Goal: Task Accomplishment & Management: Manage account settings

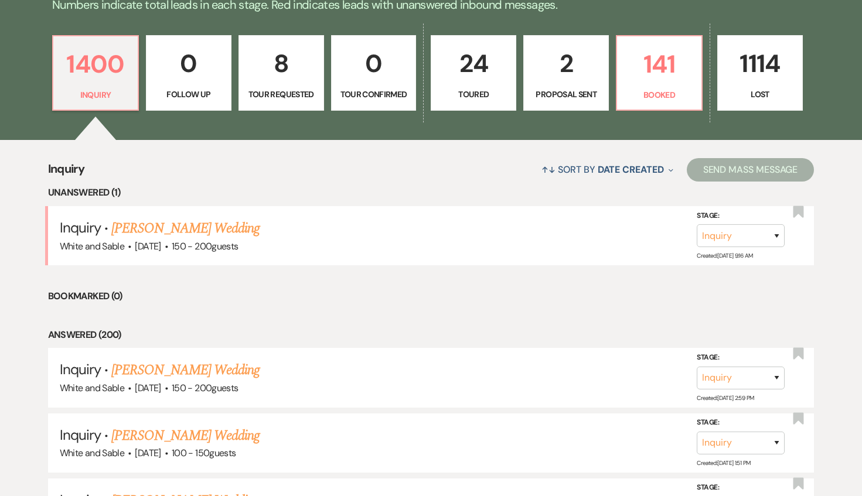
click at [476, 81] on p "24" at bounding box center [473, 63] width 70 height 39
select select "5"
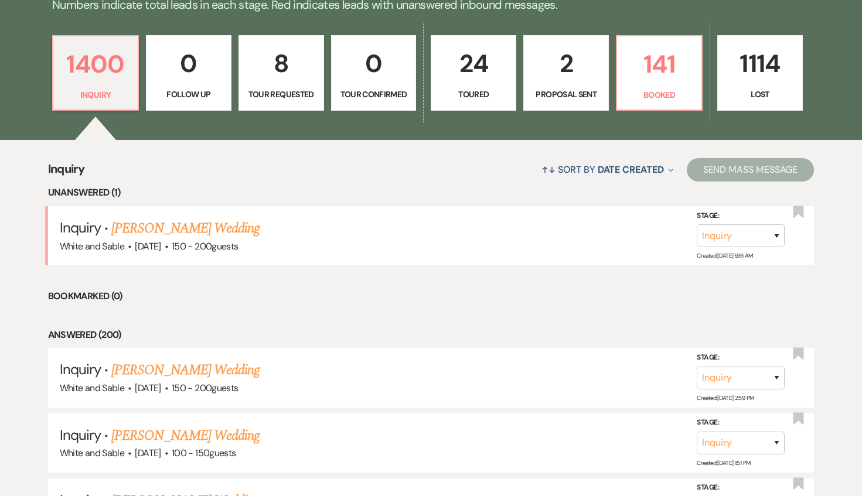
select select "5"
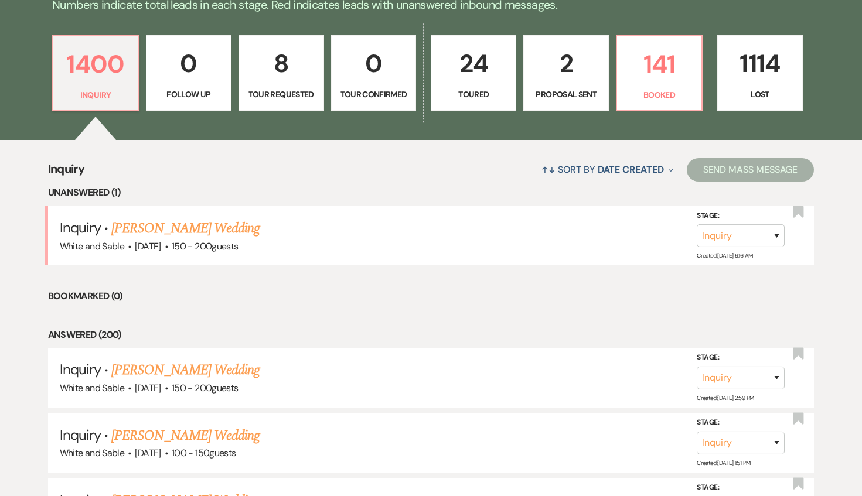
select select "5"
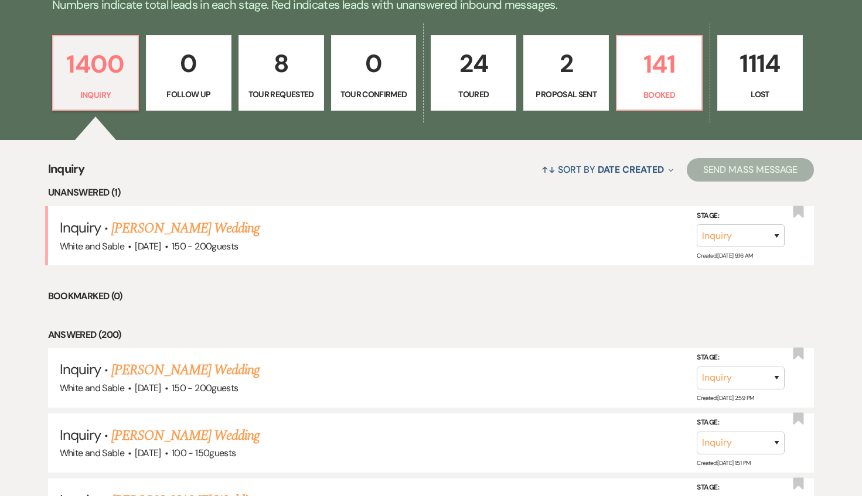
select select "5"
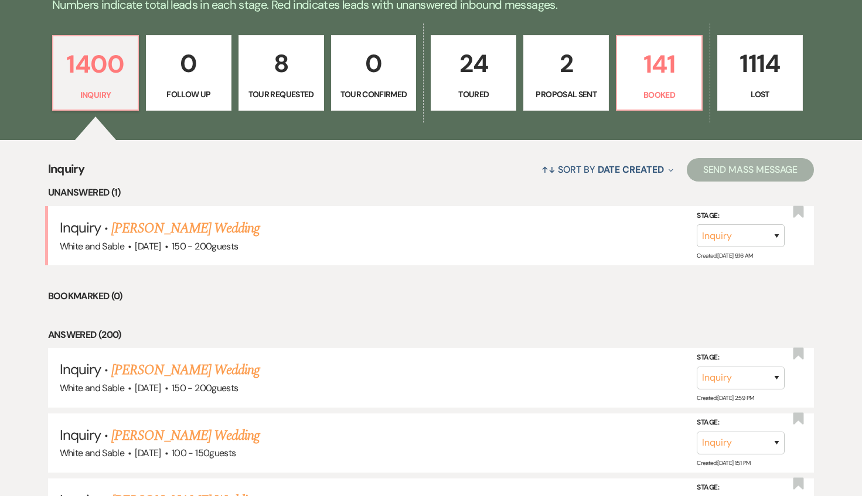
select select "5"
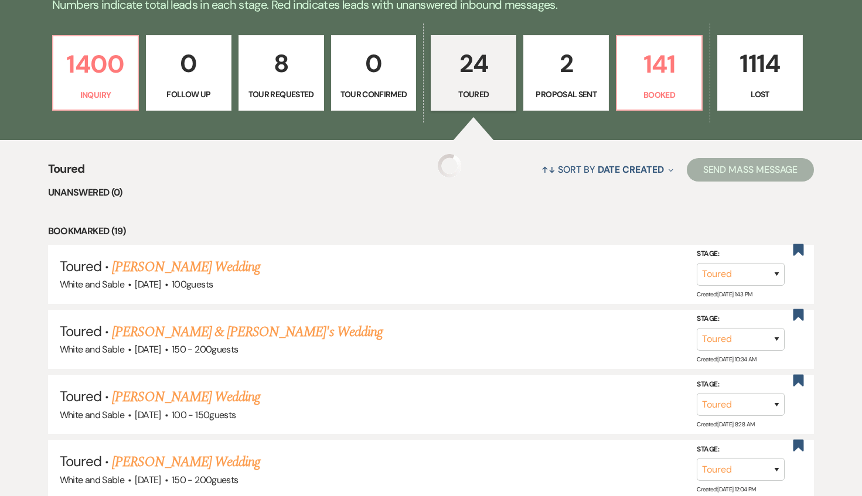
select select "5"
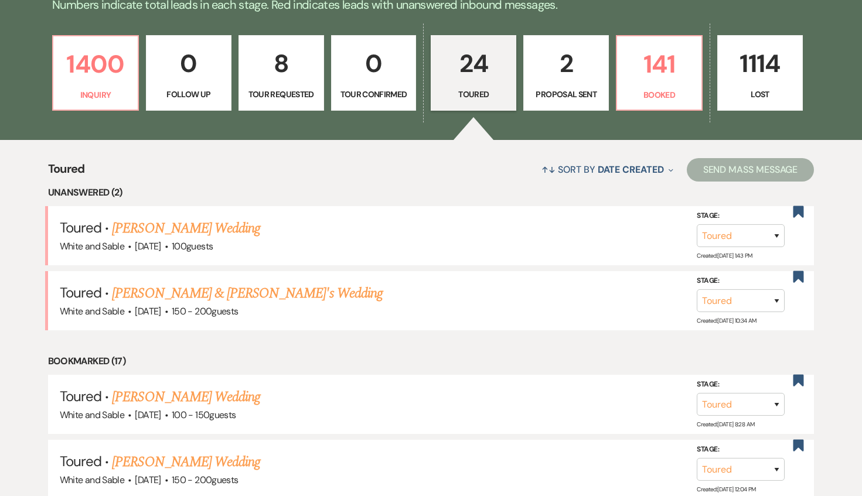
click at [570, 84] on link "2 Proposal Sent" at bounding box center [566, 73] width 86 height 76
select select "6"
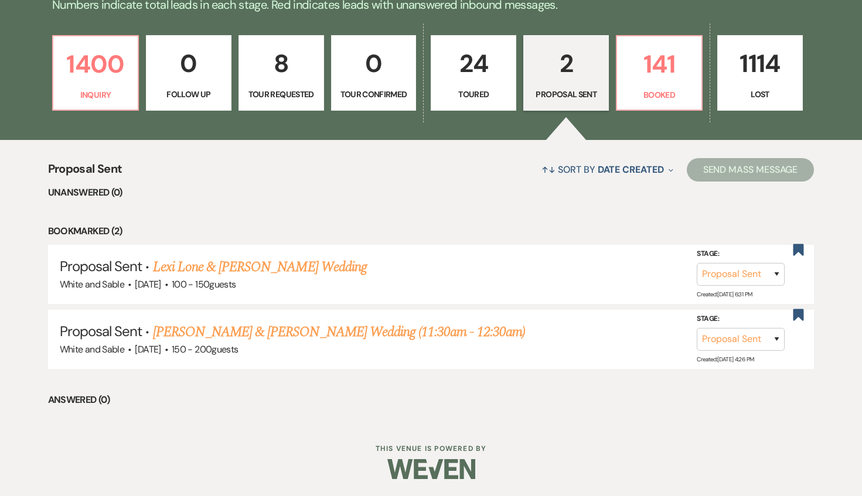
click at [495, 79] on p "24" at bounding box center [473, 63] width 70 height 39
select select "5"
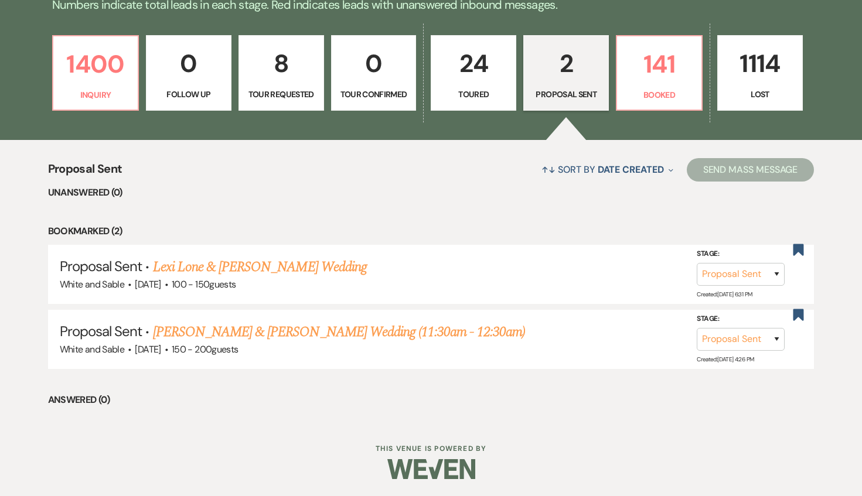
select select "5"
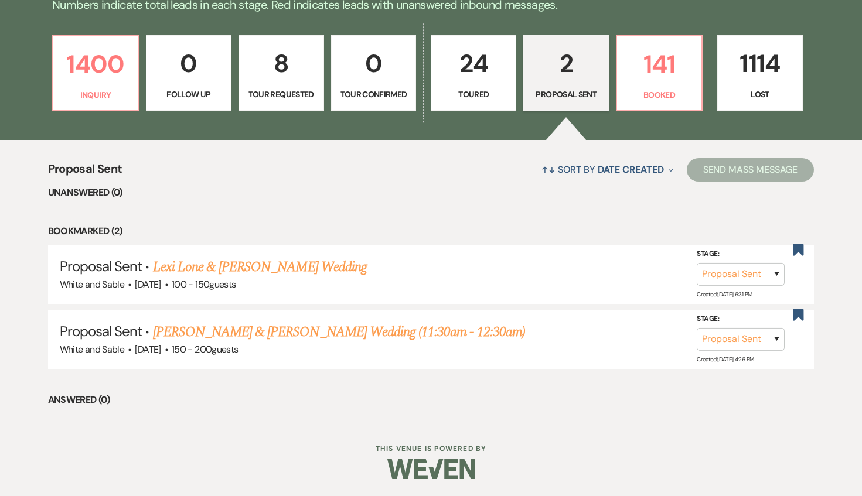
select select "5"
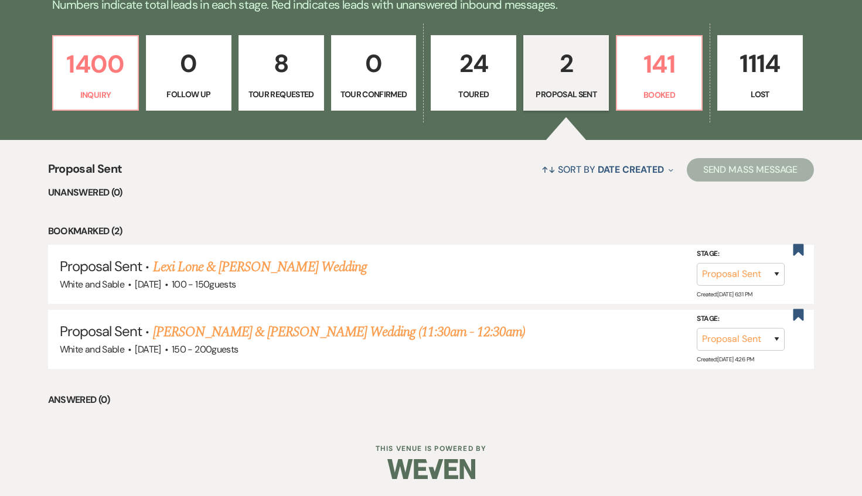
select select "5"
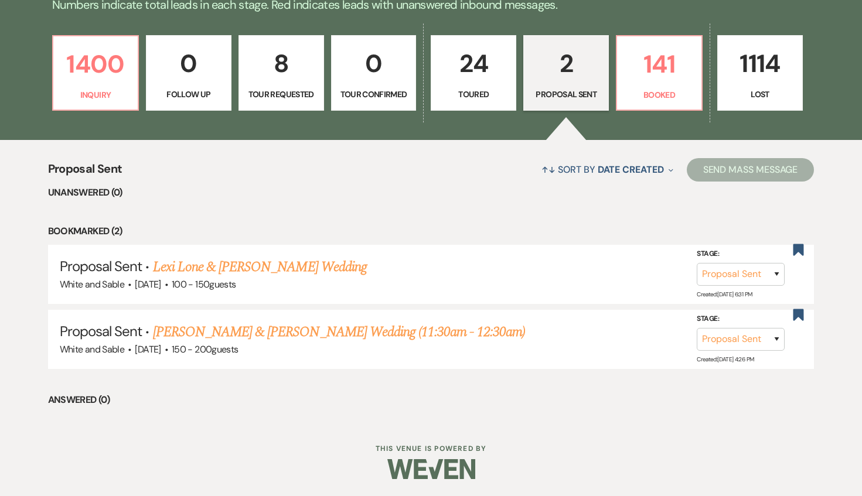
select select "5"
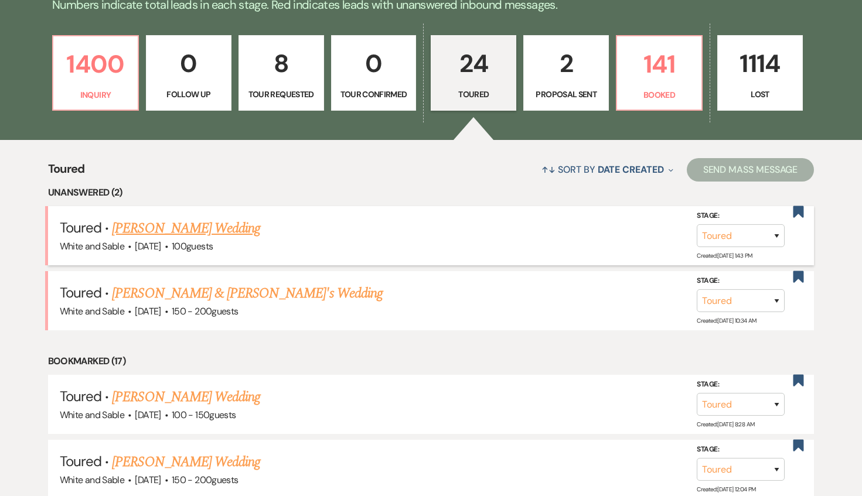
click at [190, 233] on link "[PERSON_NAME] Wedding" at bounding box center [186, 228] width 148 height 21
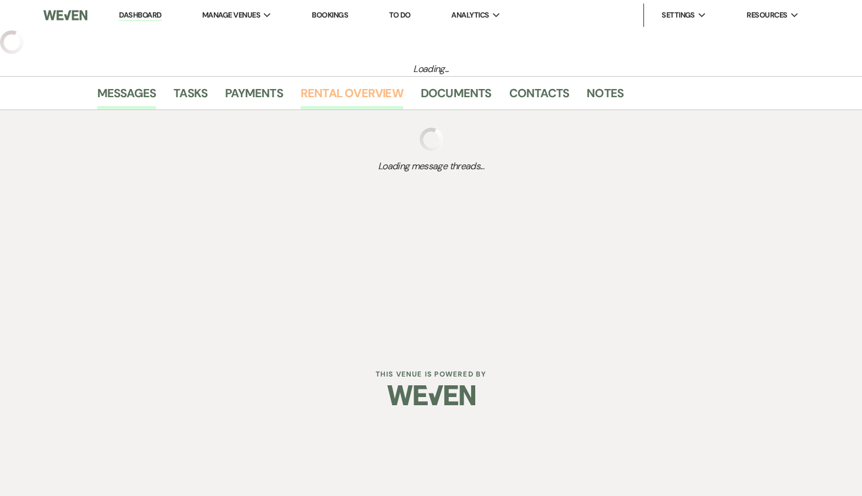
select select "5"
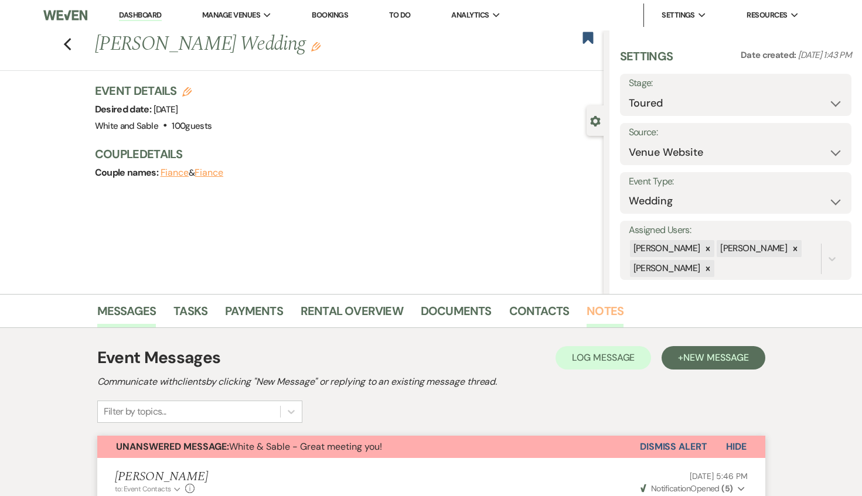
click at [617, 308] on link "Notes" at bounding box center [605, 315] width 37 height 26
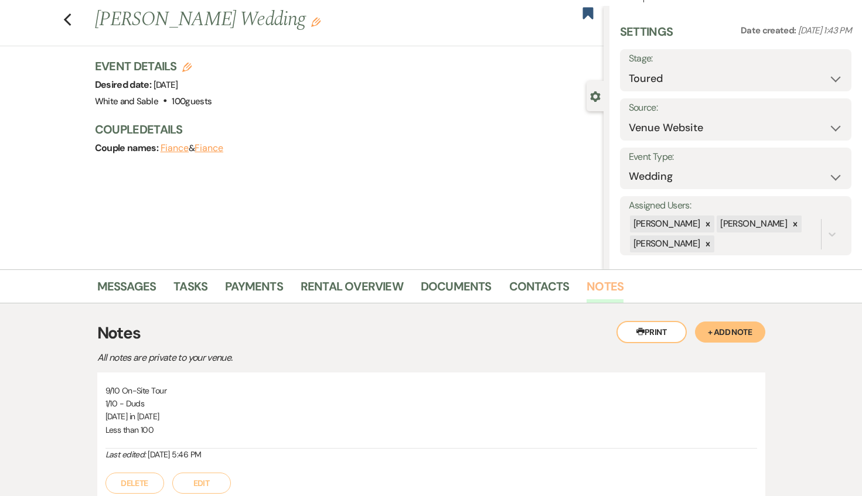
scroll to position [35, 0]
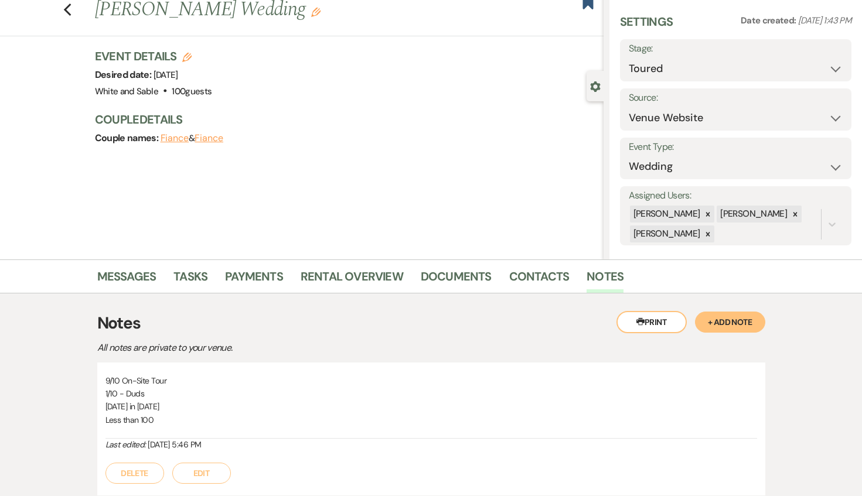
click at [62, 8] on div "Previous [PERSON_NAME] Wedding Edit Bookmark" at bounding box center [298, 16] width 609 height 40
click at [67, 8] on icon "Previous" at bounding box center [67, 10] width 9 height 14
select select "5"
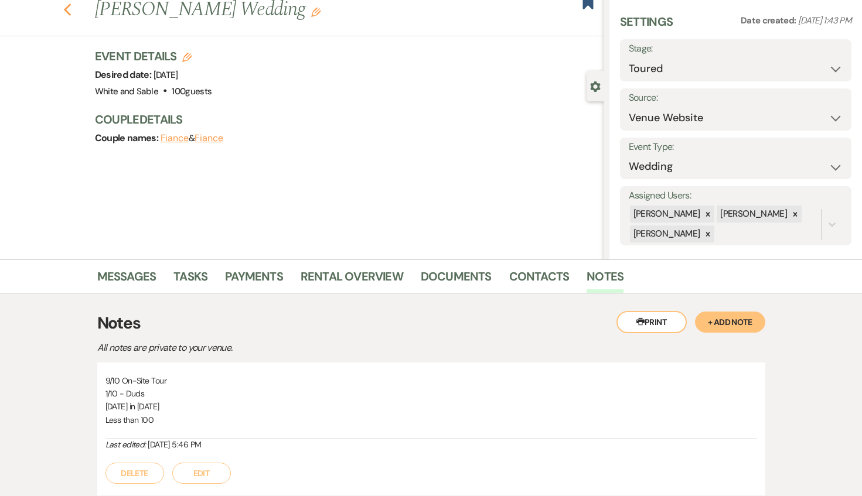
select select "5"
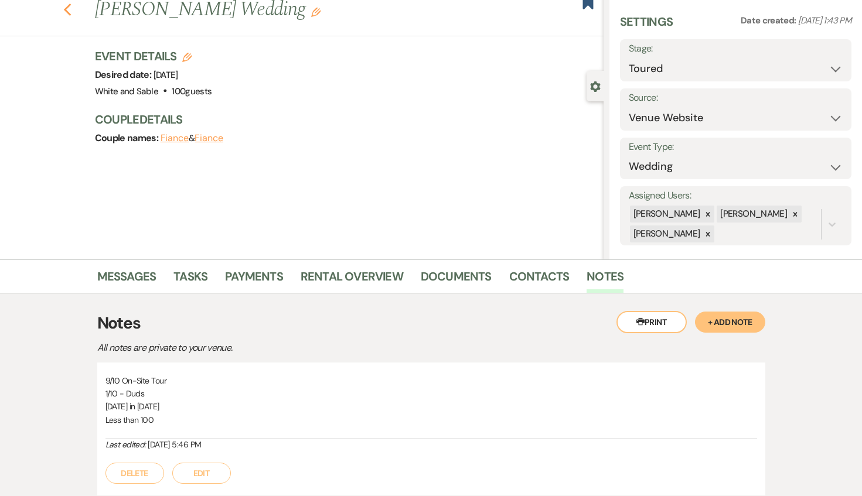
select select "5"
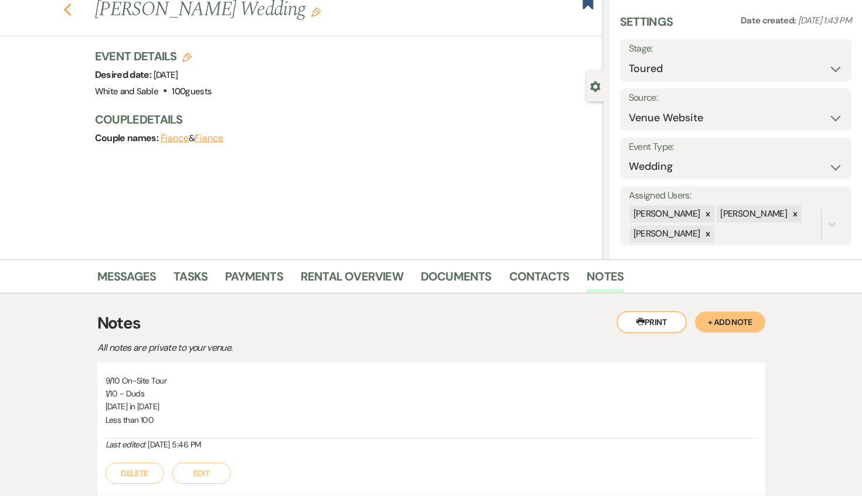
select select "5"
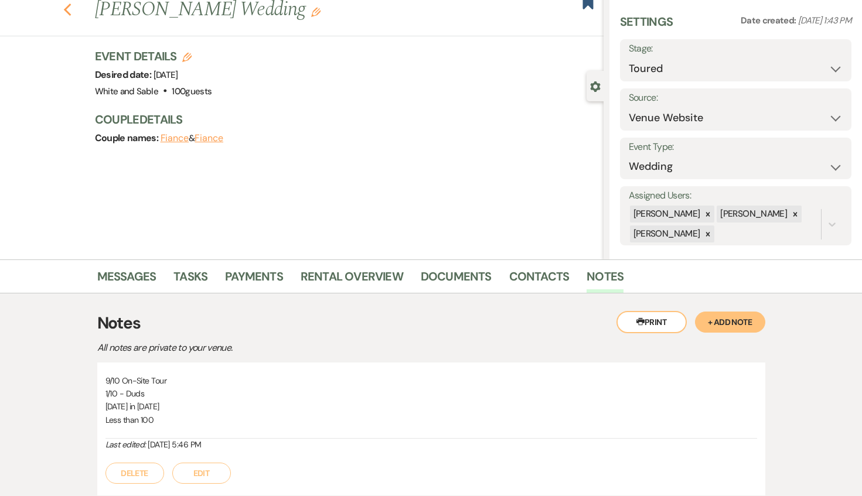
select select "5"
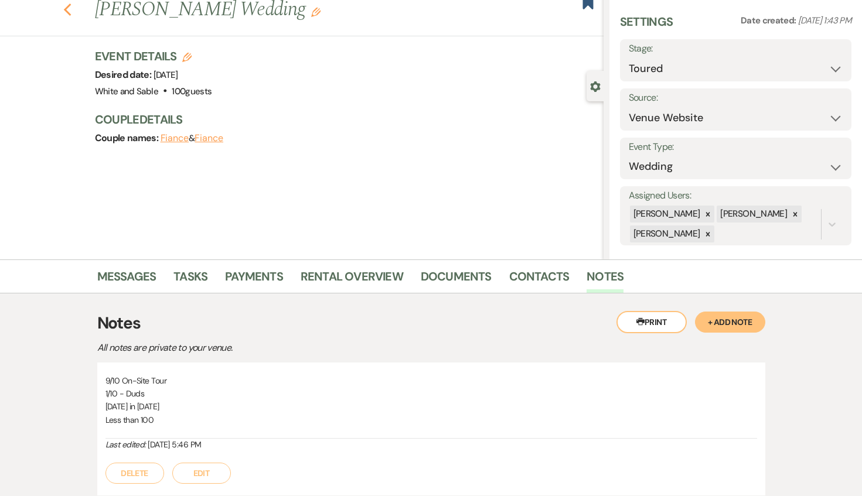
select select "5"
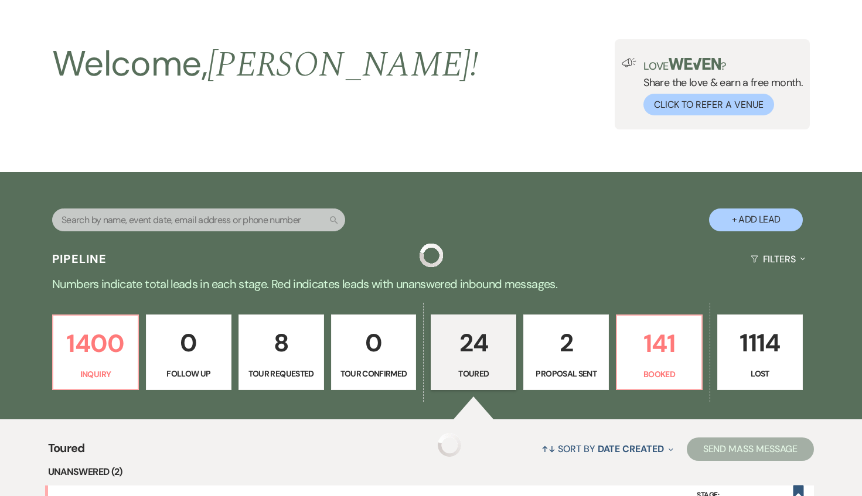
scroll to position [314, 0]
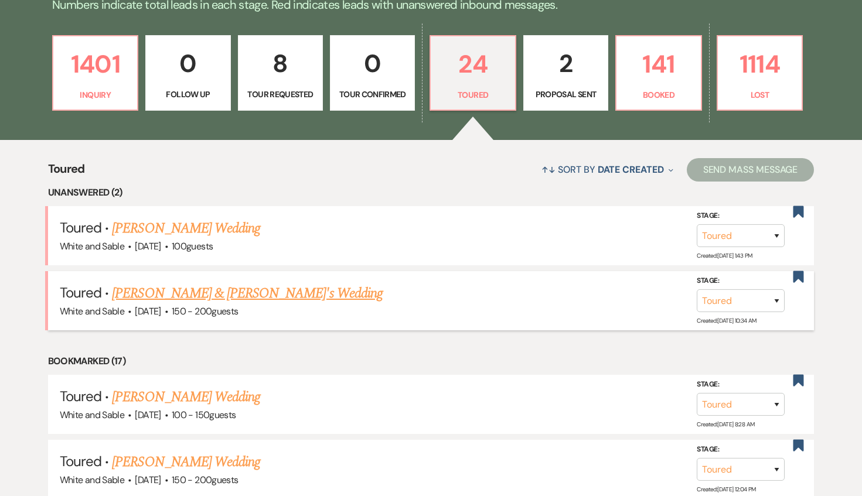
click at [257, 287] on link "[PERSON_NAME] & [PERSON_NAME]'s Wedding" at bounding box center [247, 293] width 271 height 21
select select "5"
select select "7"
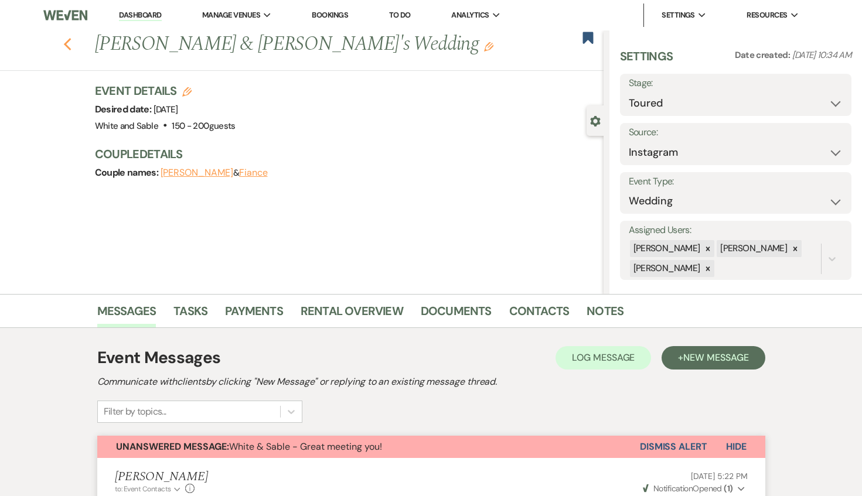
click at [67, 43] on use "button" at bounding box center [67, 44] width 8 height 13
select select "5"
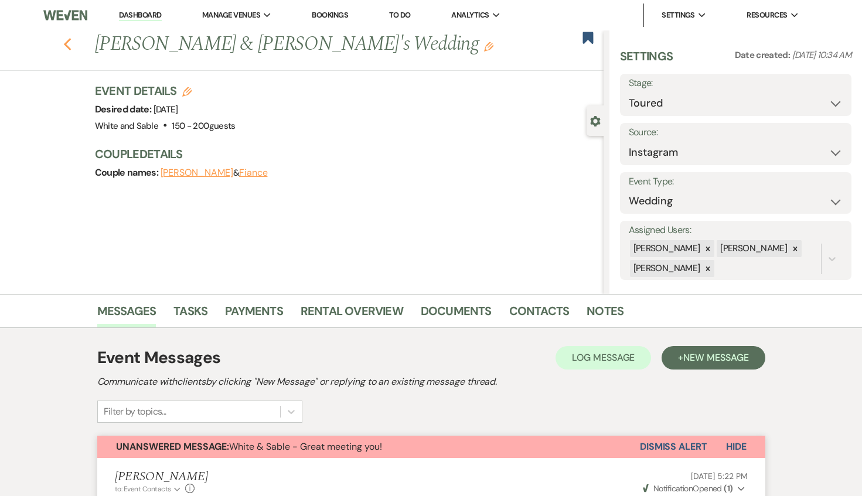
select select "5"
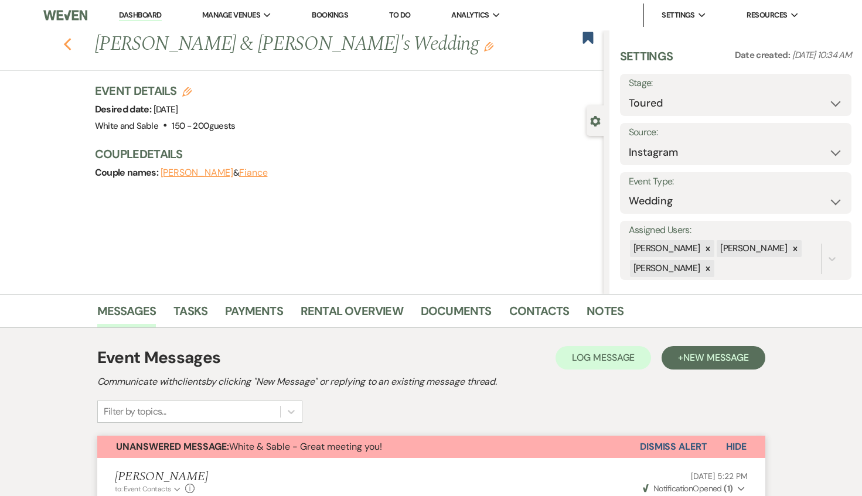
select select "5"
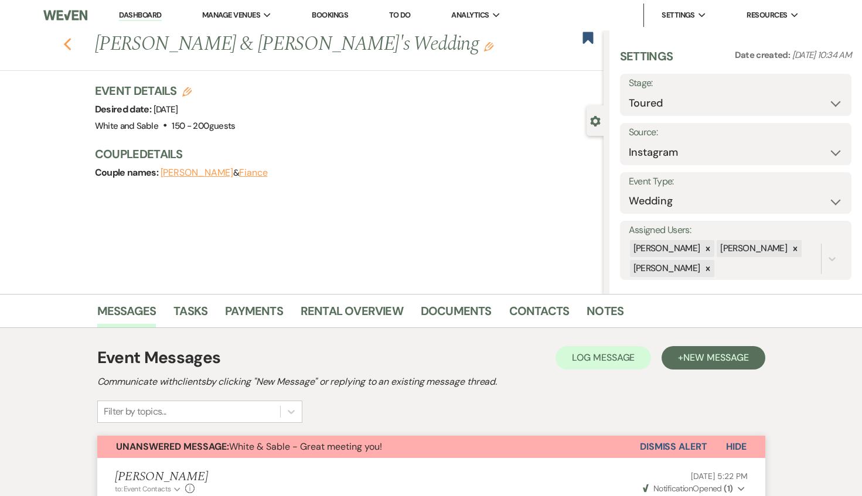
select select "5"
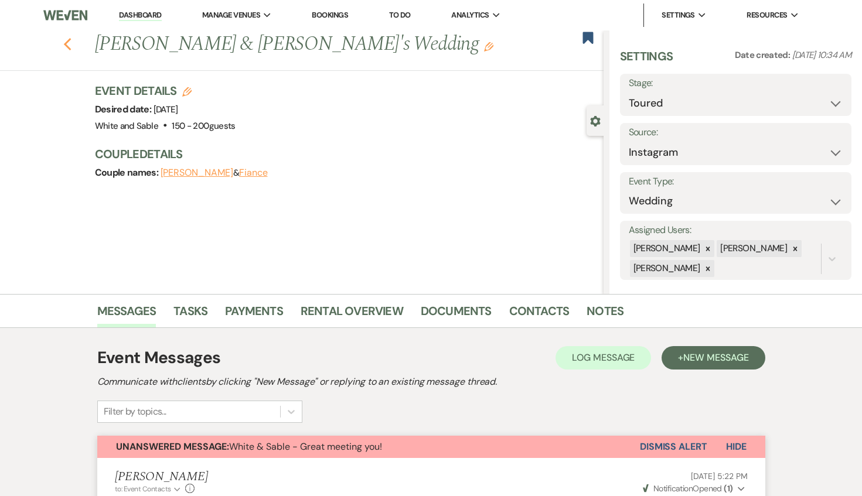
select select "5"
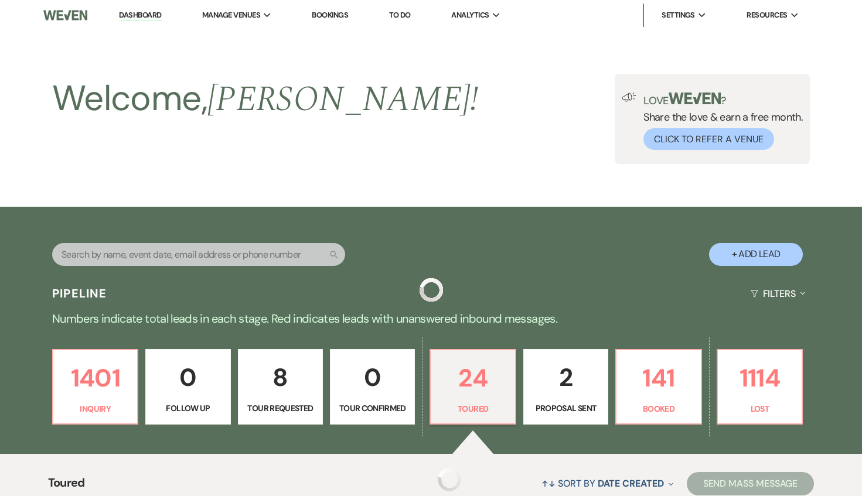
scroll to position [314, 0]
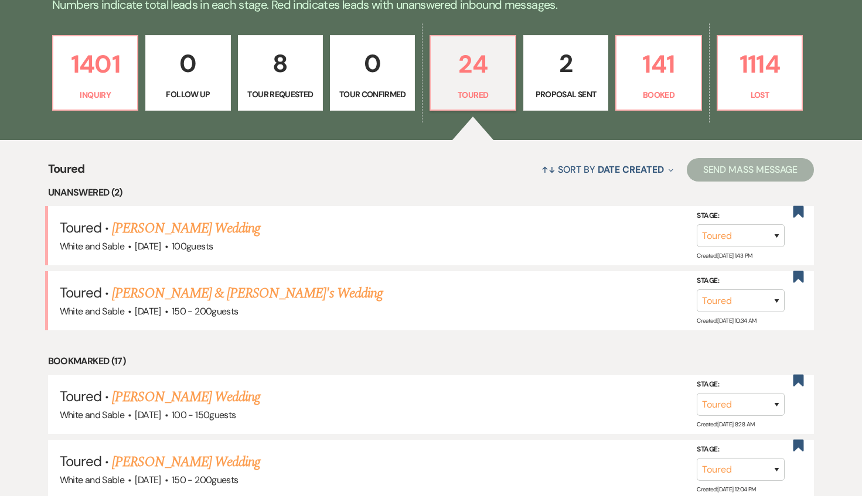
click at [791, 34] on div "1401 Inquiry 0 Follow Up 8 Tour Requested 0 Tour Confirmed 24 Toured 2 Proposal…" at bounding box center [431, 81] width 844 height 120
click at [789, 67] on p "1114" at bounding box center [760, 64] width 70 height 39
select select "8"
select select "1"
select select "8"
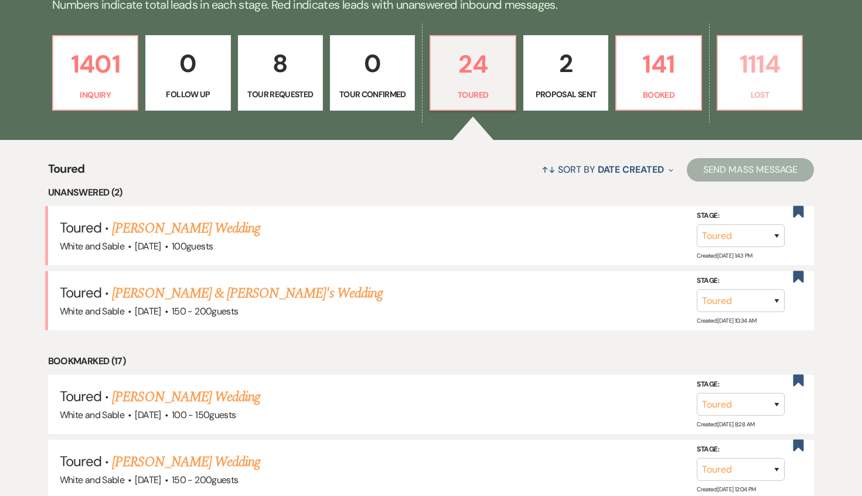
select select "6"
select select "8"
select select "6"
select select "8"
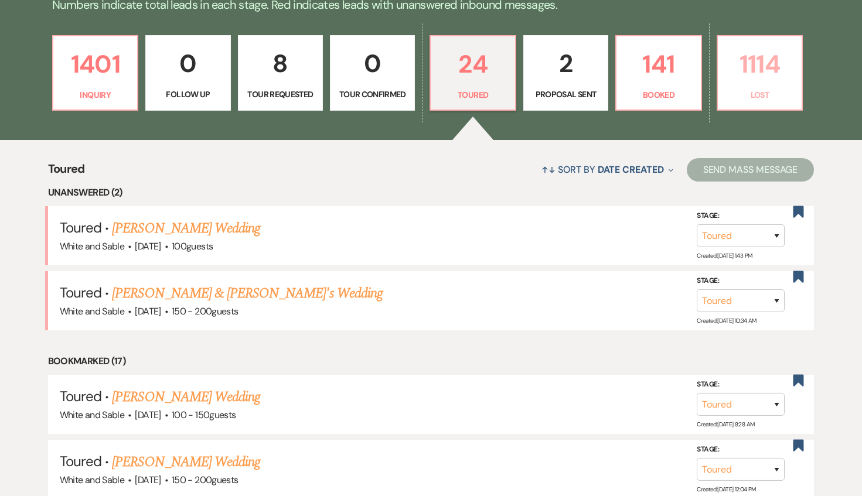
select select "8"
select select "1"
select select "8"
select select "6"
select select "8"
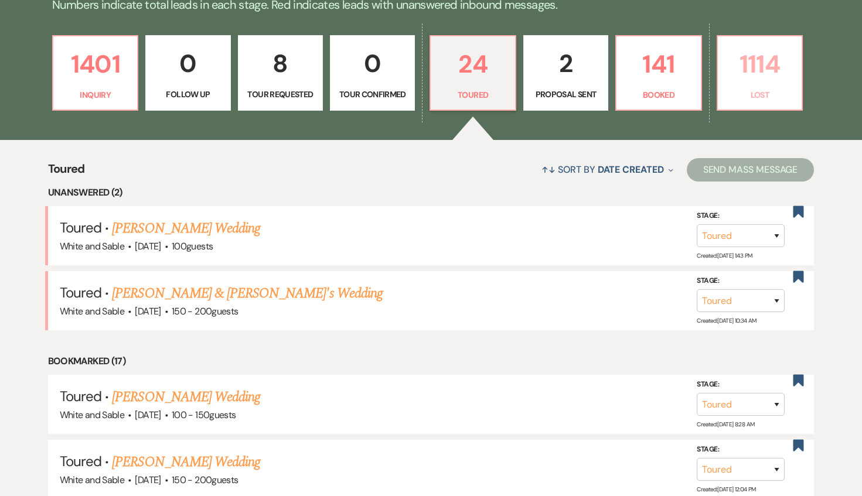
select select "7"
select select "8"
select select "6"
select select "8"
select select "7"
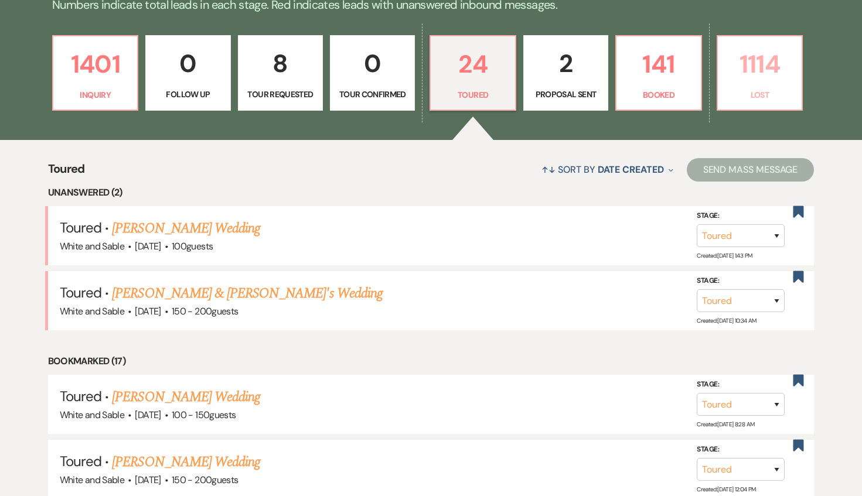
select select "8"
select select "5"
select select "8"
select select "6"
select select "8"
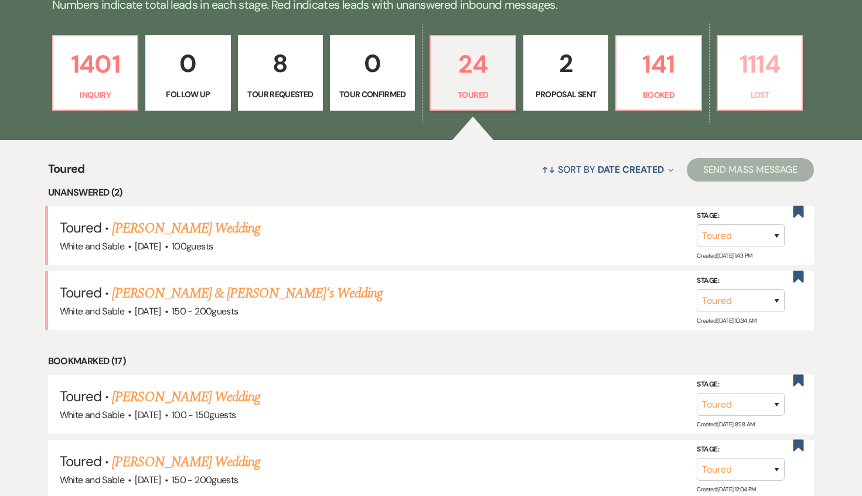
select select "6"
select select "8"
select select "6"
select select "8"
select select "6"
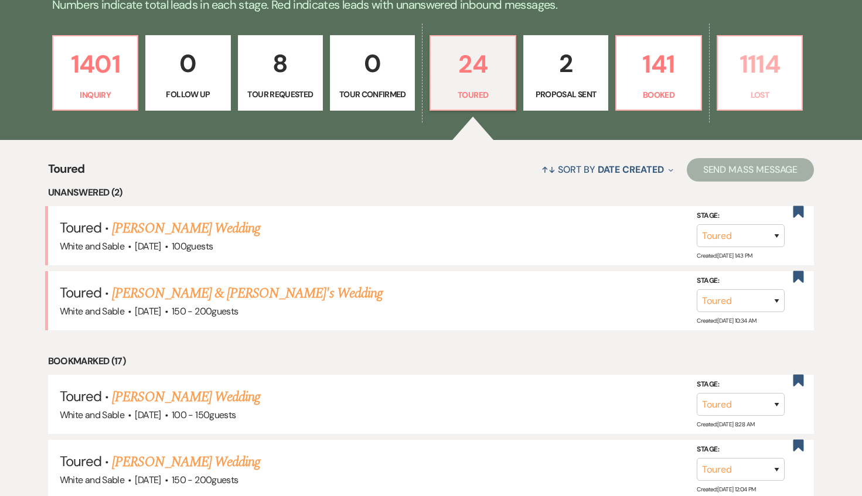
select select "8"
select select "5"
select select "8"
select select "5"
select select "8"
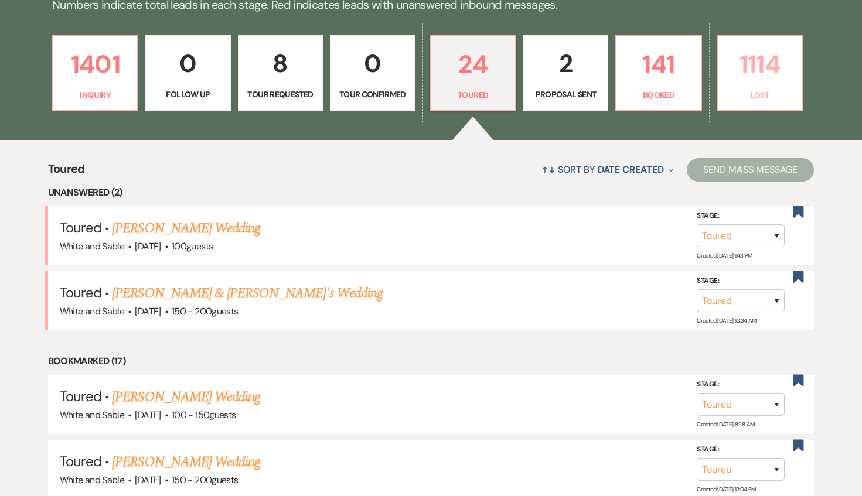
select select "7"
select select "8"
select select "6"
select select "8"
select select "6"
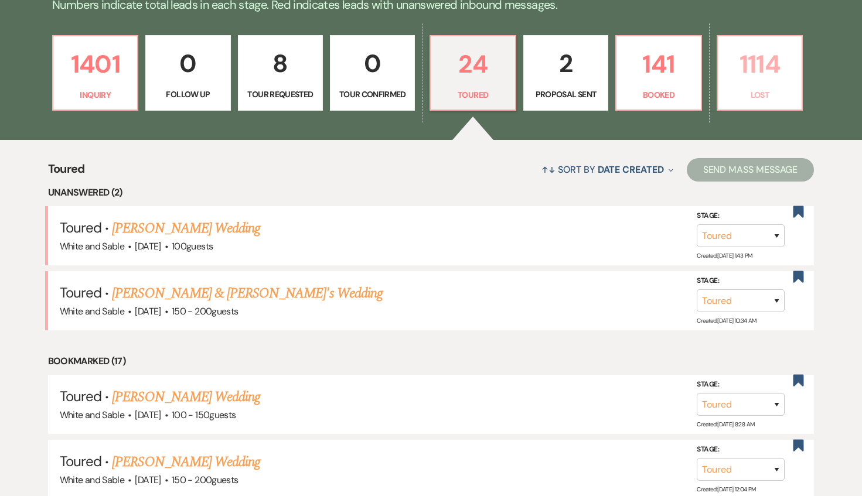
select select "8"
select select "6"
select select "8"
select select "1"
select select "8"
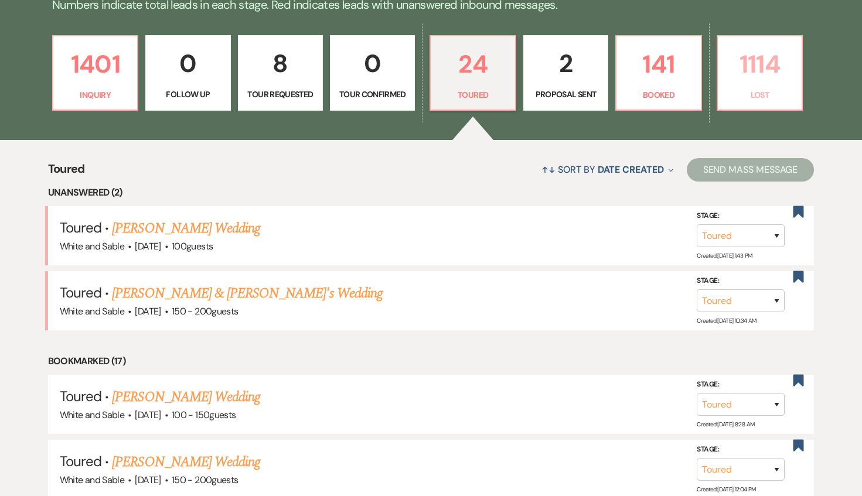
select select "6"
select select "8"
select select "7"
select select "8"
select select "6"
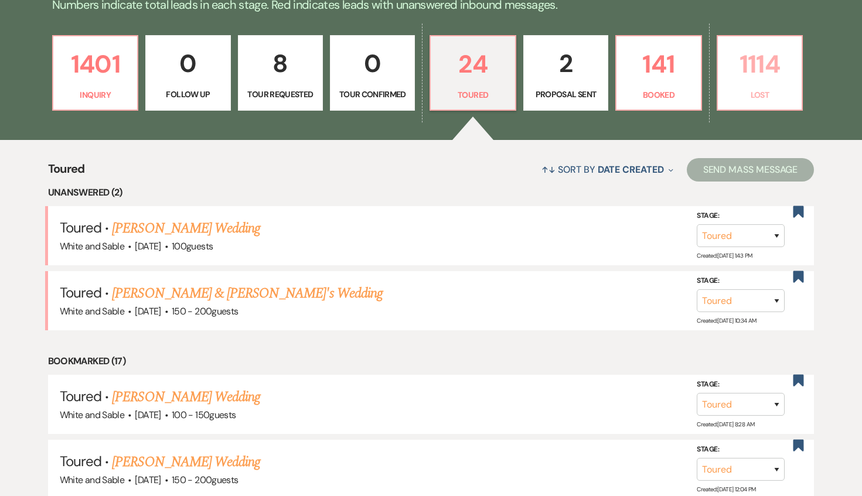
select select "8"
select select "6"
select select "8"
select select "7"
select select "8"
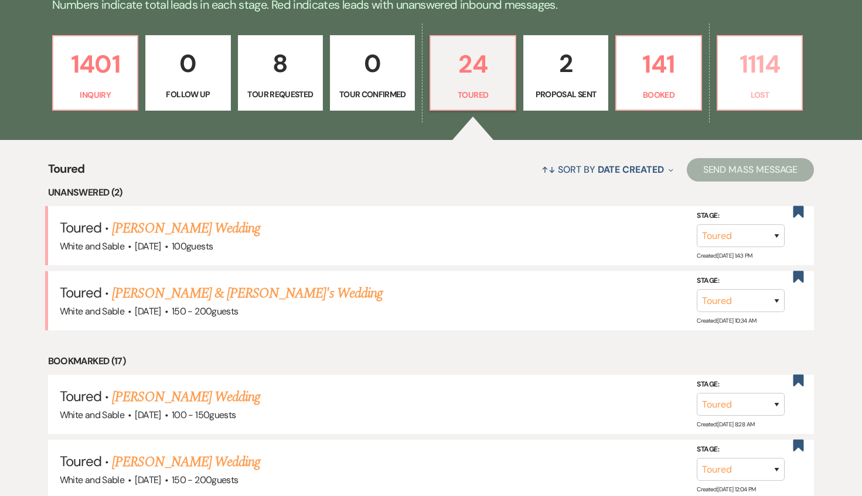
select select "6"
select select "8"
select select "6"
select select "8"
select select "6"
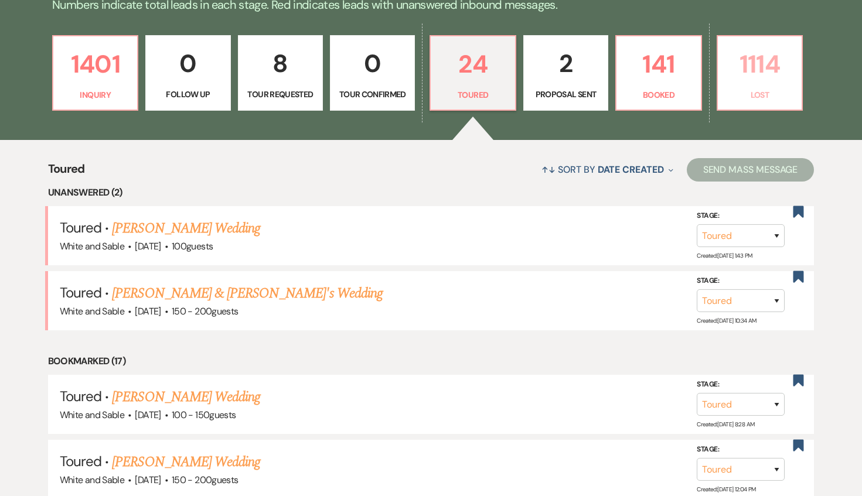
select select "8"
select select "9"
select select "8"
select select "6"
select select "8"
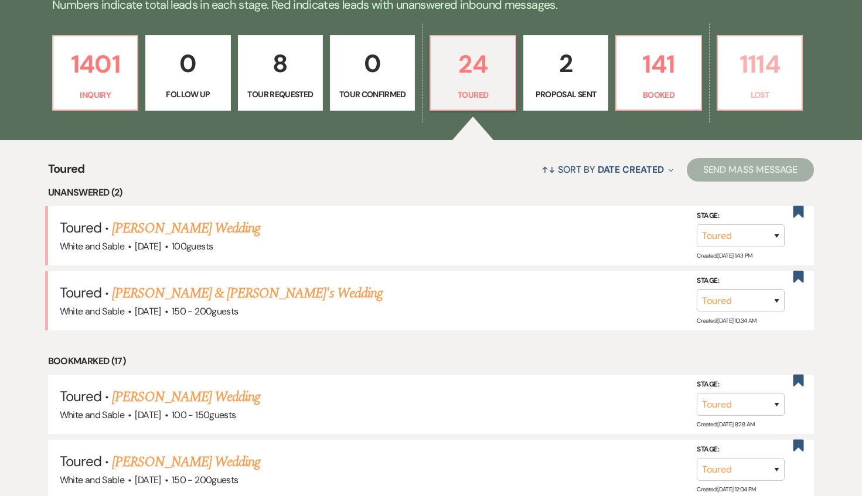
select select "10"
select select "8"
select select "6"
select select "8"
select select "6"
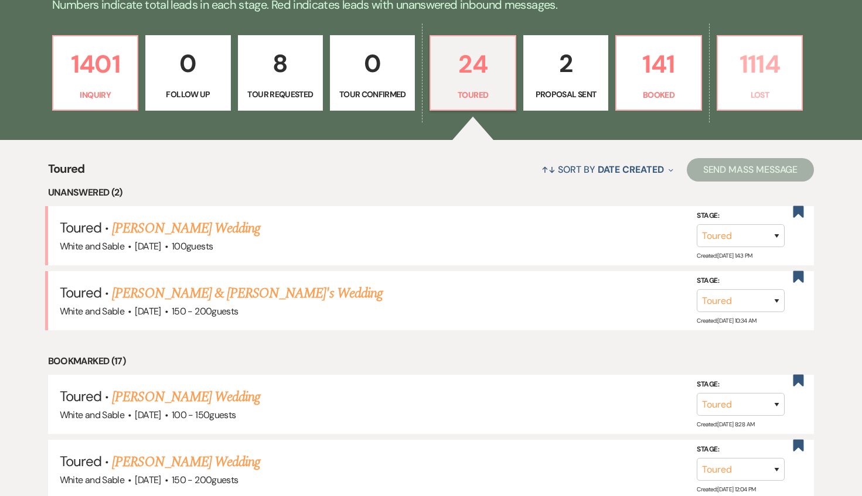
select select "8"
select select "6"
select select "8"
select select "6"
select select "8"
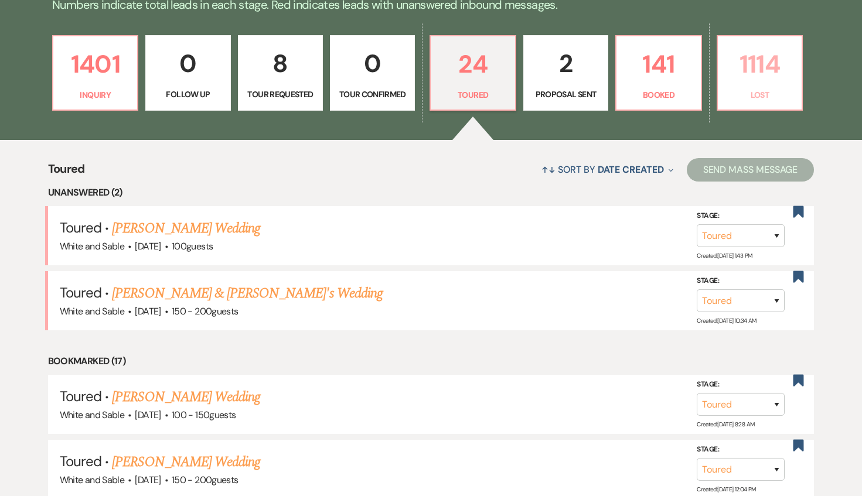
select select "6"
select select "8"
select select "6"
select select "8"
select select "6"
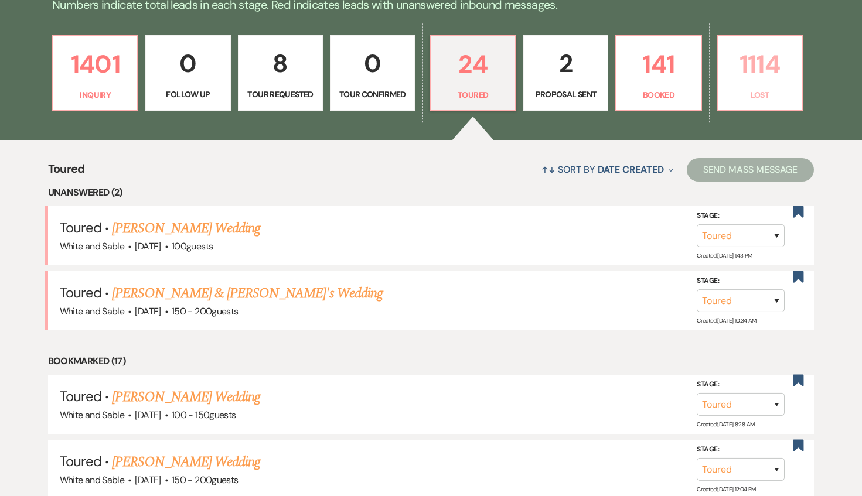
select select "8"
select select "9"
select select "8"
select select "6"
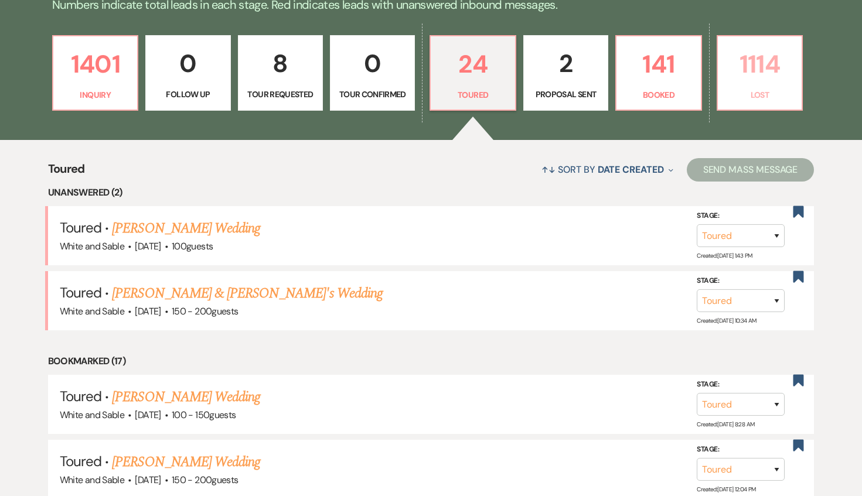
select select "8"
select select "6"
select select "8"
select select "7"
select select "8"
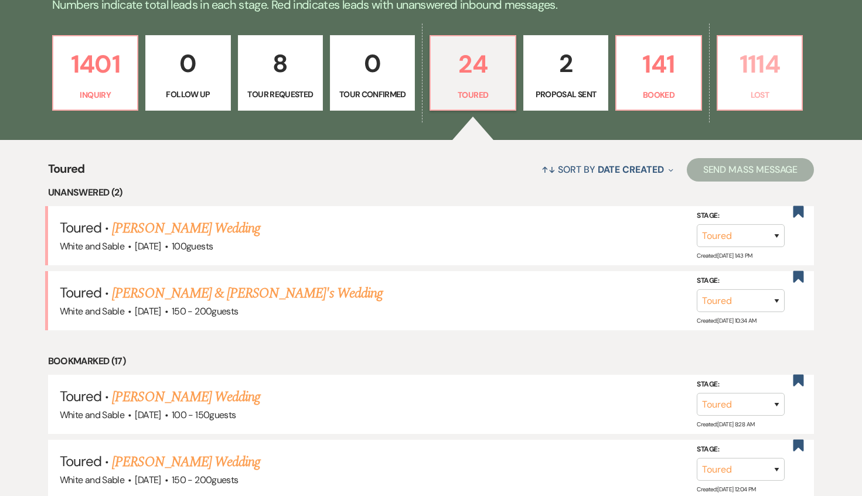
select select "6"
select select "8"
select select "9"
select select "8"
select select "6"
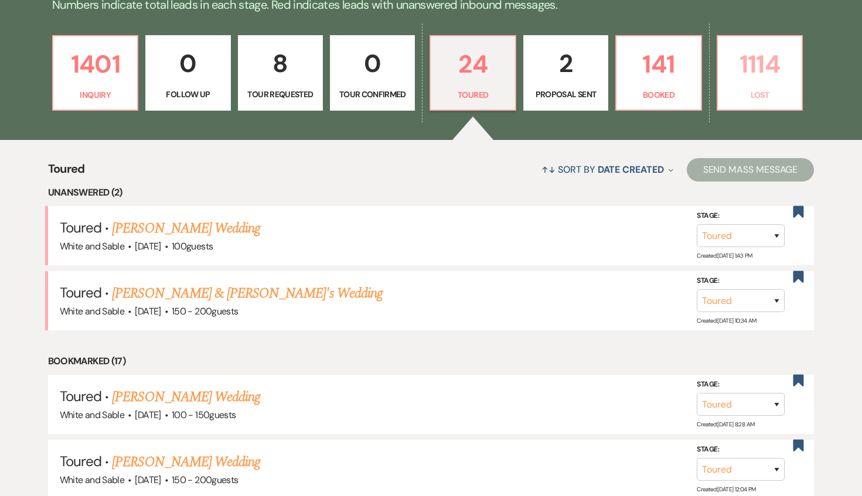
select select "8"
select select "6"
select select "8"
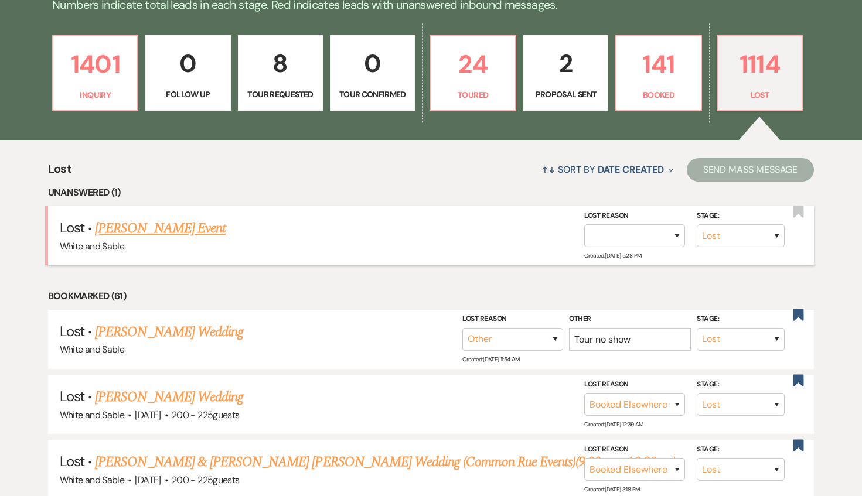
click at [147, 233] on link "[PERSON_NAME] Event" at bounding box center [160, 228] width 131 height 21
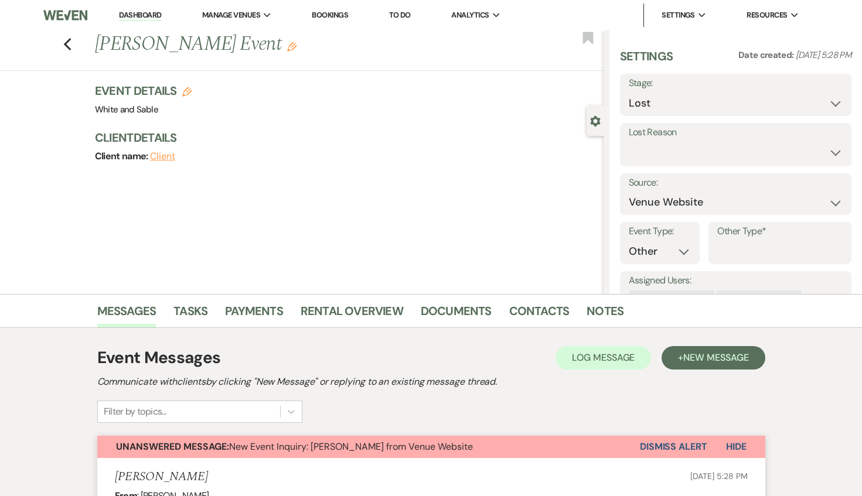
click at [693, 445] on button "Dismiss Alert" at bounding box center [673, 447] width 67 height 22
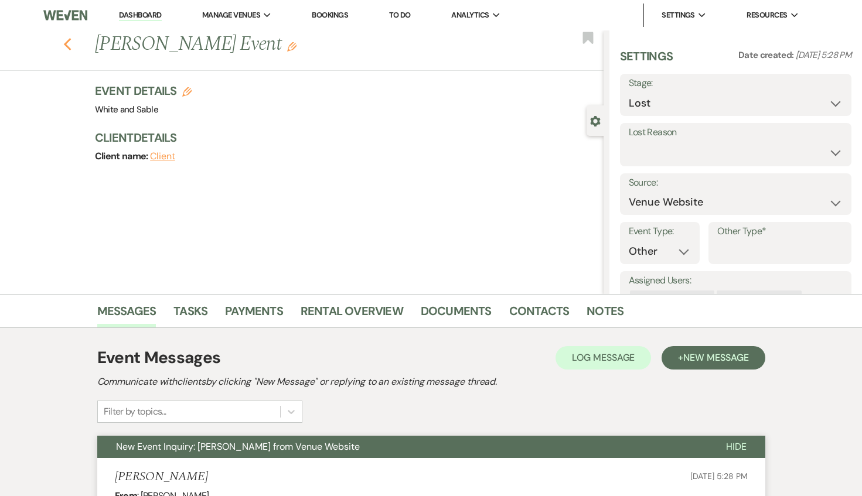
click at [67, 43] on icon "Previous" at bounding box center [67, 45] width 9 height 14
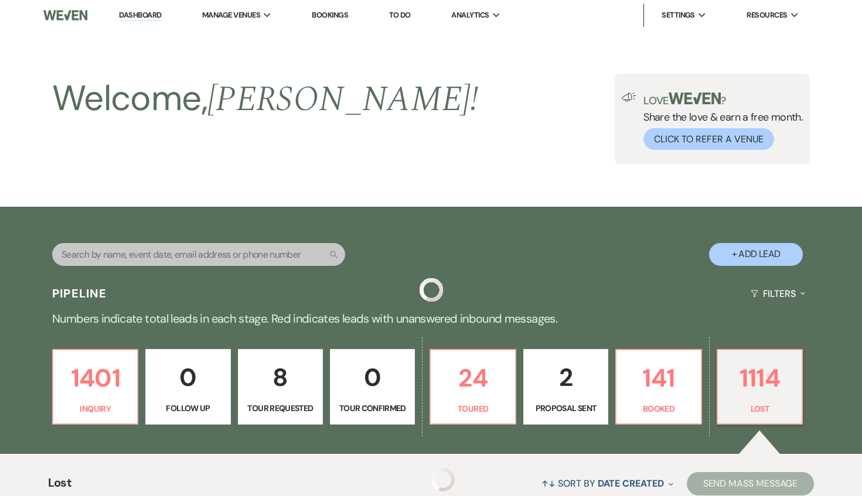
scroll to position [314, 0]
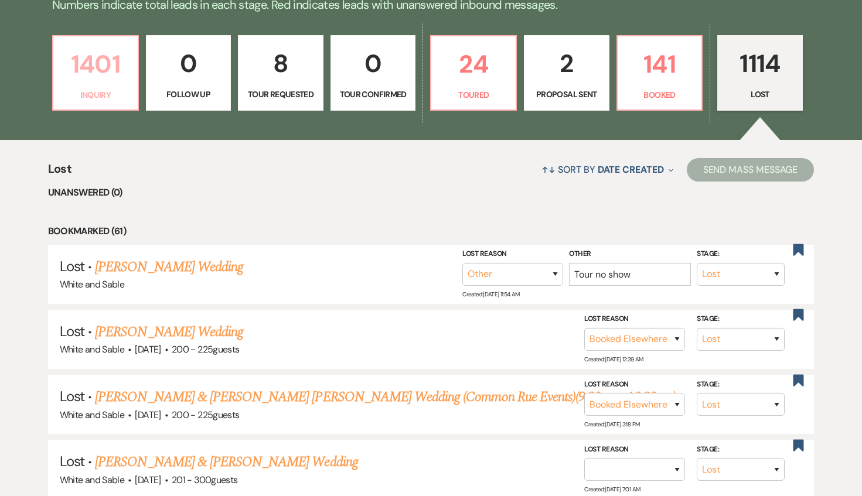
click at [117, 81] on p "1401" at bounding box center [95, 64] width 70 height 39
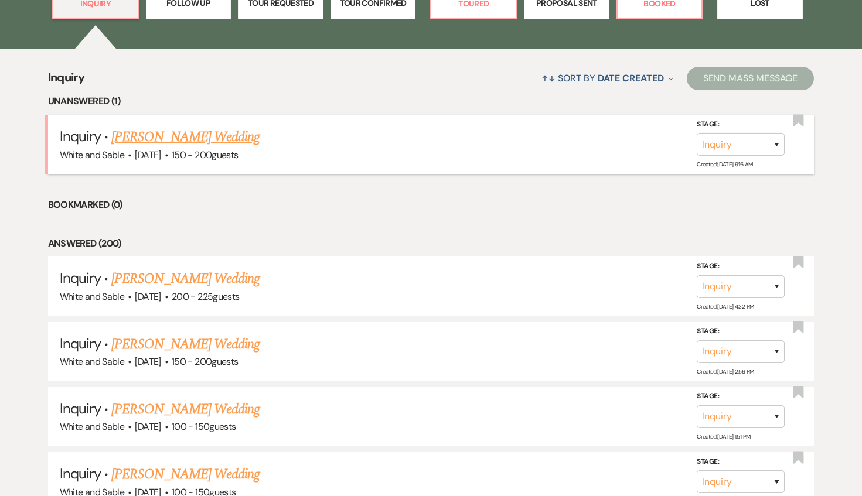
scroll to position [445, 0]
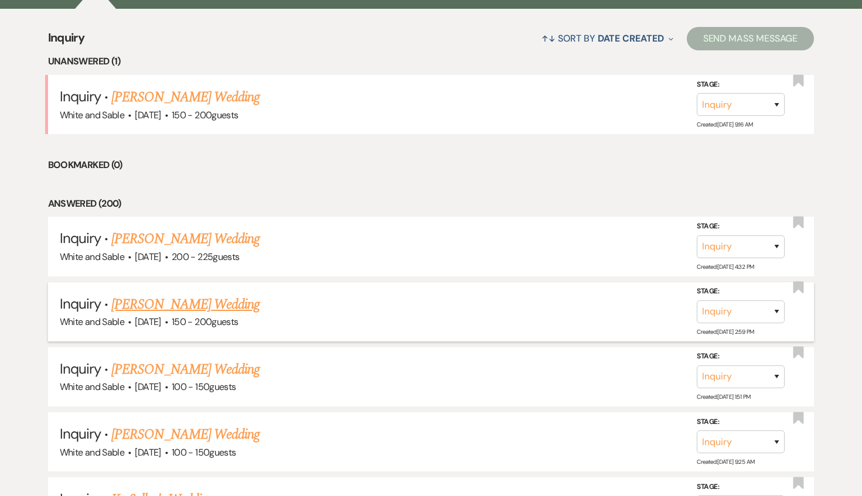
click at [212, 294] on link "[PERSON_NAME] Wedding" at bounding box center [185, 304] width 148 height 21
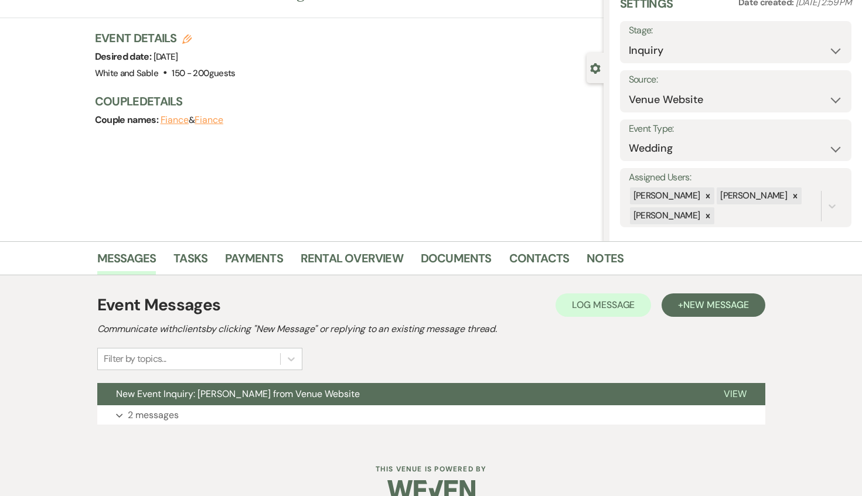
scroll to position [74, 0]
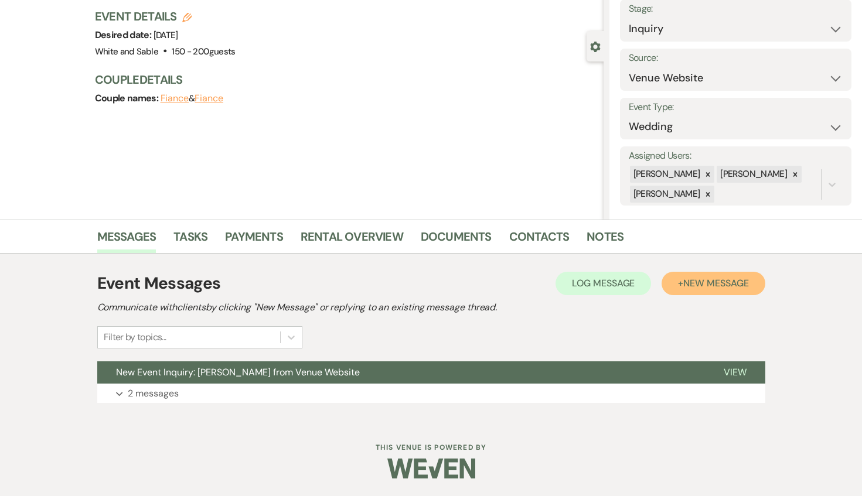
click at [700, 289] on span "New Message" at bounding box center [715, 283] width 65 height 12
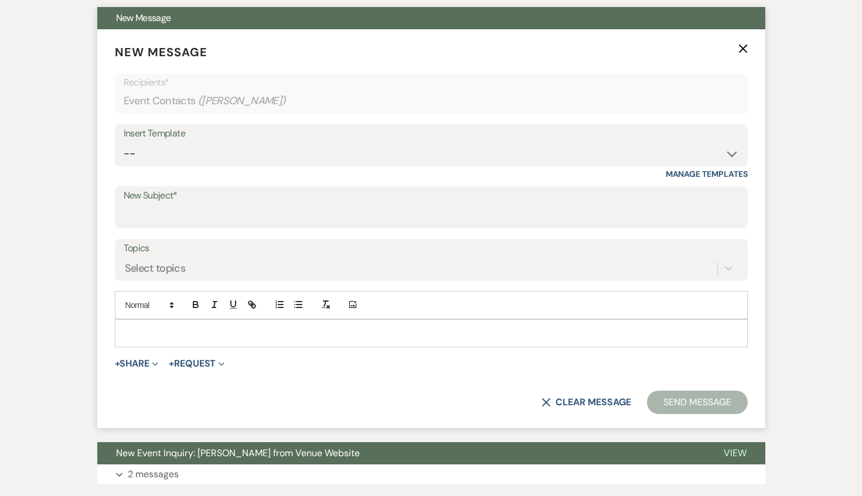
scroll to position [457, 0]
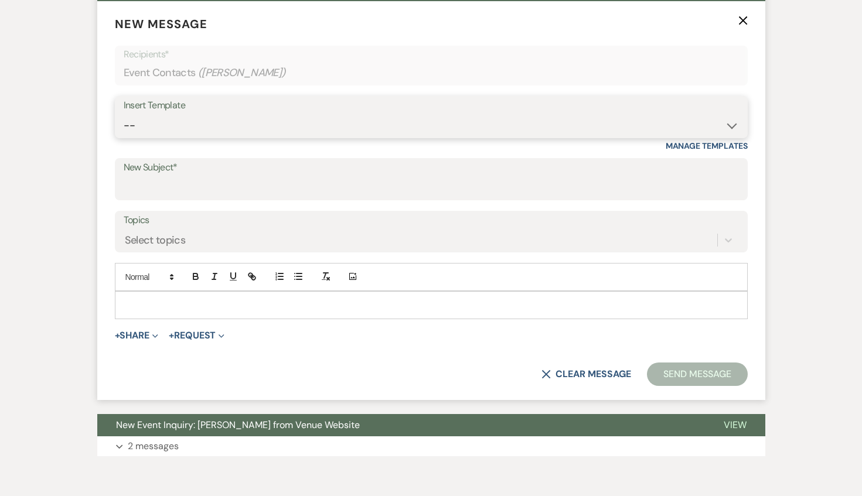
click at [240, 124] on select "-- Inquiry Response (Venue Guide) Schedule - Venue Tour Appt Confirmation Sched…" at bounding box center [431, 125] width 615 height 23
click at [124, 114] on select "-- Inquiry Response (Venue Guide) Schedule - Venue Tour Appt Confirmation Sched…" at bounding box center [431, 125] width 615 height 23
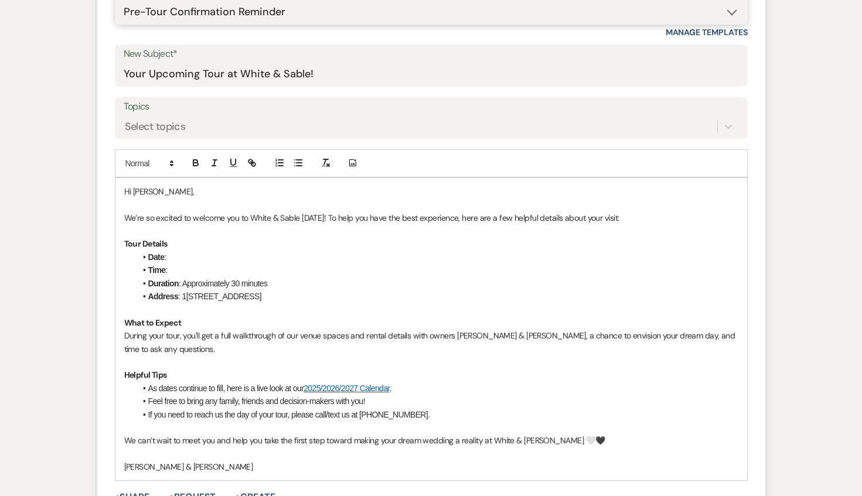
scroll to position [589, 0]
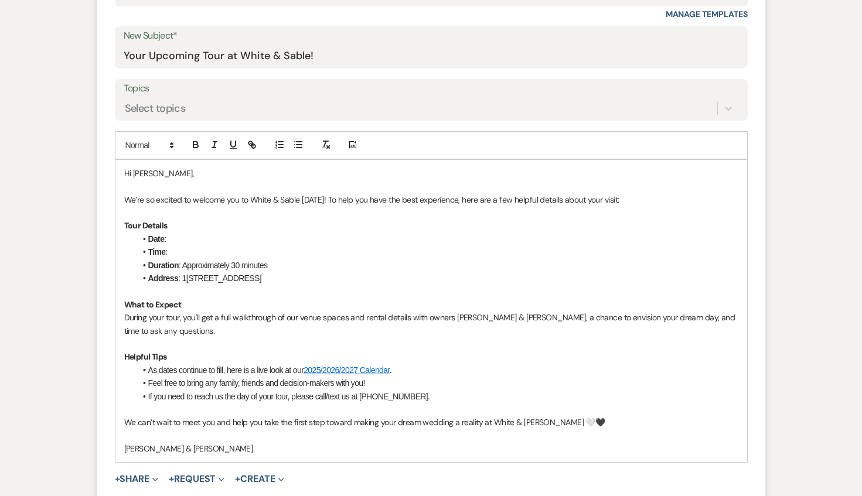
click at [200, 188] on p at bounding box center [431, 186] width 614 height 13
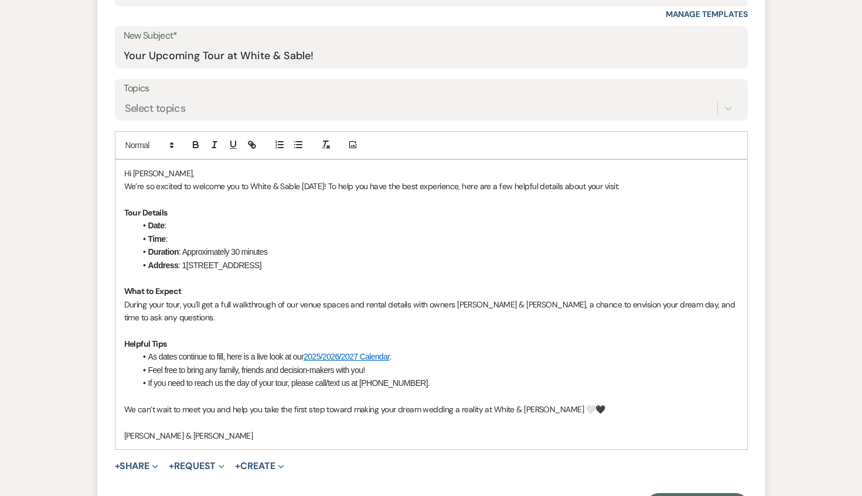
click at [205, 226] on li "Date :" at bounding box center [437, 225] width 602 height 13
click at [198, 239] on li "Time :" at bounding box center [437, 239] width 602 height 13
drag, startPoint x: 202, startPoint y: 239, endPoint x: 170, endPoint y: 239, distance: 31.6
click at [170, 239] on li "Time : 4:00pm - [DATE]" at bounding box center [437, 239] width 602 height 13
drag, startPoint x: 301, startPoint y: 235, endPoint x: 196, endPoint y: 233, distance: 104.3
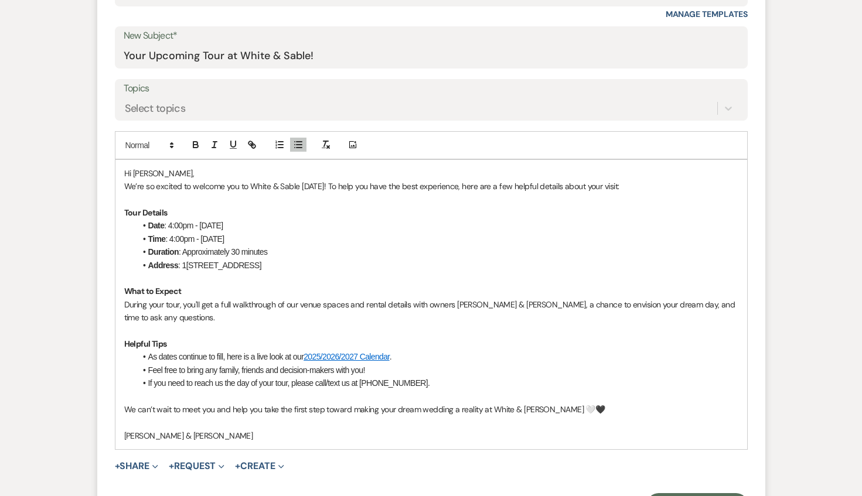
click at [196, 233] on li "Time : 4:00pm - [DATE]" at bounding box center [437, 239] width 602 height 13
drag, startPoint x: 200, startPoint y: 224, endPoint x: 168, endPoint y: 223, distance: 31.7
click at [168, 223] on li "Date : 4:00pm - [DATE]" at bounding box center [437, 225] width 602 height 13
click at [306, 191] on p "We’re so excited to welcome you to White & Sable [DATE]! To help you have the b…" at bounding box center [431, 186] width 614 height 13
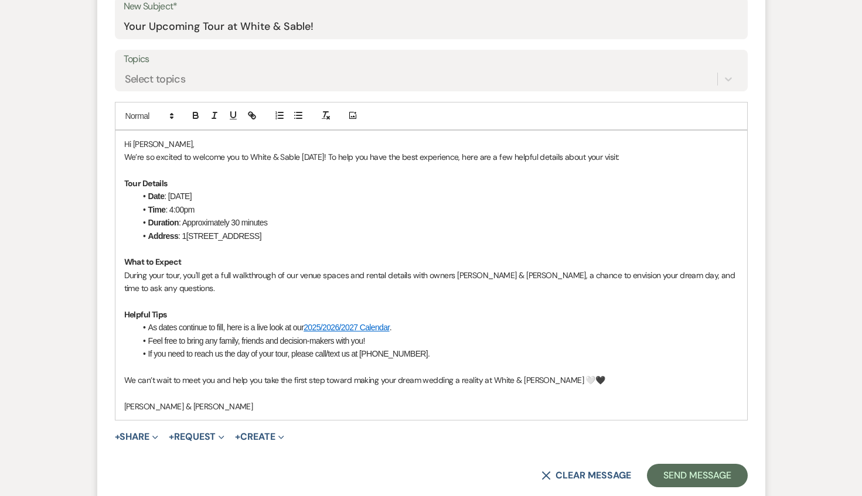
scroll to position [621, 0]
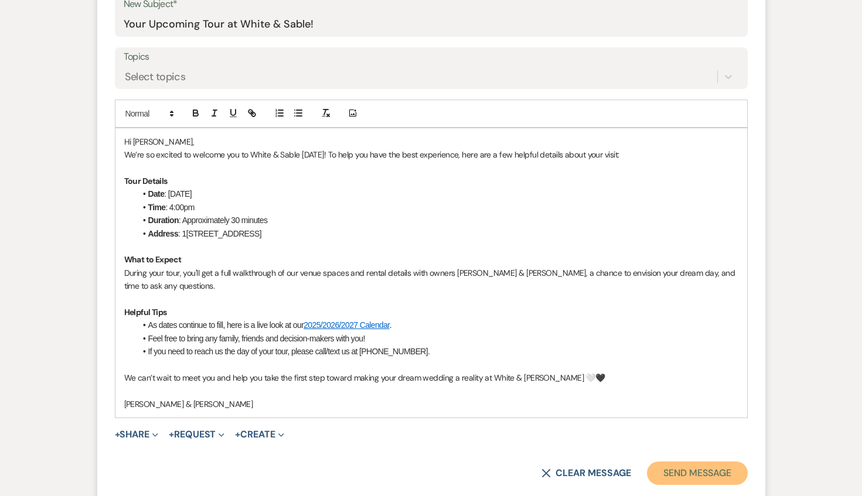
click at [677, 471] on button "Send Message" at bounding box center [697, 473] width 100 height 23
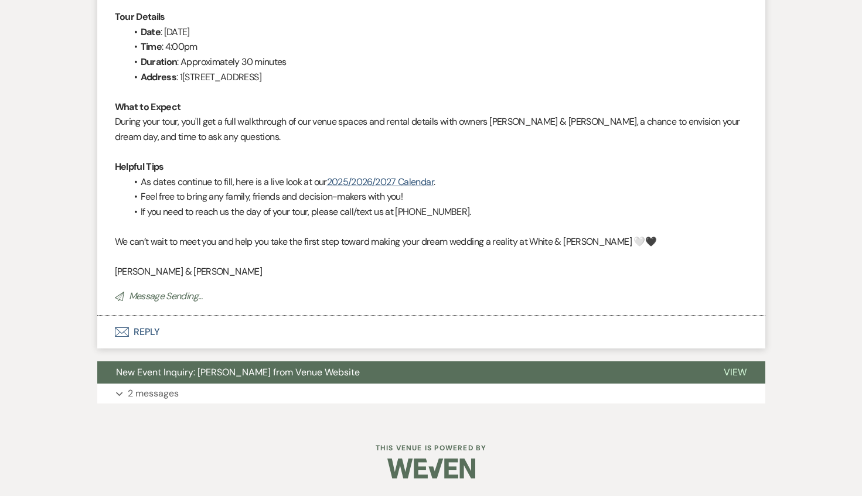
scroll to position [1, 0]
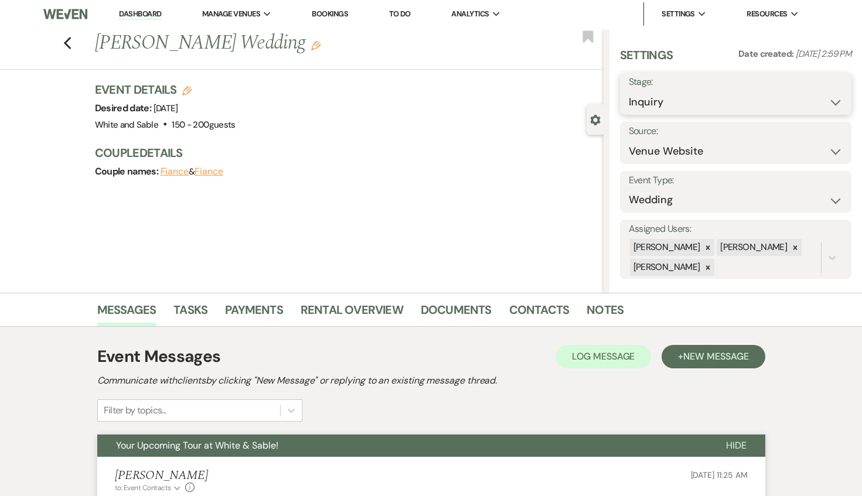
click at [683, 97] on select "Inquiry Follow Up Tour Requested Tour Confirmed Toured Proposal Sent Booked Lost" at bounding box center [736, 102] width 214 height 23
click at [629, 91] on select "Inquiry Follow Up Tour Requested Tour Confirmed Toured Proposal Sent Booked Lost" at bounding box center [736, 102] width 214 height 23
click at [836, 89] on button "Save" at bounding box center [827, 93] width 47 height 23
click at [590, 37] on use "button" at bounding box center [587, 36] width 11 height 12
click at [69, 43] on icon "Previous" at bounding box center [67, 43] width 9 height 14
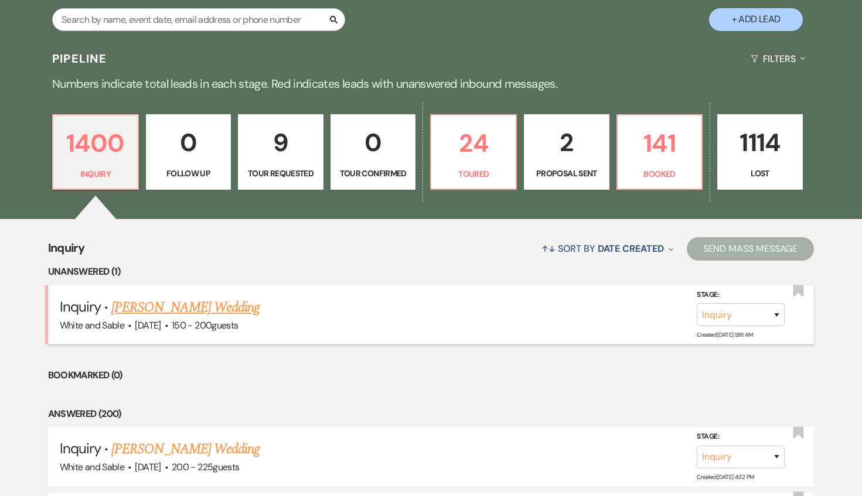
scroll to position [36, 0]
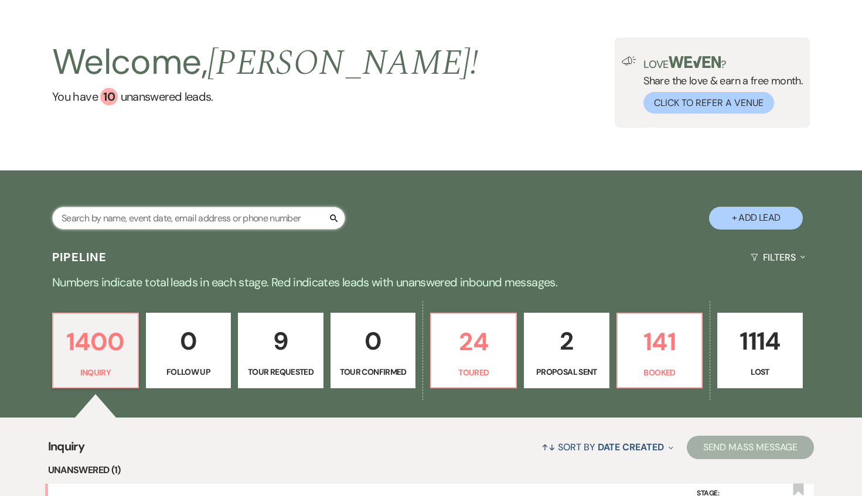
click at [189, 209] on input "text" at bounding box center [198, 218] width 293 height 23
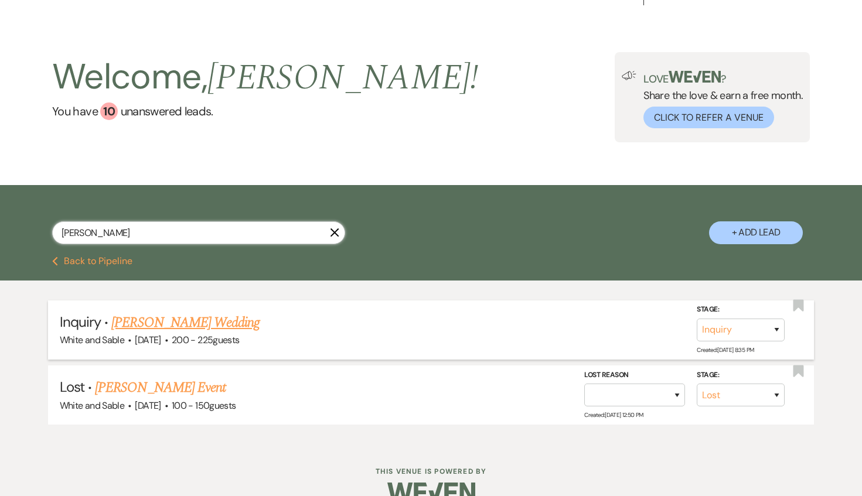
scroll to position [35, 0]
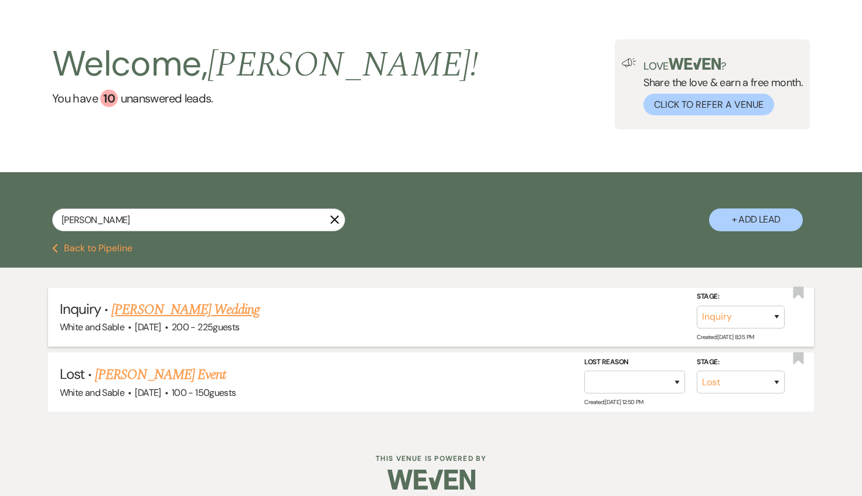
click at [216, 308] on link "[PERSON_NAME] Wedding" at bounding box center [185, 309] width 148 height 21
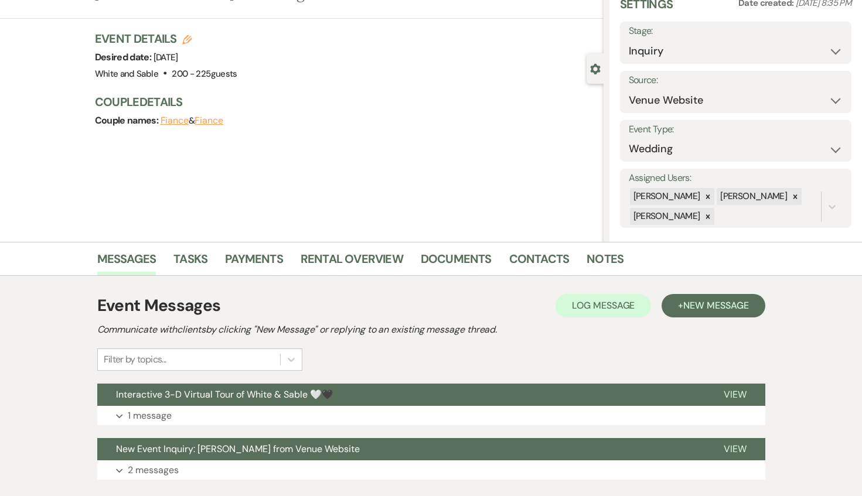
scroll to position [56, 0]
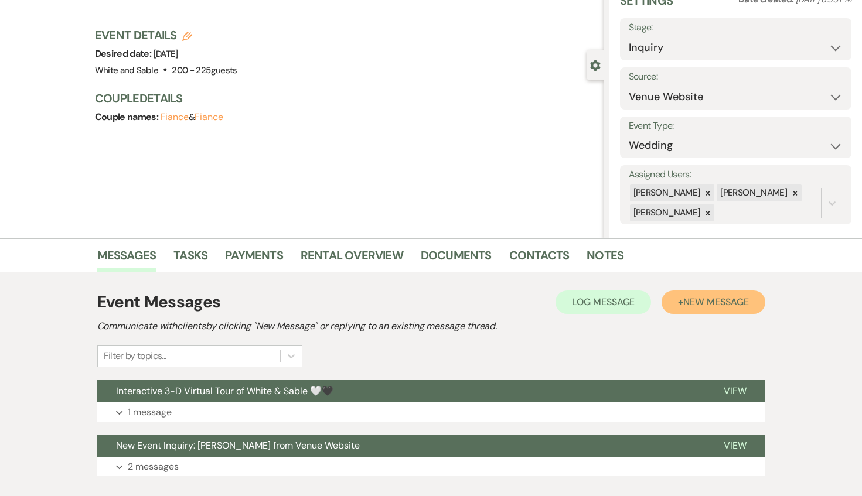
click at [720, 306] on span "New Message" at bounding box center [715, 302] width 65 height 12
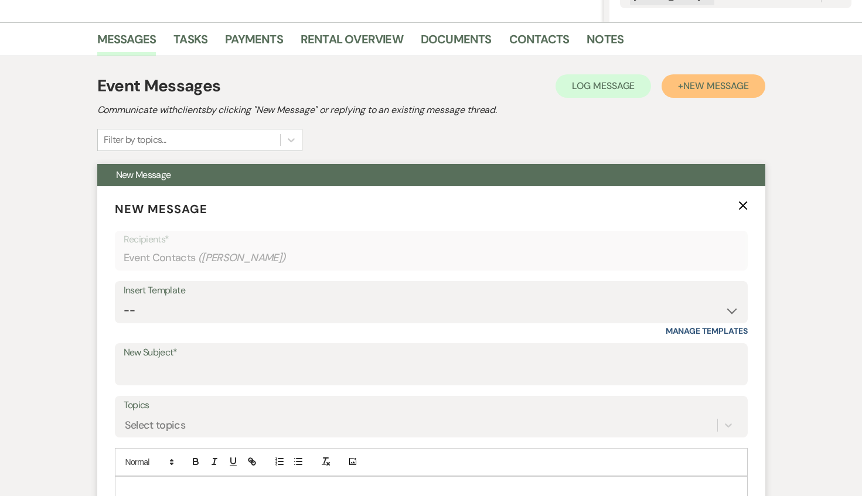
scroll to position [289, 0]
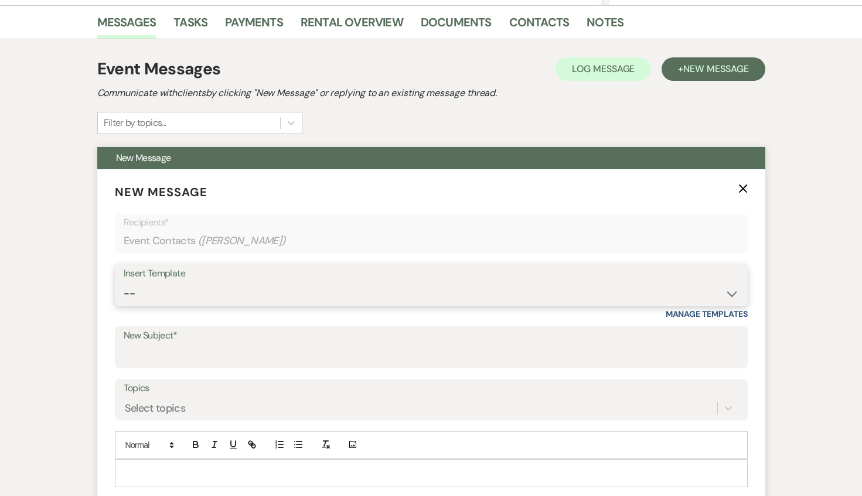
click at [233, 292] on select "-- Inquiry Response (Venue Guide) Schedule - Venue Tour Appt Confirmation Sched…" at bounding box center [431, 293] width 615 height 23
click at [124, 282] on select "-- Inquiry Response (Venue Guide) Schedule - Venue Tour Appt Confirmation Sched…" at bounding box center [431, 293] width 615 height 23
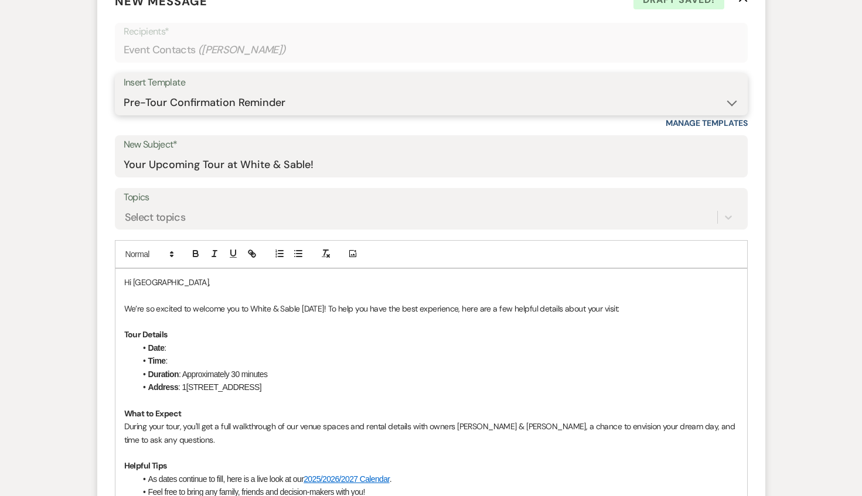
scroll to position [527, 0]
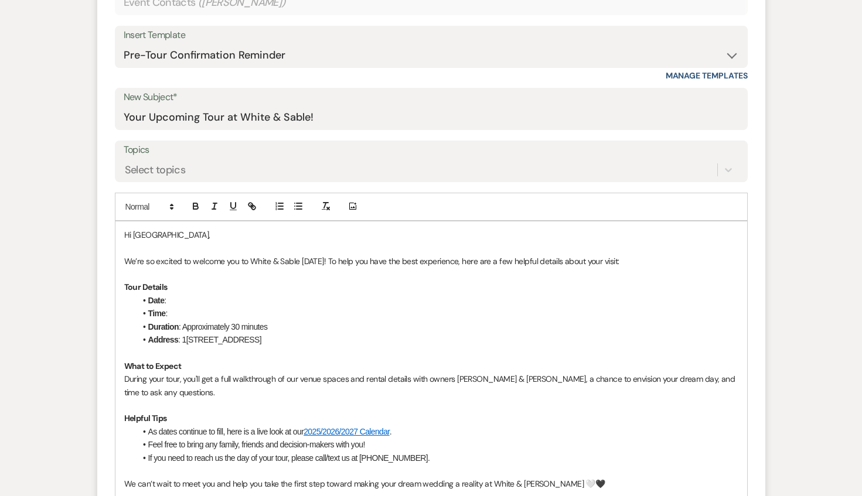
click at [199, 299] on li "Date :" at bounding box center [437, 300] width 602 height 13
click at [191, 313] on li "Time :" at bounding box center [437, 313] width 602 height 13
drag, startPoint x: 326, startPoint y: 317, endPoint x: 199, endPoint y: 315, distance: 127.8
click at [199, 315] on li "Time : 7:15pm - [DATE]" at bounding box center [437, 313] width 602 height 13
drag, startPoint x: 202, startPoint y: 299, endPoint x: 169, endPoint y: 298, distance: 33.4
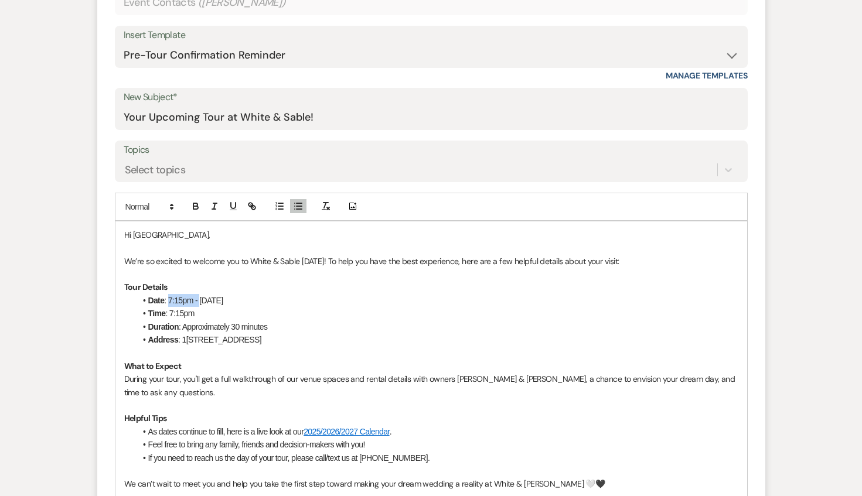
click at [169, 298] on li "Date : 7:15pm - [DATE]" at bounding box center [437, 300] width 602 height 13
click at [123, 261] on div "Hi [GEOGRAPHIC_DATA], We’re so excited to welcome you to White & Sable [DATE]! …" at bounding box center [431, 373] width 632 height 303
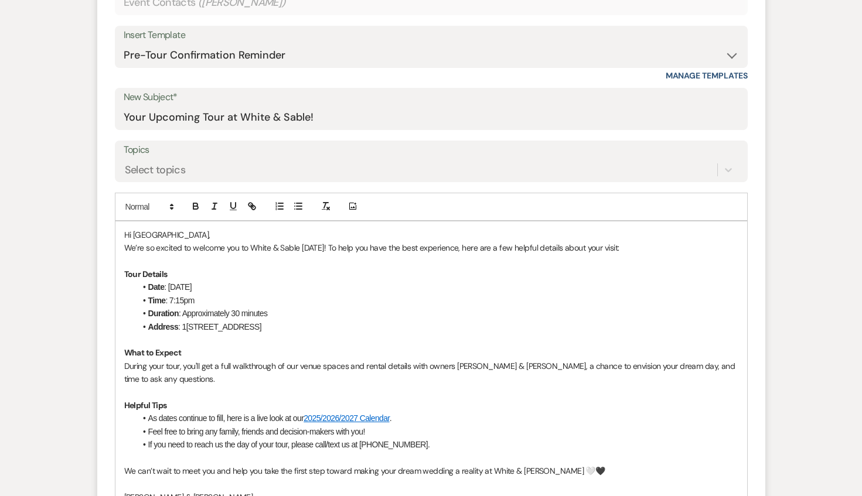
click at [314, 251] on p "We’re so excited to welcome you to White & Sable [DATE]! To help you have the b…" at bounding box center [431, 247] width 614 height 13
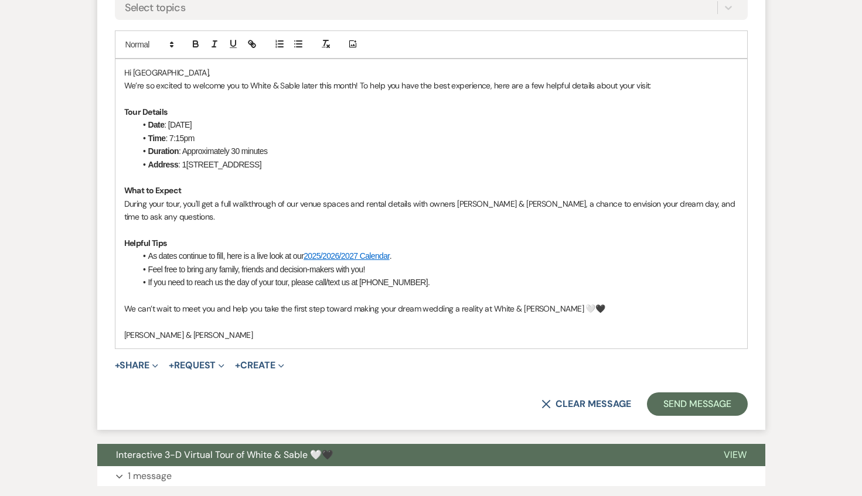
scroll to position [715, 0]
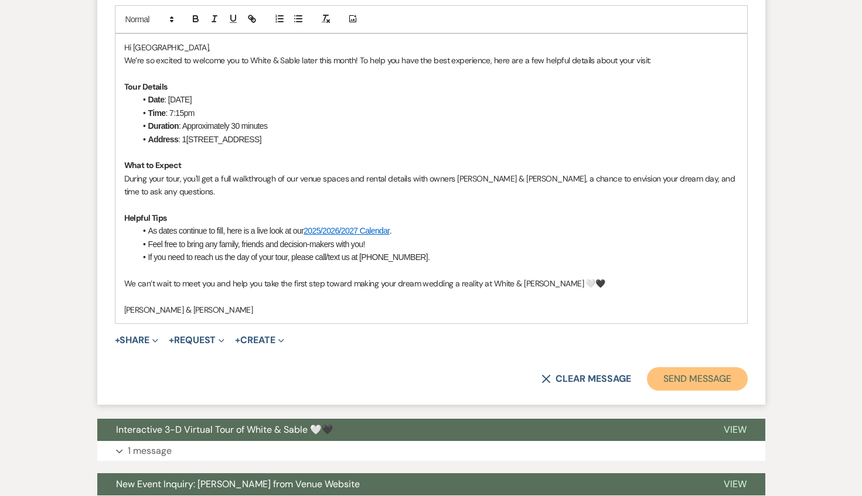
click at [665, 379] on button "Send Message" at bounding box center [697, 378] width 100 height 23
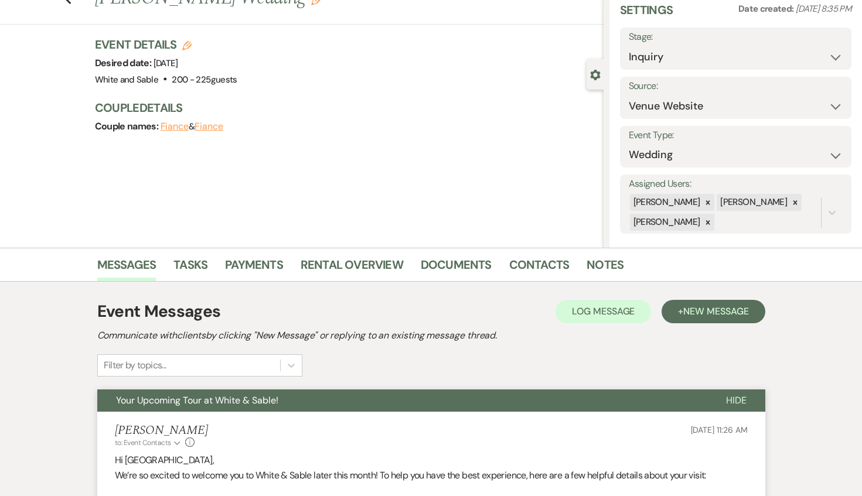
scroll to position [0, 0]
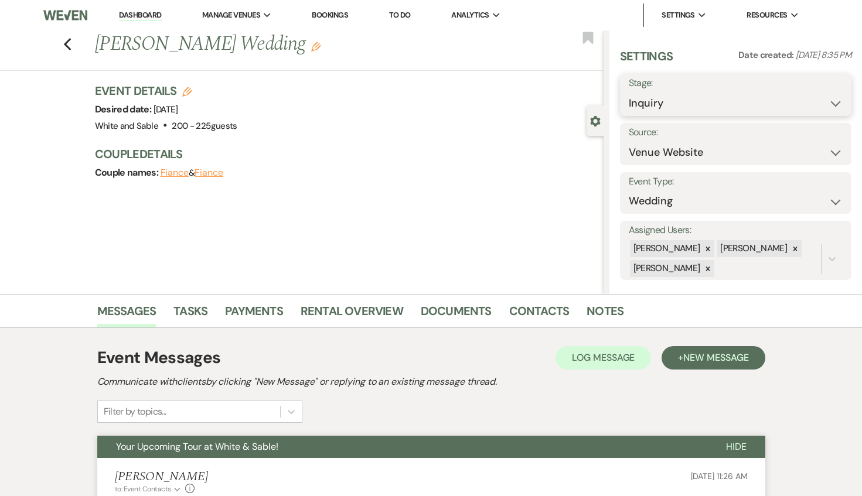
click at [641, 111] on select "Inquiry Follow Up Tour Requested Tour Confirmed Toured Proposal Sent Booked Lost" at bounding box center [736, 103] width 214 height 23
click at [629, 92] on select "Inquiry Follow Up Tour Requested Tour Confirmed Toured Proposal Sent Booked Lost" at bounding box center [736, 103] width 214 height 23
click at [585, 42] on use "button" at bounding box center [587, 38] width 11 height 12
click at [815, 96] on button "Save" at bounding box center [827, 94] width 47 height 23
click at [68, 43] on icon "Previous" at bounding box center [67, 45] width 9 height 14
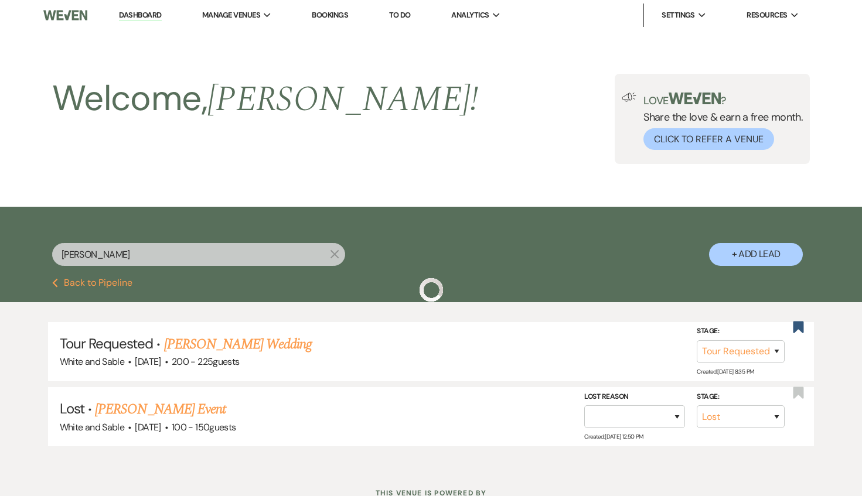
scroll to position [35, 0]
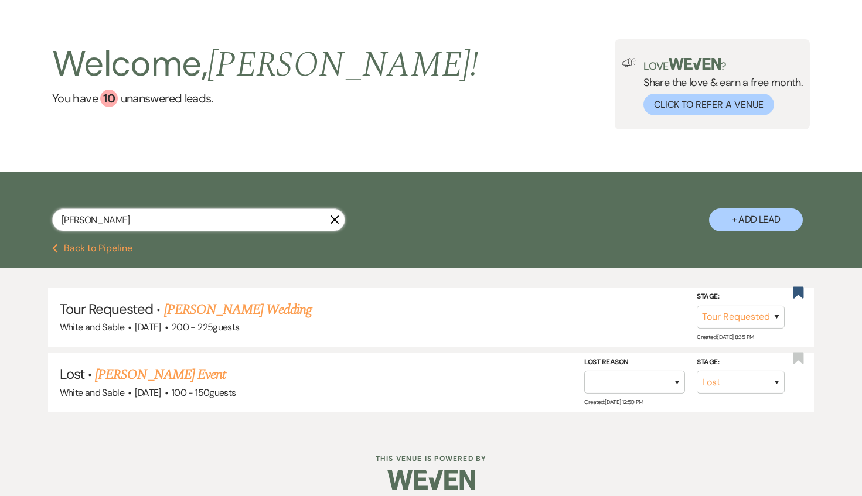
click at [341, 219] on input "[PERSON_NAME]" at bounding box center [198, 220] width 293 height 23
click at [335, 217] on icon "X" at bounding box center [334, 219] width 9 height 9
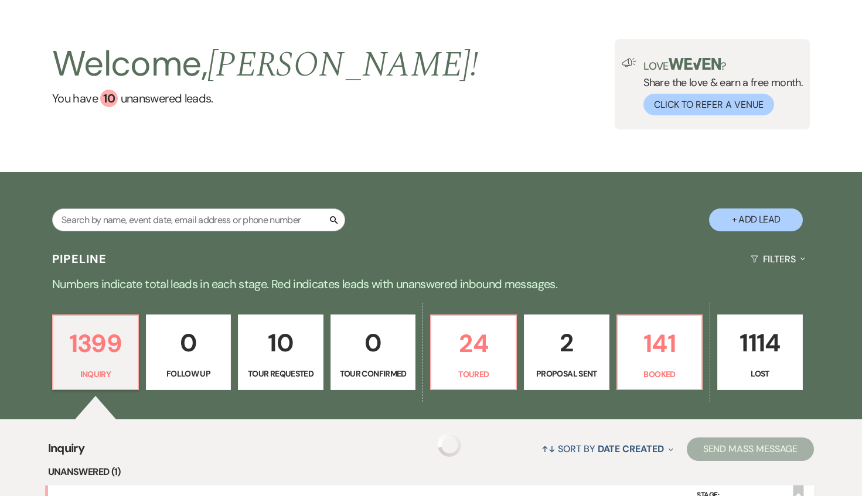
scroll to position [36, 0]
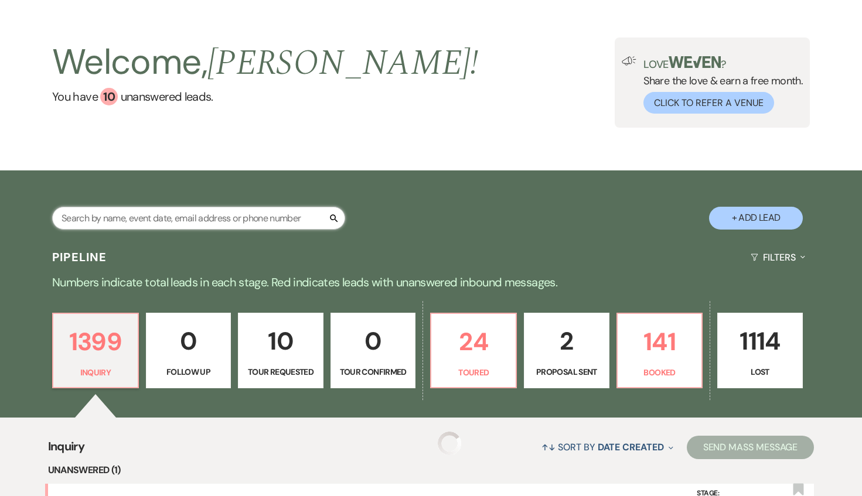
click at [213, 217] on input "text" at bounding box center [198, 218] width 293 height 23
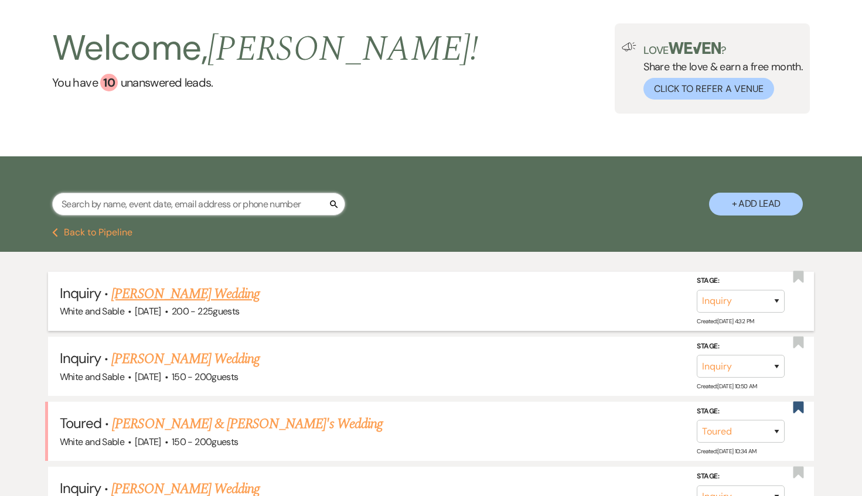
scroll to position [55, 0]
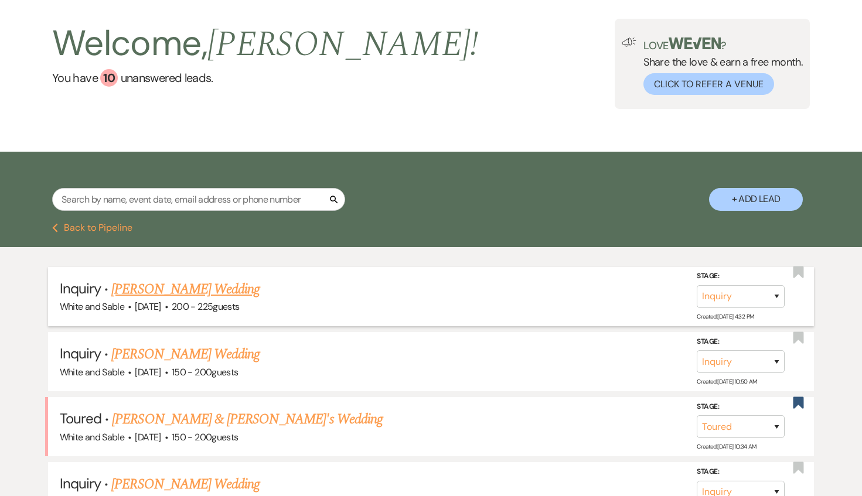
click at [202, 288] on link "[PERSON_NAME] Wedding" at bounding box center [185, 289] width 148 height 21
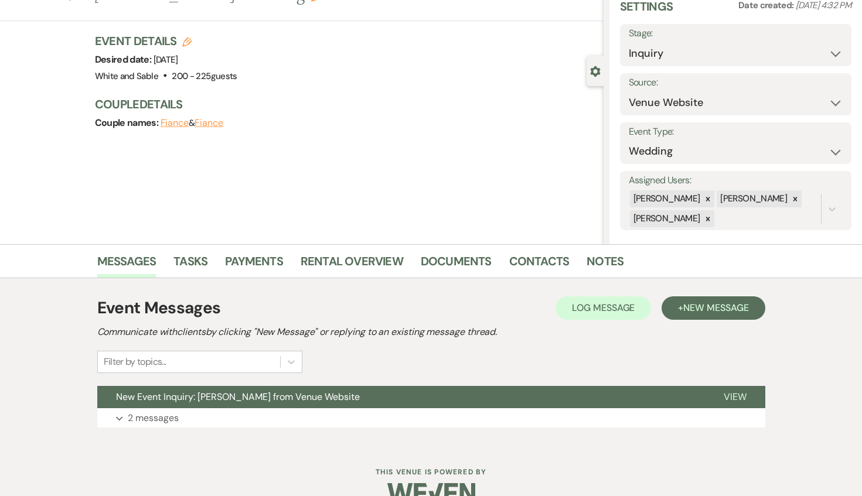
scroll to position [74, 0]
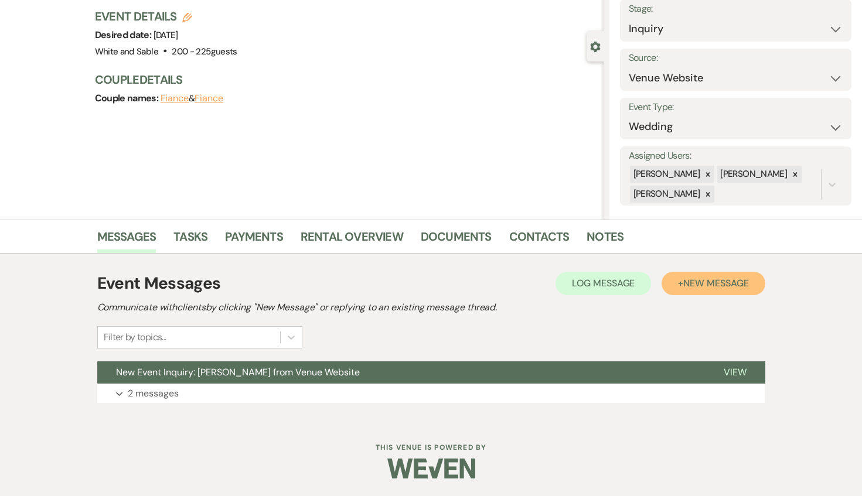
click at [737, 287] on span "New Message" at bounding box center [715, 283] width 65 height 12
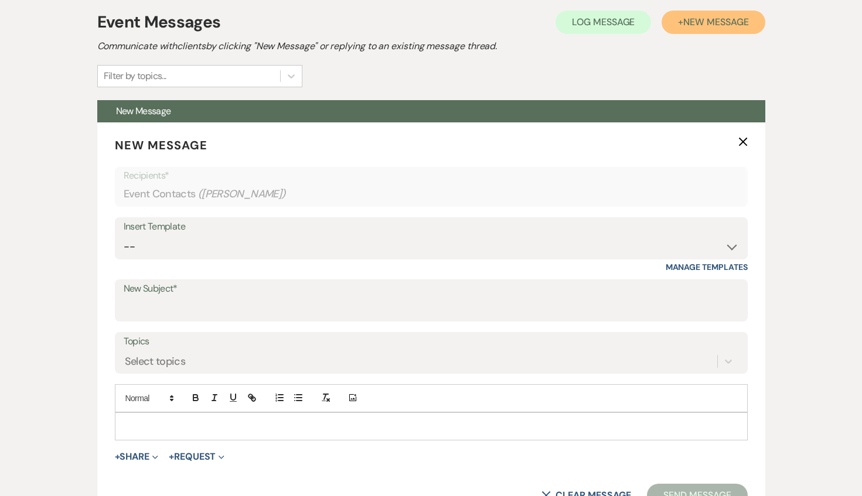
scroll to position [366, 0]
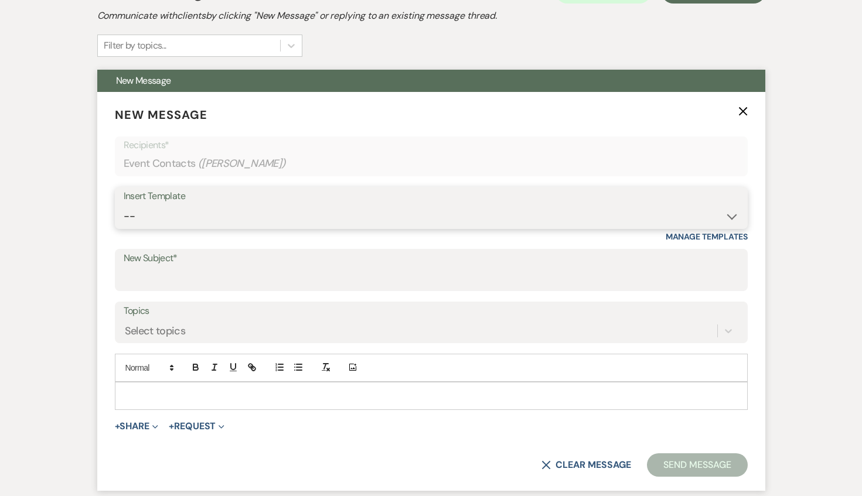
click at [270, 212] on select "-- Inquiry Response (Venue Guide) Schedule - Venue Tour Appt Confirmation Sched…" at bounding box center [431, 216] width 615 height 23
click at [124, 205] on select "-- Inquiry Response (Venue Guide) Schedule - Venue Tour Appt Confirmation Sched…" at bounding box center [431, 216] width 615 height 23
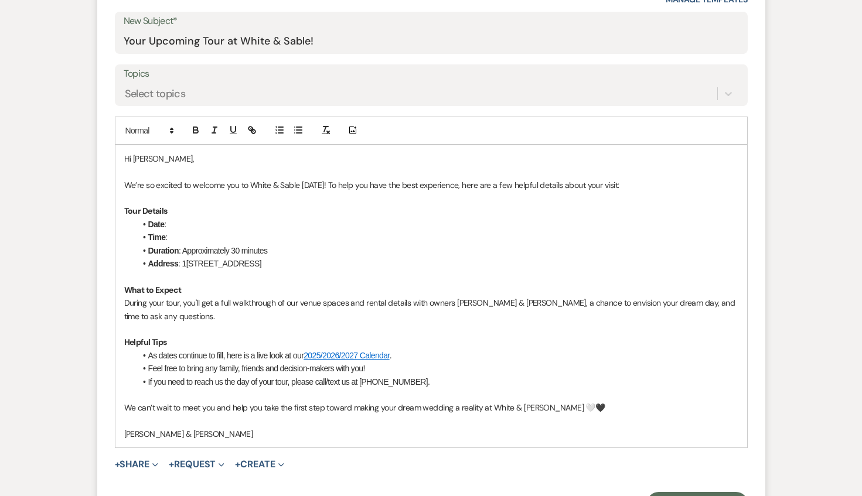
scroll to position [607, 0]
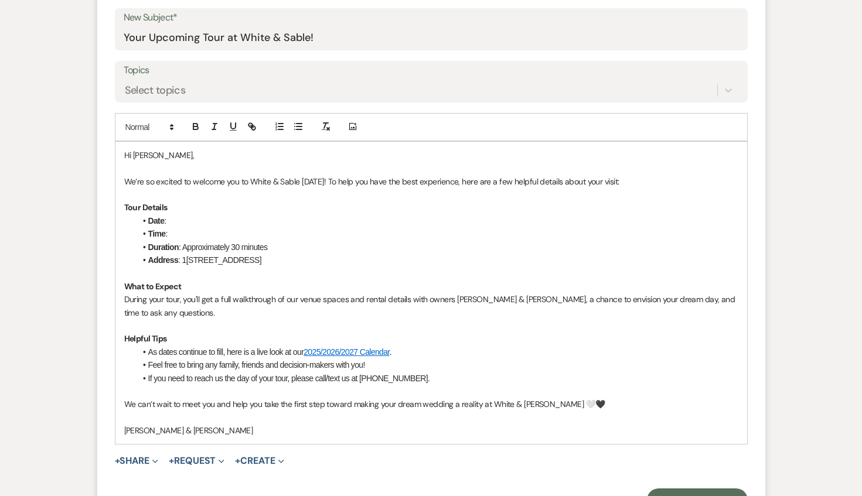
click at [197, 222] on li "Date :" at bounding box center [437, 220] width 602 height 13
click at [195, 233] on li "Time :" at bounding box center [437, 233] width 602 height 13
click at [168, 234] on li "Time :9:00am - [DATE]" at bounding box center [437, 233] width 602 height 13
drag, startPoint x: 288, startPoint y: 234, endPoint x: 192, endPoint y: 237, distance: 96.2
click at [192, 237] on li "Time : 9:00am - [DATE]" at bounding box center [437, 233] width 602 height 13
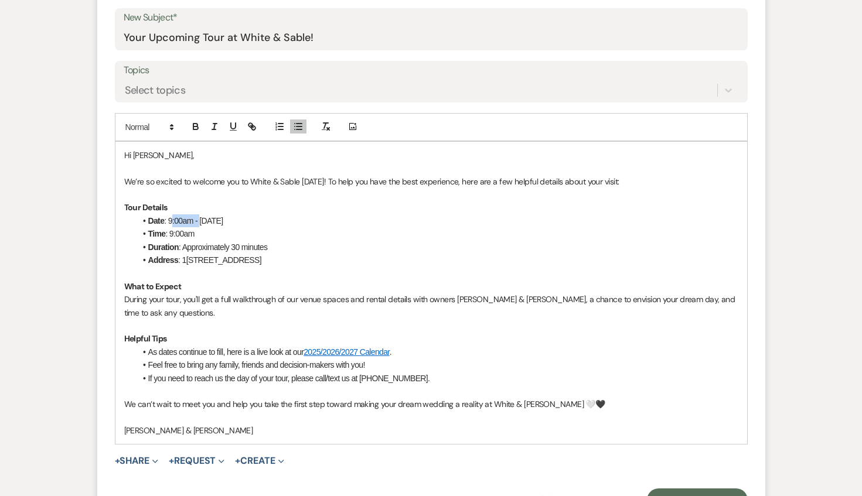
drag, startPoint x: 200, startPoint y: 222, endPoint x: 169, endPoint y: 219, distance: 31.1
click at [169, 219] on li "Date : 9:00am - [DATE]" at bounding box center [437, 220] width 602 height 13
click at [312, 183] on p "We’re so excited to welcome you to White & Sable [DATE]! To help you have the b…" at bounding box center [431, 181] width 614 height 13
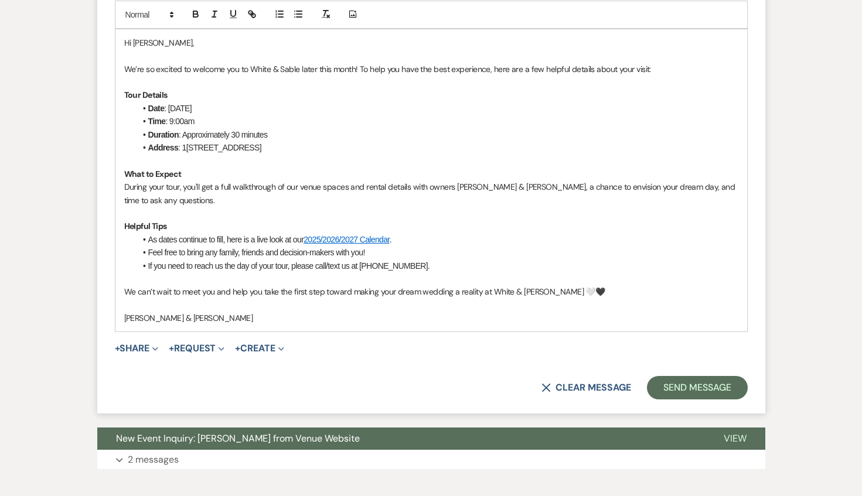
scroll to position [720, 0]
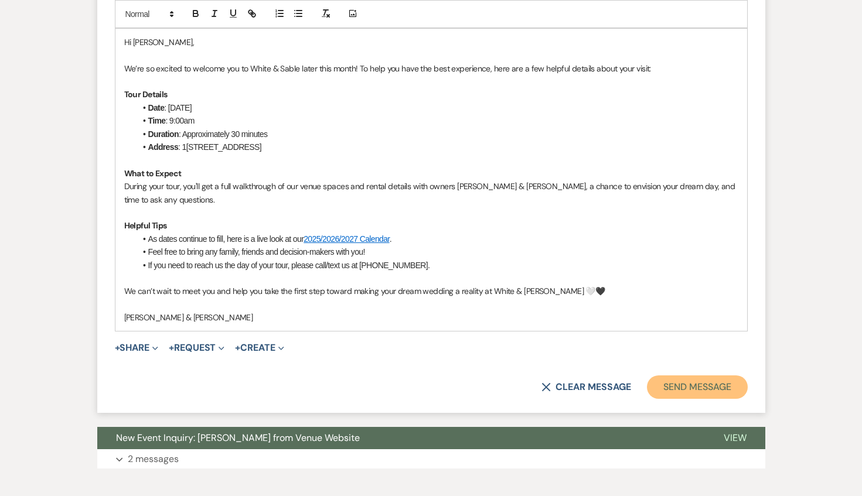
click at [662, 383] on button "Send Message" at bounding box center [697, 387] width 100 height 23
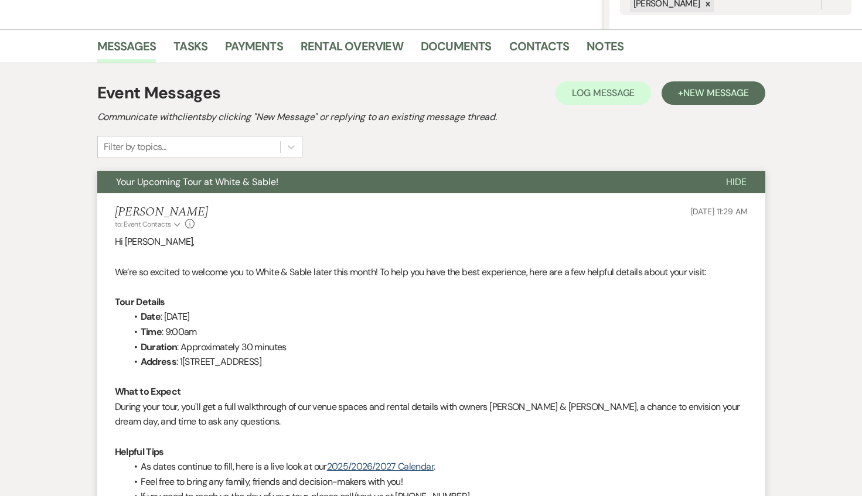
scroll to position [0, 0]
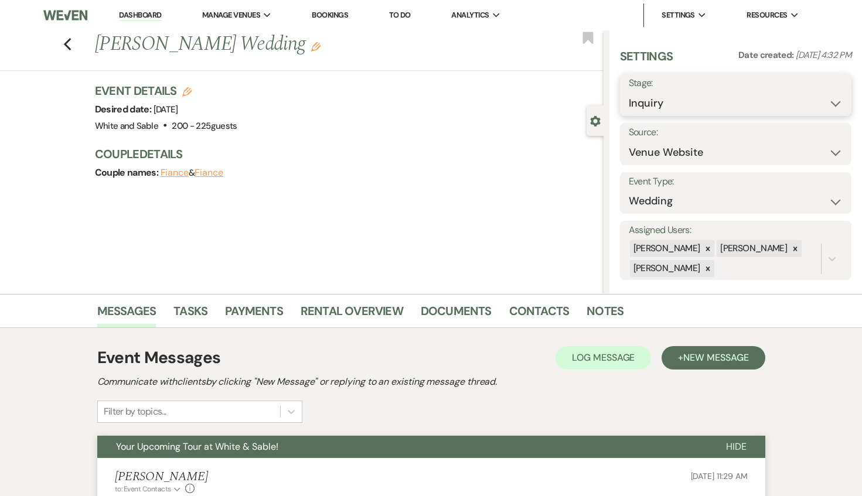
click at [669, 92] on select "Inquiry Follow Up Tour Requested Tour Confirmed Toured Proposal Sent Booked Lost" at bounding box center [736, 103] width 214 height 23
click at [629, 92] on select "Inquiry Follow Up Tour Requested Tour Confirmed Toured Proposal Sent Booked Lost" at bounding box center [736, 103] width 214 height 23
click at [585, 47] on div "Previous [PERSON_NAME] Wedding Edit" at bounding box center [346, 44] width 515 height 28
click at [585, 40] on use "button" at bounding box center [587, 38] width 11 height 12
click at [822, 105] on button "Save" at bounding box center [827, 94] width 47 height 23
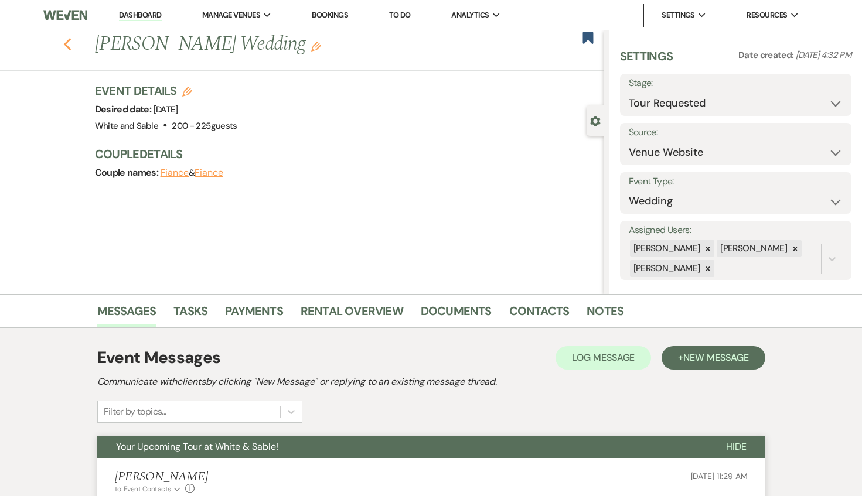
click at [70, 46] on icon "Previous" at bounding box center [67, 45] width 9 height 14
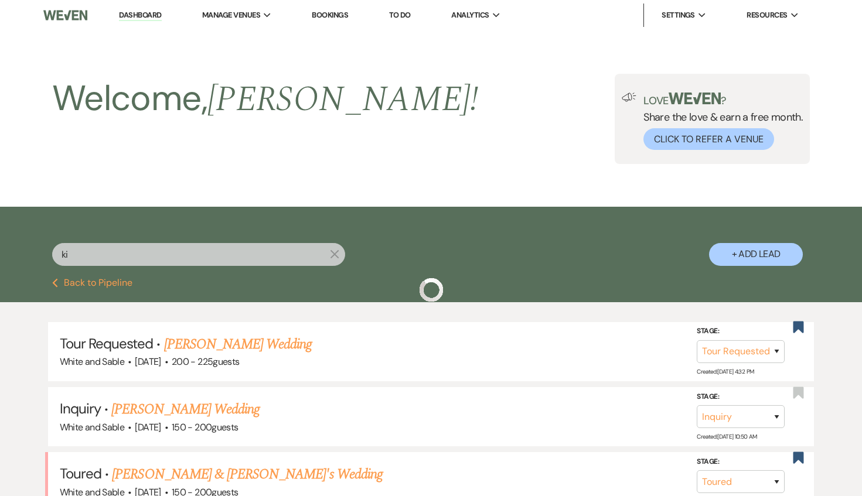
scroll to position [55, 0]
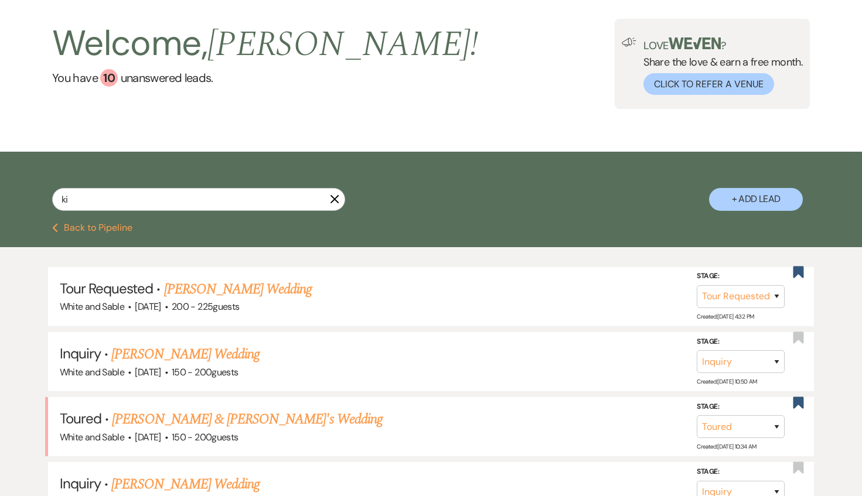
click at [333, 202] on icon "X" at bounding box center [334, 199] width 9 height 9
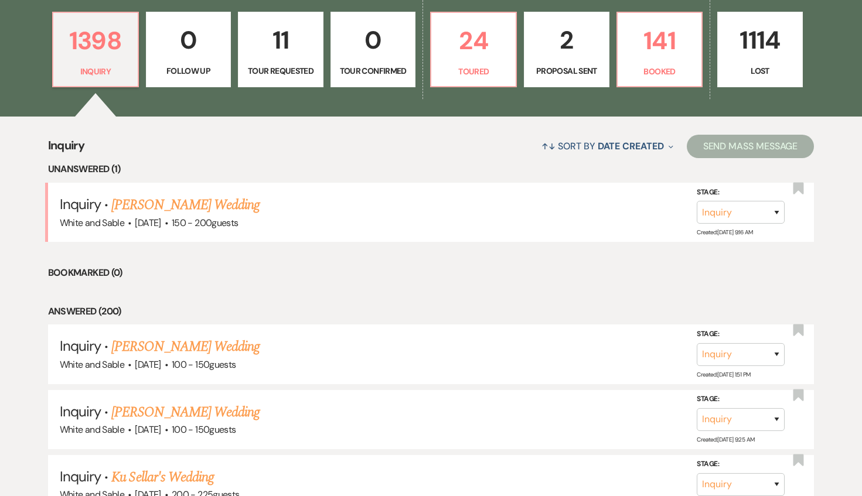
scroll to position [356, 0]
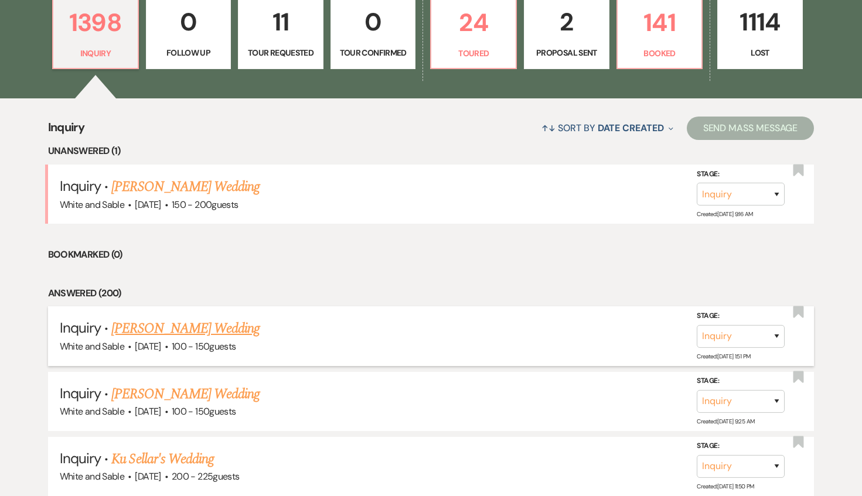
click at [193, 335] on link "[PERSON_NAME] Wedding" at bounding box center [185, 328] width 148 height 21
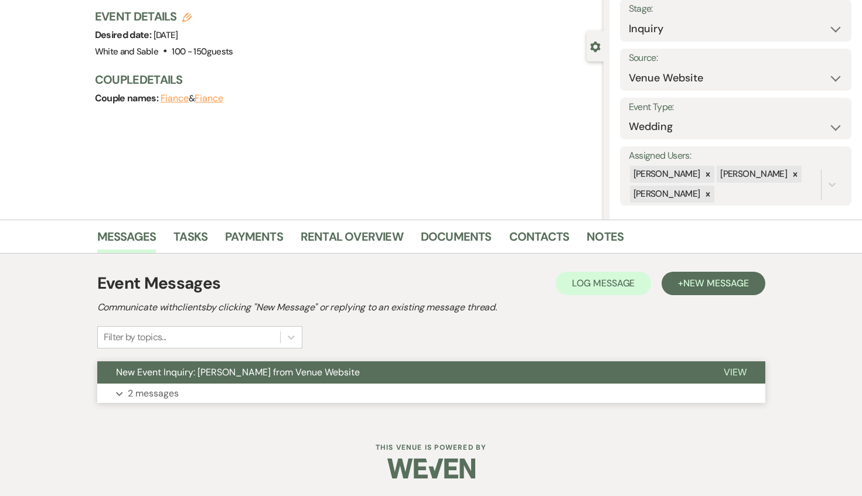
click at [222, 379] on button "New Event Inquiry: [PERSON_NAME] from Venue Website" at bounding box center [401, 373] width 608 height 22
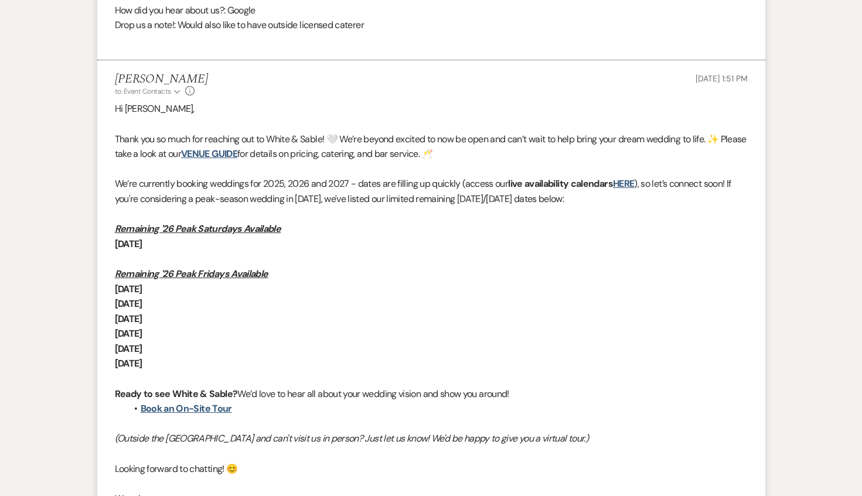
scroll to position [743, 0]
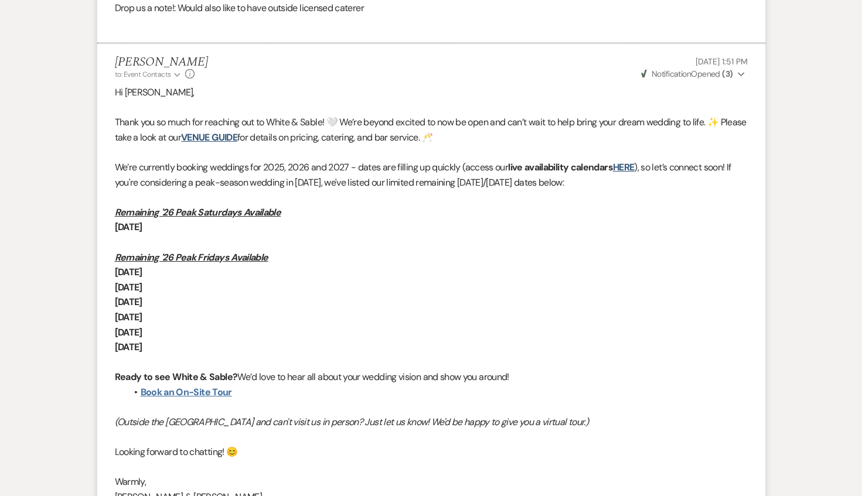
click at [207, 386] on link "Book an On-Site Tour" at bounding box center [186, 392] width 91 height 12
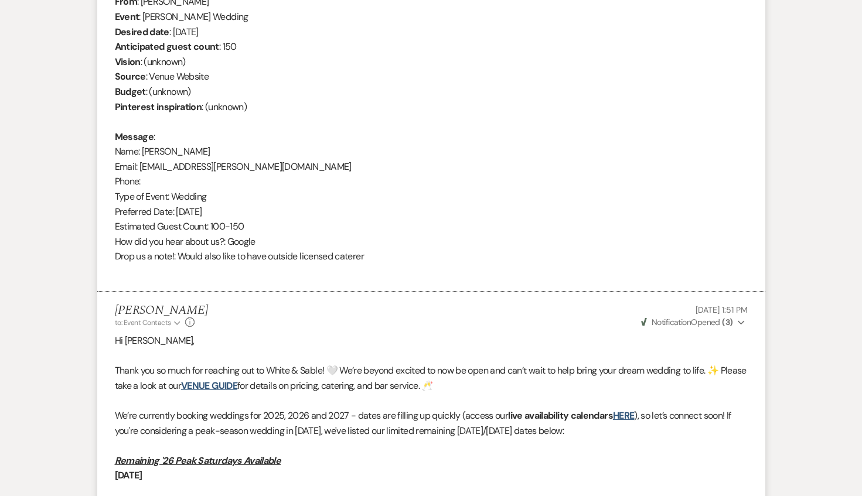
scroll to position [0, 0]
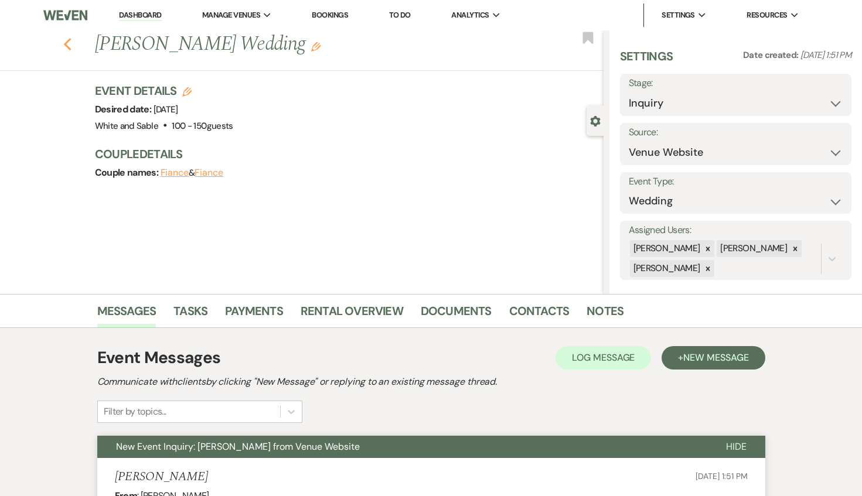
click at [69, 42] on icon "Previous" at bounding box center [67, 45] width 9 height 14
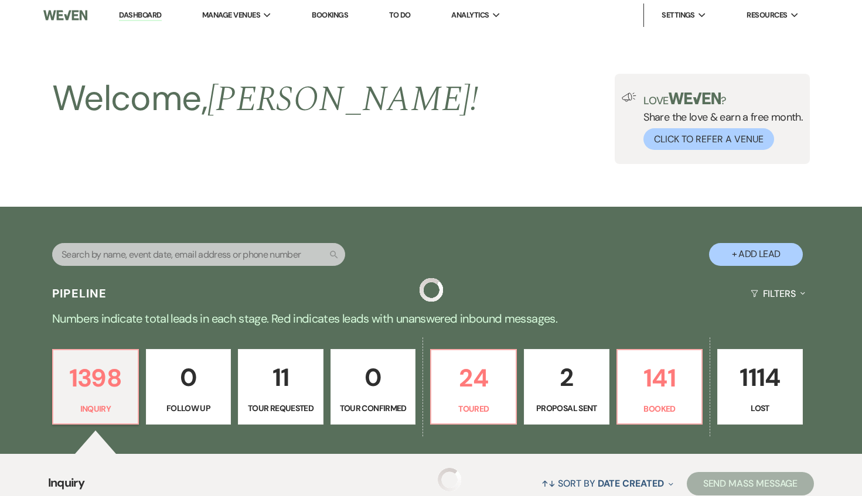
scroll to position [356, 0]
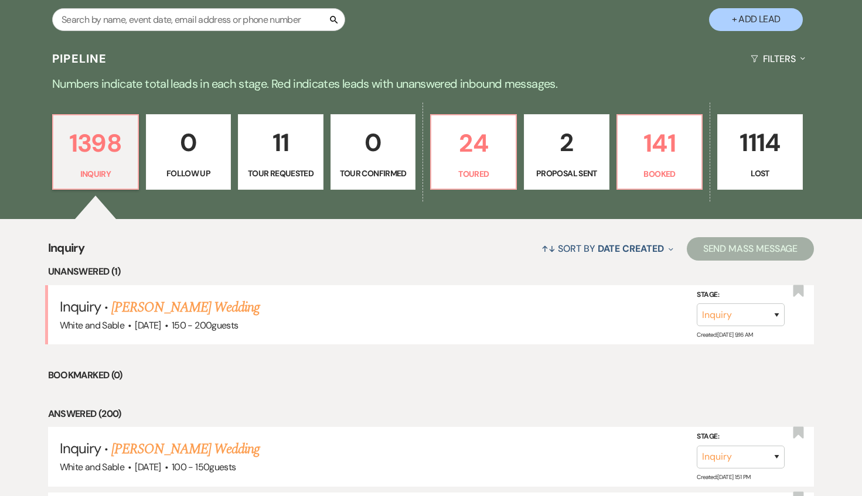
click at [291, 149] on p "11" at bounding box center [281, 142] width 70 height 39
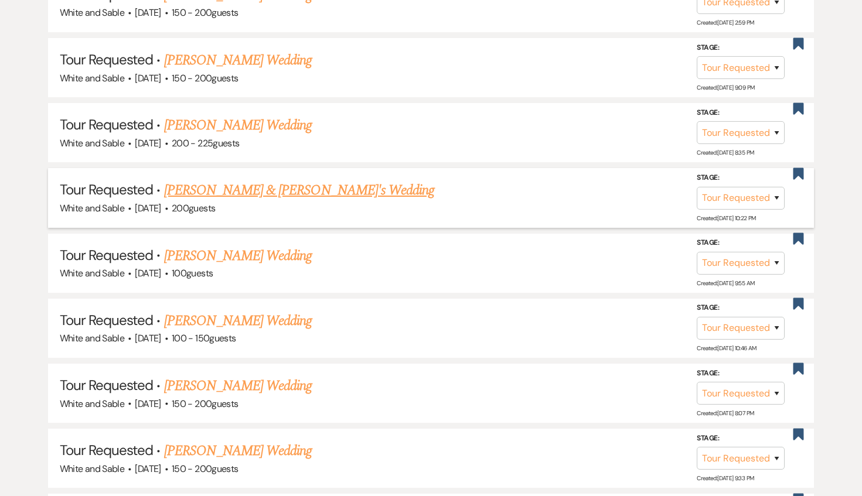
scroll to position [653, 0]
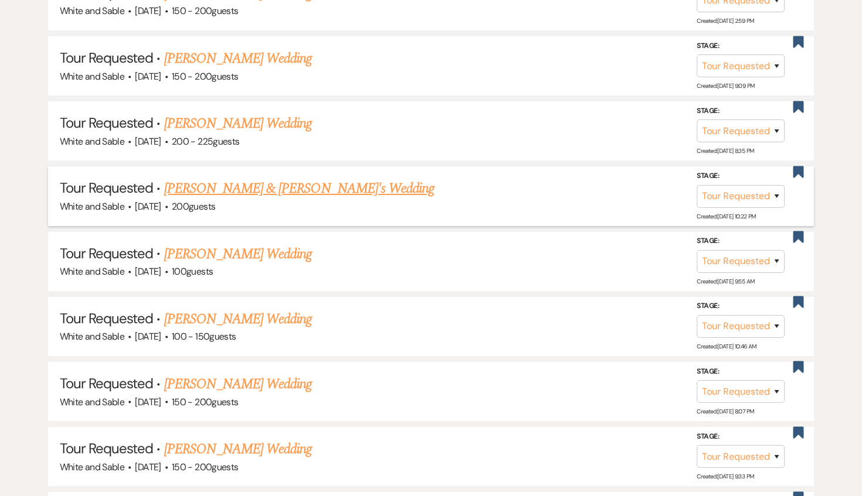
click at [262, 179] on link "[PERSON_NAME] & [PERSON_NAME]'s Wedding" at bounding box center [299, 188] width 271 height 21
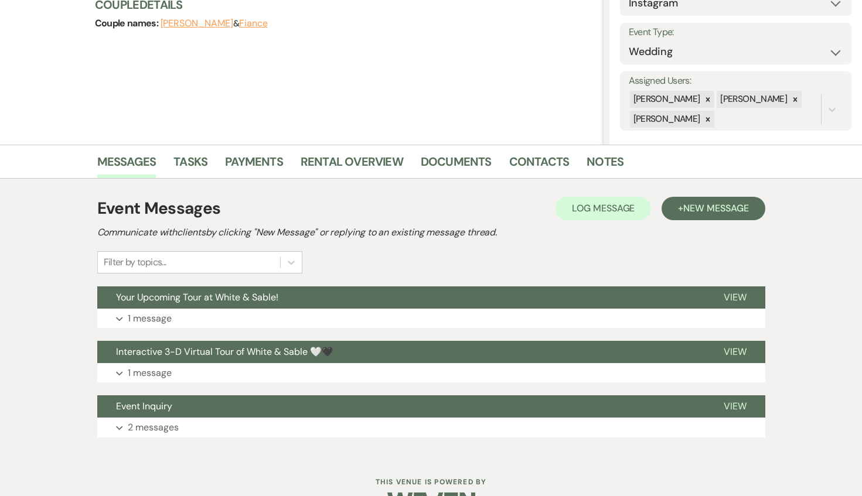
scroll to position [183, 0]
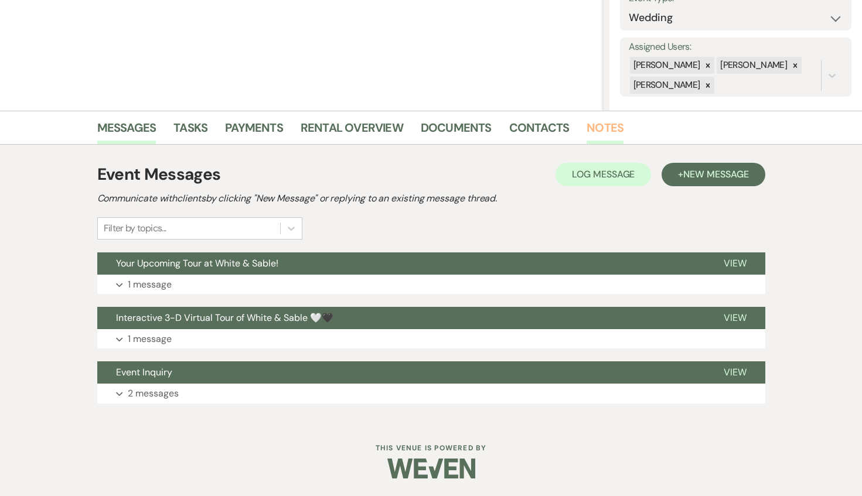
click at [587, 128] on link "Notes" at bounding box center [605, 131] width 37 height 26
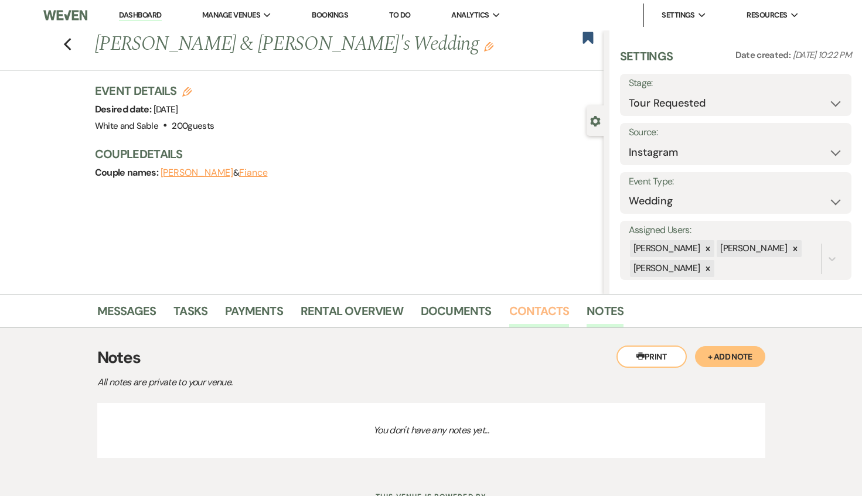
click at [544, 311] on link "Contacts" at bounding box center [539, 315] width 60 height 26
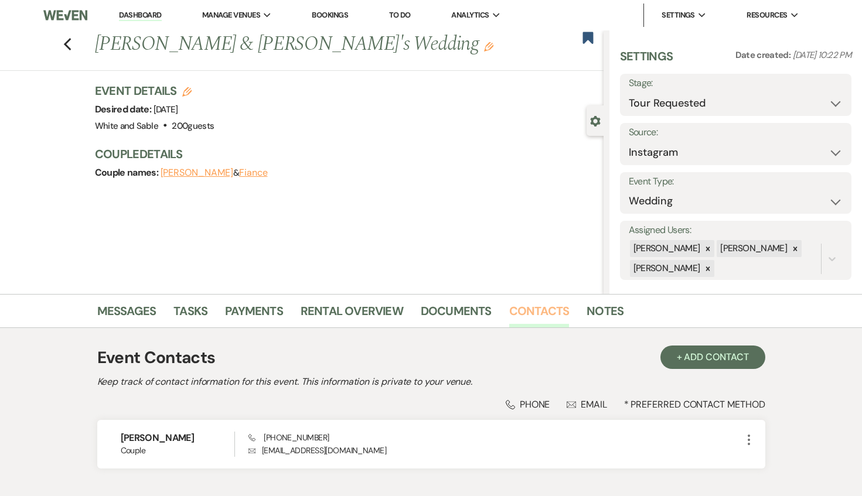
scroll to position [18, 0]
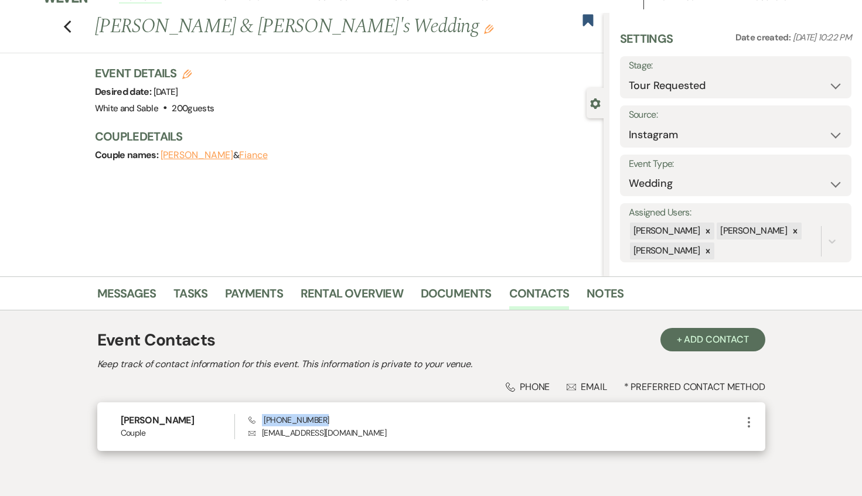
drag, startPoint x: 328, startPoint y: 422, endPoint x: 261, endPoint y: 423, distance: 66.8
click at [261, 423] on div "Phone [PHONE_NUMBER] Envelope [EMAIL_ADDRESS][DOMAIN_NAME]" at bounding box center [494, 426] width 493 height 25
copy span "[PHONE_NUMBER]"
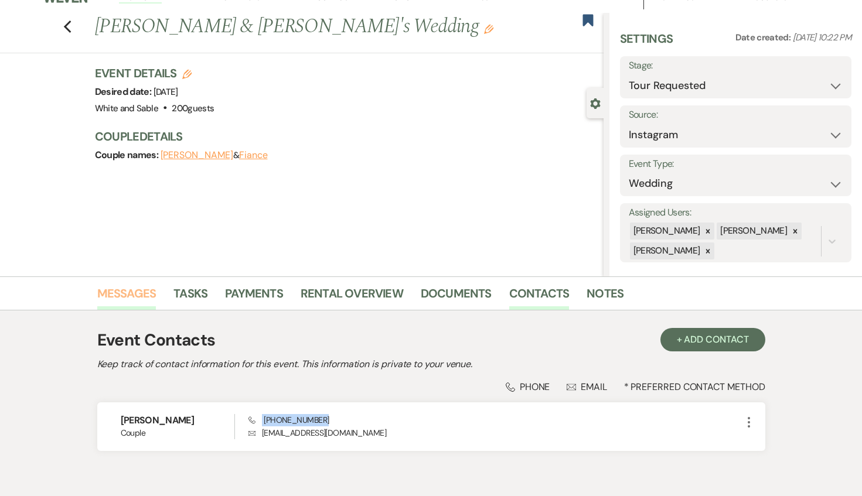
click at [124, 295] on link "Messages" at bounding box center [126, 297] width 59 height 26
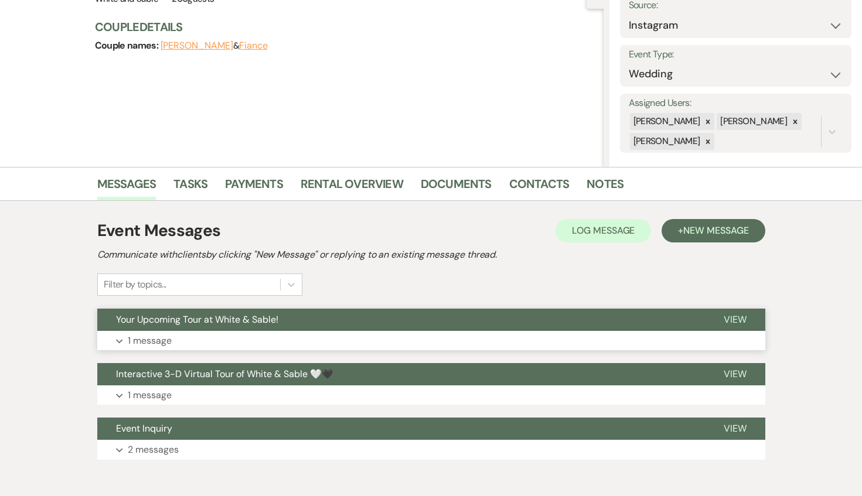
click at [268, 323] on span "Your Upcoming Tour at White & Sable!" at bounding box center [197, 320] width 162 height 12
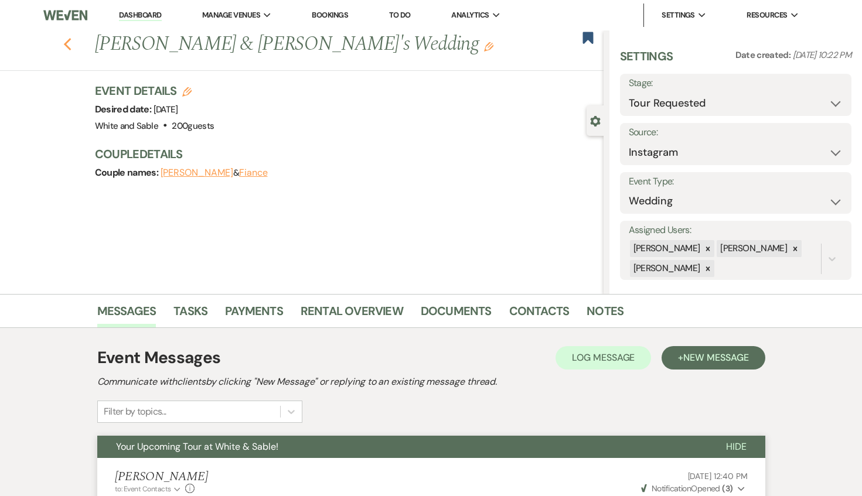
click at [64, 43] on use "button" at bounding box center [67, 44] width 8 height 13
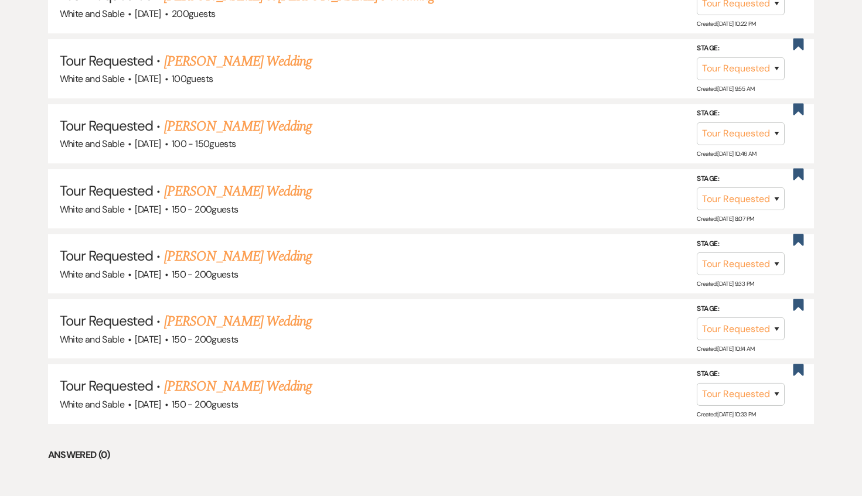
scroll to position [832, 0]
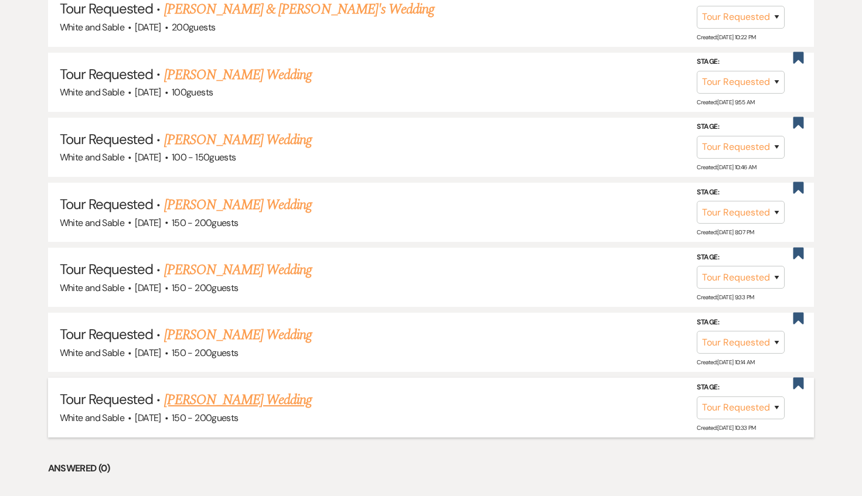
click at [248, 398] on link "[PERSON_NAME] Wedding" at bounding box center [238, 400] width 148 height 21
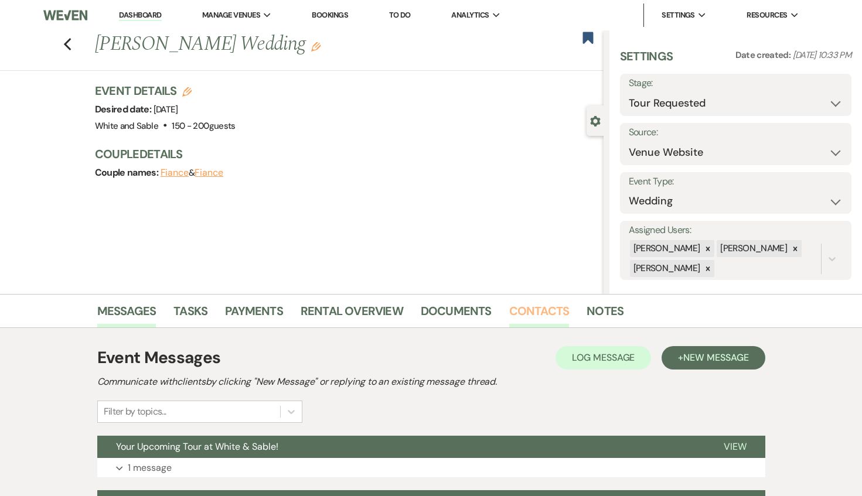
click at [539, 310] on link "Contacts" at bounding box center [539, 315] width 60 height 26
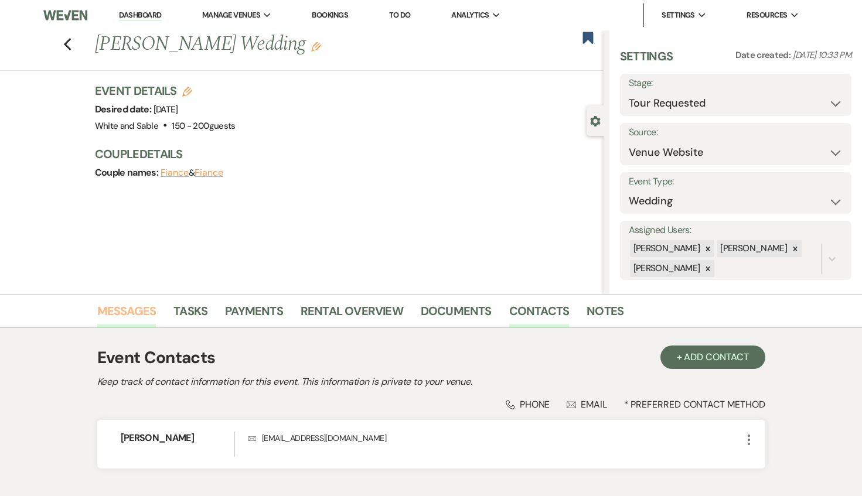
click at [126, 309] on link "Messages" at bounding box center [126, 315] width 59 height 26
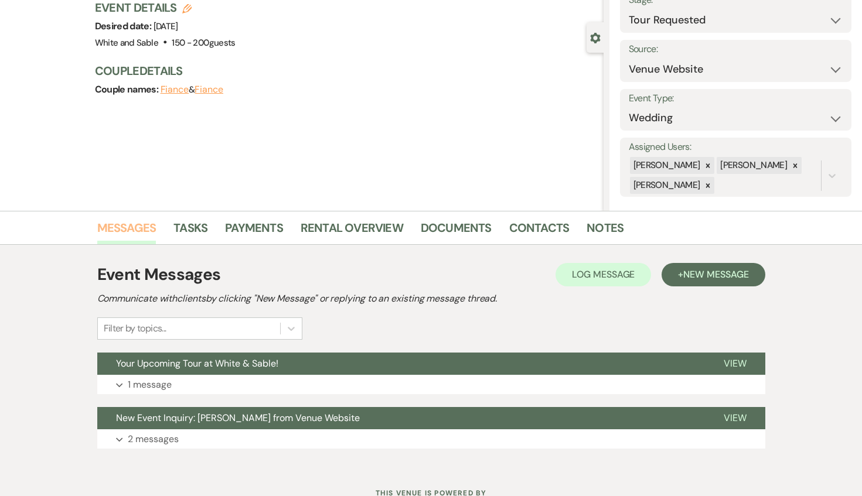
scroll to position [129, 0]
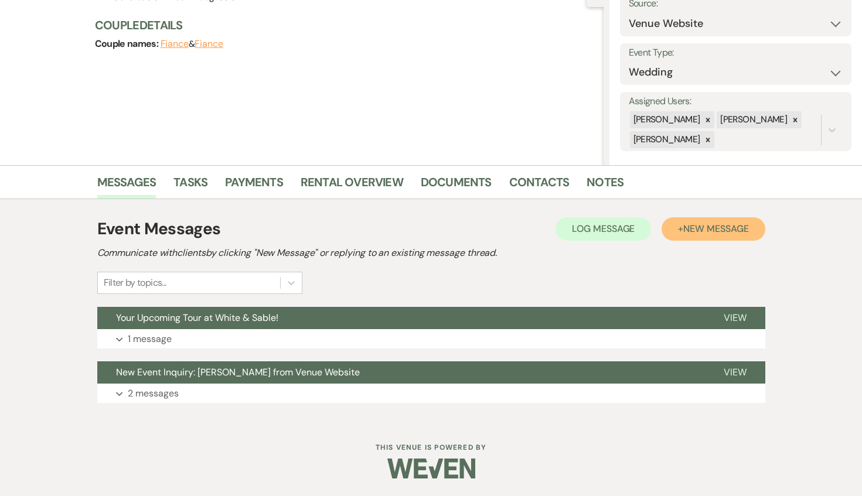
click at [736, 238] on button "+ New Message" at bounding box center [713, 228] width 103 height 23
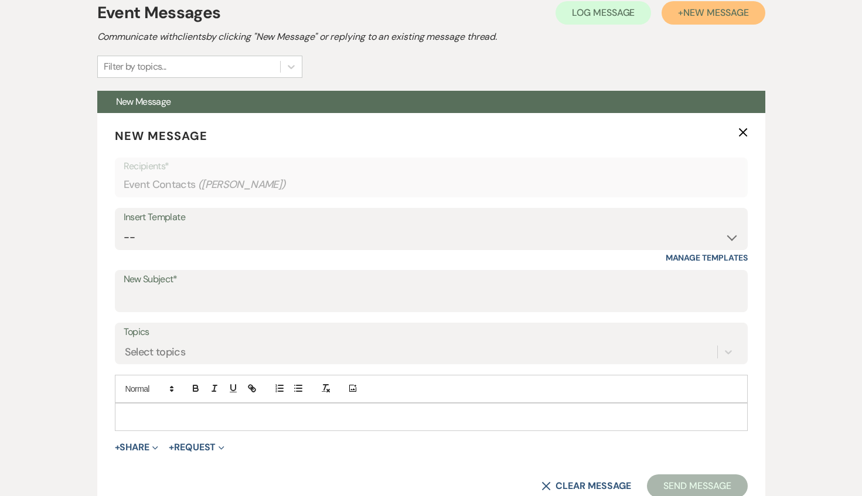
scroll to position [370, 0]
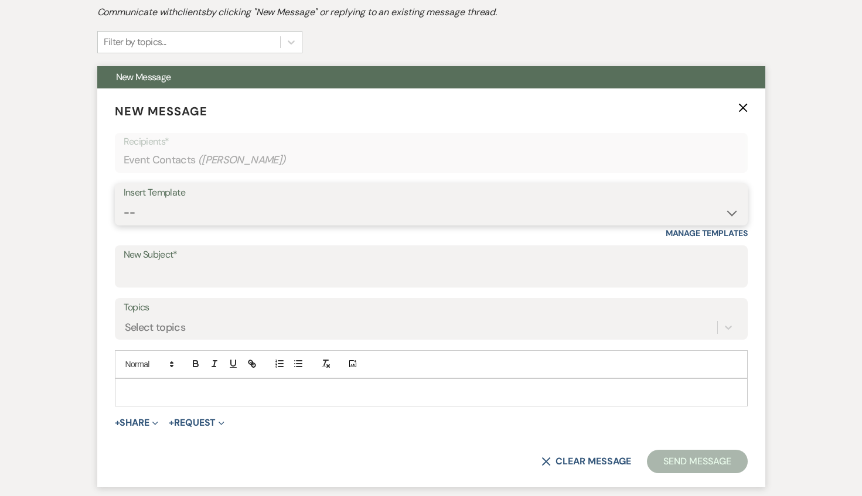
click at [312, 216] on select "-- Inquiry Response (Venue Guide) Schedule - Venue Tour Appt Confirmation Sched…" at bounding box center [431, 213] width 615 height 23
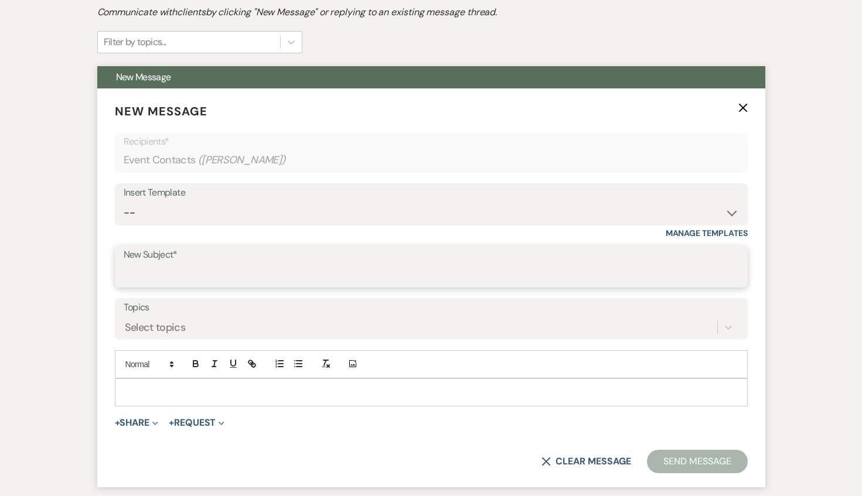
click at [196, 275] on input "New Subject*" at bounding box center [431, 275] width 615 height 23
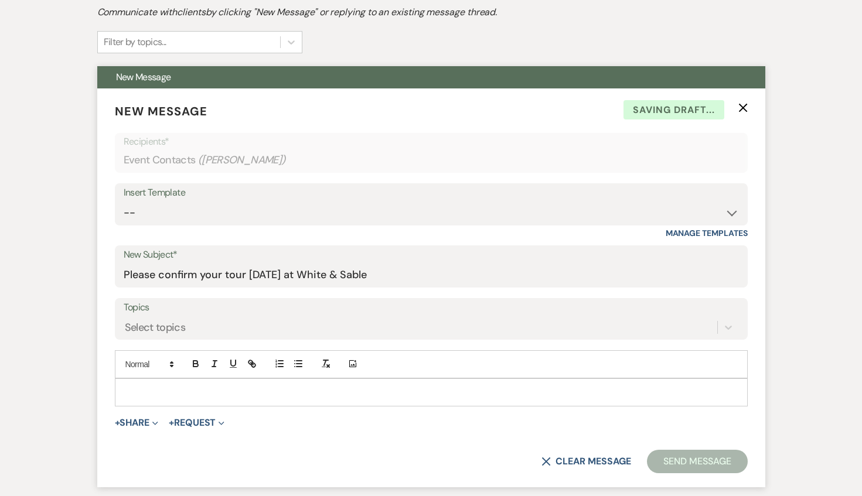
click at [195, 389] on p at bounding box center [431, 392] width 614 height 13
paste div
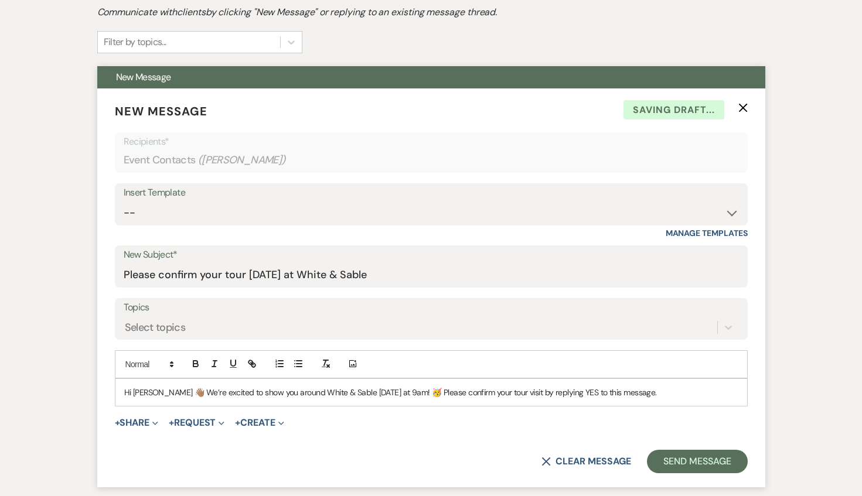
click at [142, 395] on p "Hi [PERSON_NAME] 👋🏽 We’re excited to show you around White & Sable [DATE] at 9a…" at bounding box center [431, 392] width 614 height 13
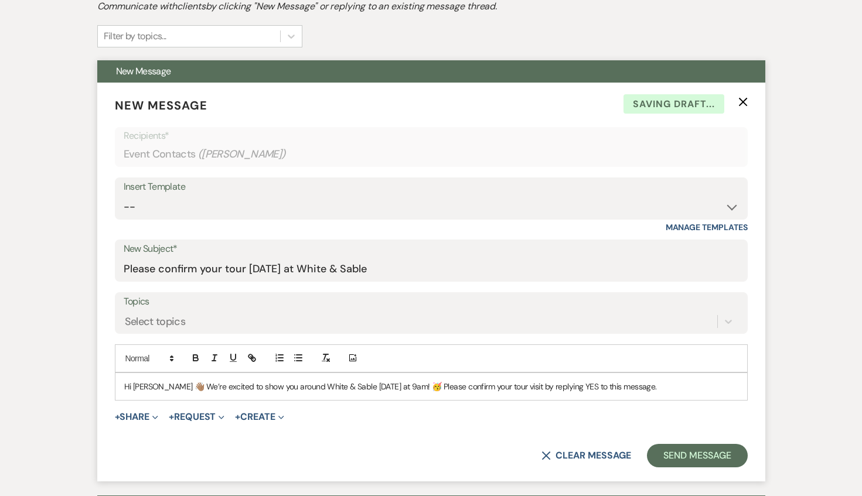
scroll to position [469, 0]
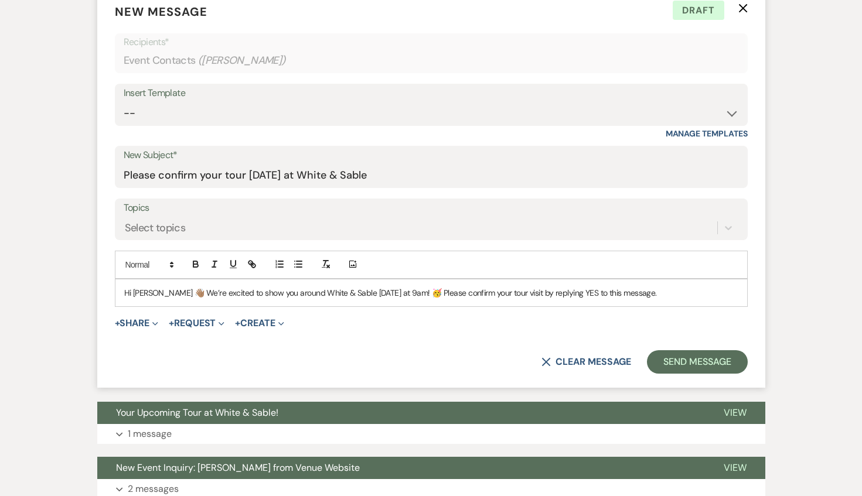
click at [380, 289] on p "Hi [PERSON_NAME] 👋🏽 We’re excited to show you around White & Sable [DATE] at 9a…" at bounding box center [431, 293] width 614 height 13
click at [161, 292] on p "Hi [PERSON_NAME] 👋🏽 We’re excited to show you around White & Sable [DATE] at 9:…" at bounding box center [431, 293] width 614 height 13
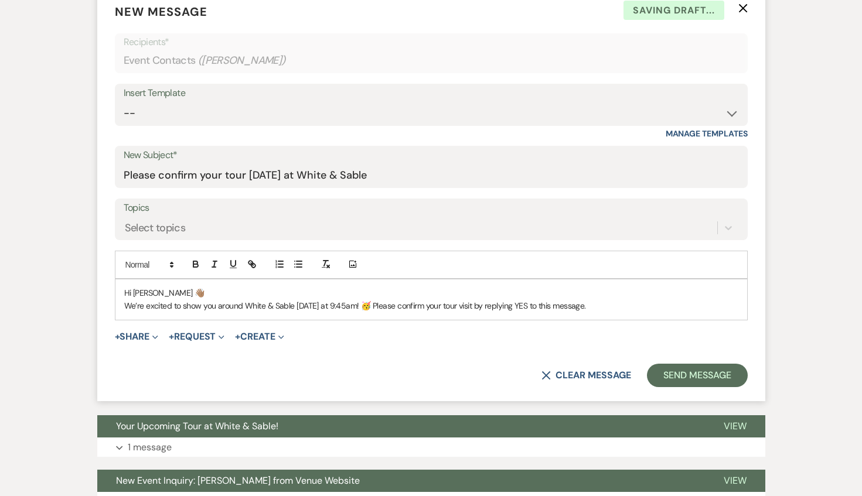
click at [381, 302] on p "We’re excited to show you around White & Sable [DATE] at 9:45am! 🥳 Please confi…" at bounding box center [431, 305] width 614 height 13
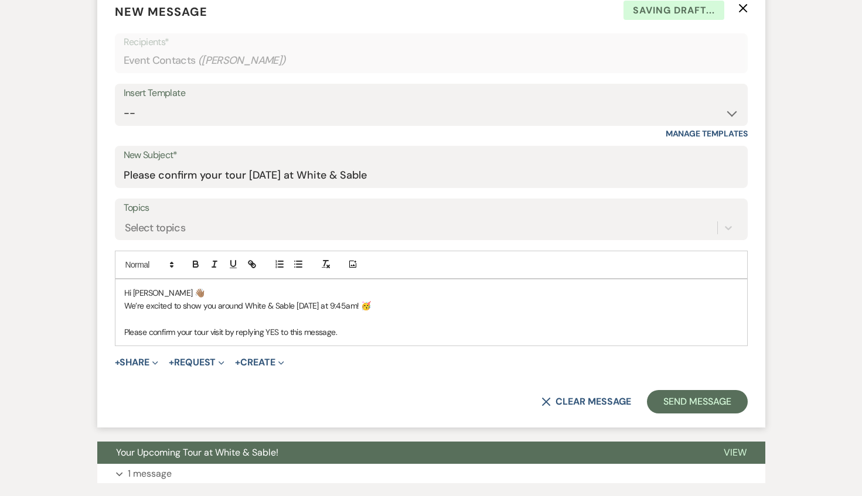
click at [377, 337] on p "Please confirm your tour visit by replying YES to this message." at bounding box center [431, 332] width 614 height 13
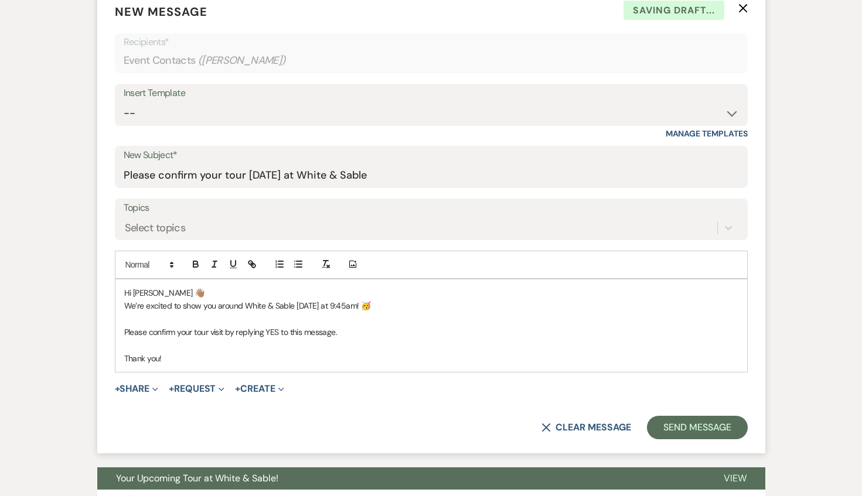
click at [377, 337] on p "Please confirm your tour visit by replying YES to this message." at bounding box center [431, 332] width 614 height 13
click at [670, 433] on button "Send Message" at bounding box center [697, 427] width 100 height 23
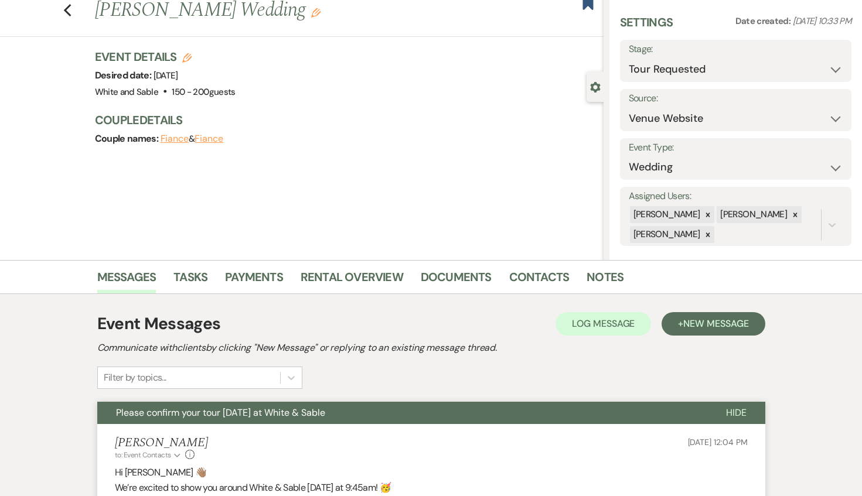
scroll to position [0, 0]
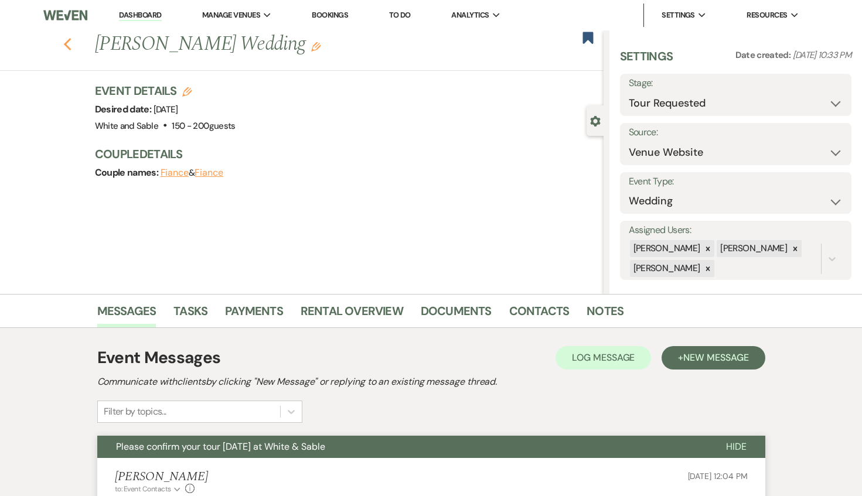
click at [67, 48] on use "button" at bounding box center [67, 44] width 8 height 13
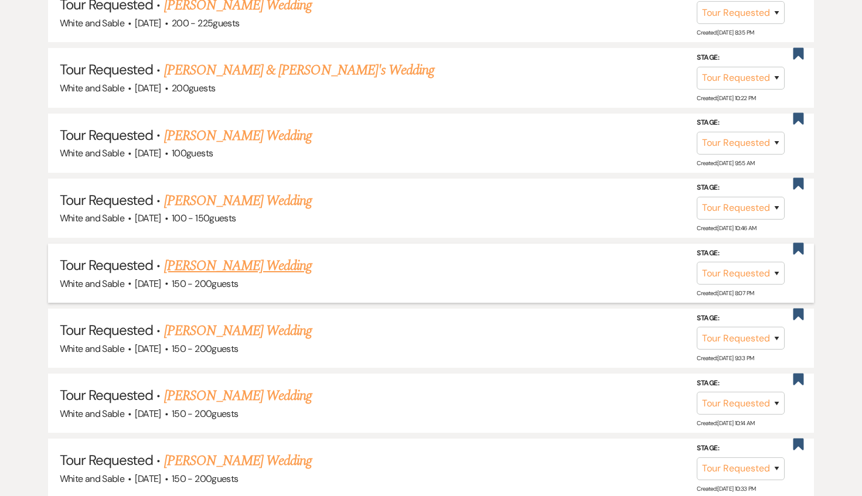
scroll to position [772, 0]
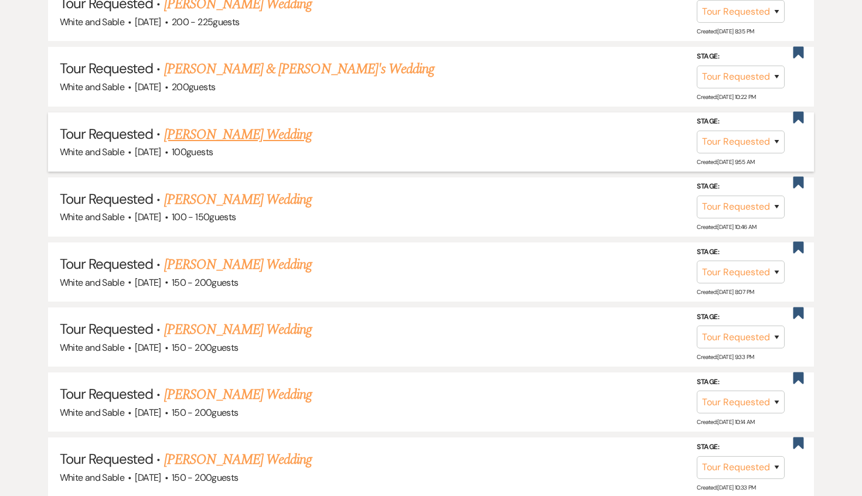
click at [239, 129] on link "[PERSON_NAME] Wedding" at bounding box center [238, 134] width 148 height 21
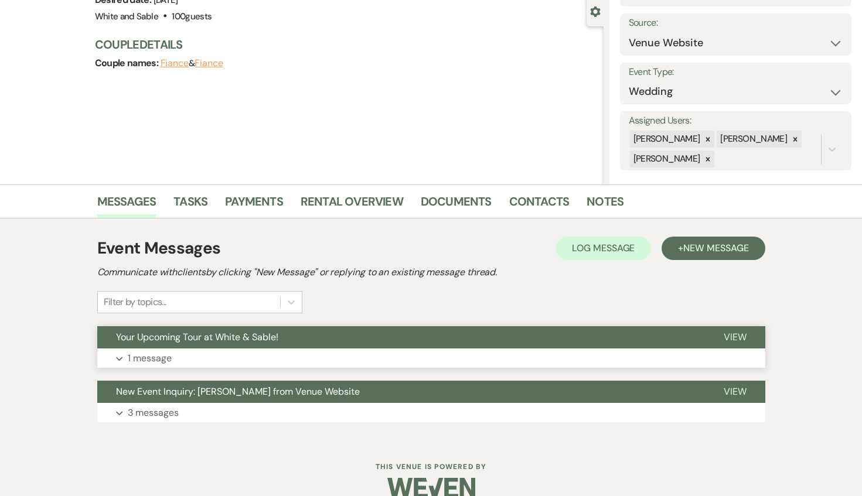
click at [383, 335] on button "Your Upcoming Tour at White & Sable!" at bounding box center [401, 337] width 608 height 22
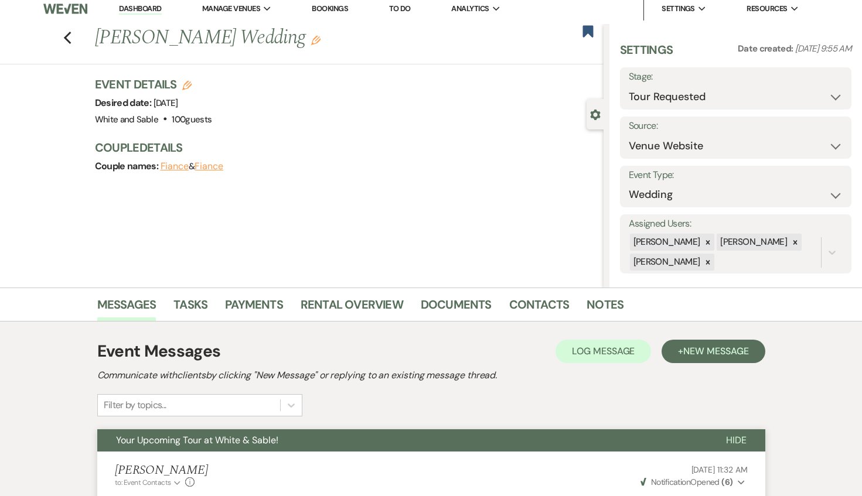
scroll to position [1, 0]
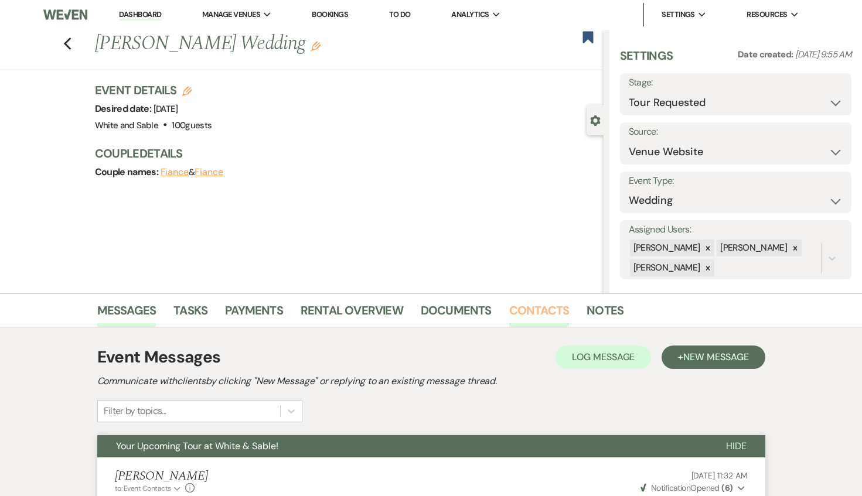
click at [519, 306] on link "Contacts" at bounding box center [539, 314] width 60 height 26
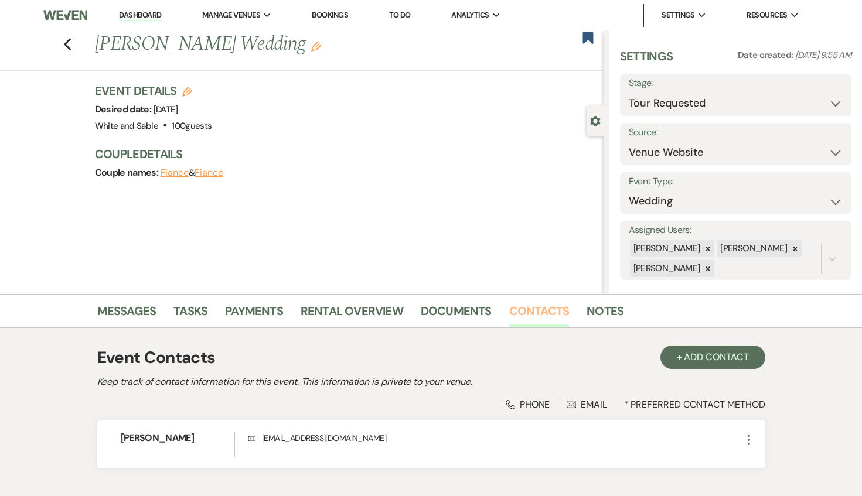
scroll to position [26, 0]
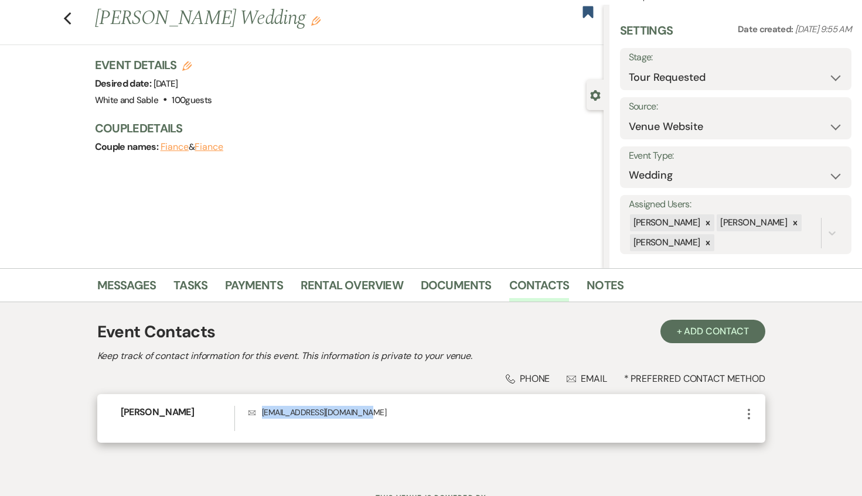
drag, startPoint x: 364, startPoint y: 411, endPoint x: 263, endPoint y: 414, distance: 101.4
click at [263, 414] on p "Envelope [EMAIL_ADDRESS][DOMAIN_NAME]" at bounding box center [494, 412] width 493 height 13
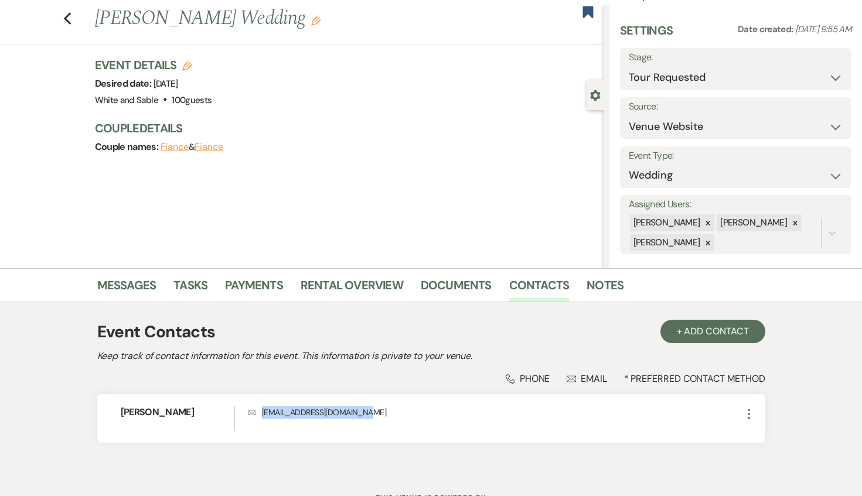
copy p "[EMAIL_ADDRESS][DOMAIN_NAME]"
click at [142, 286] on link "Messages" at bounding box center [126, 289] width 59 height 26
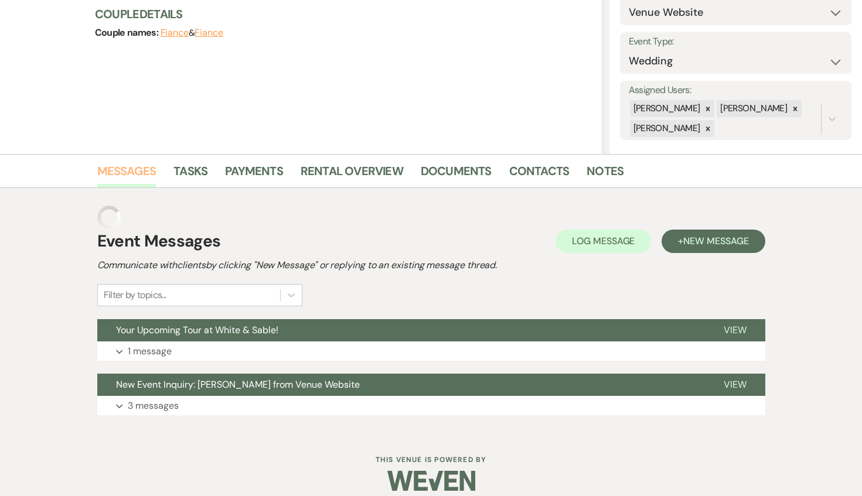
scroll to position [152, 0]
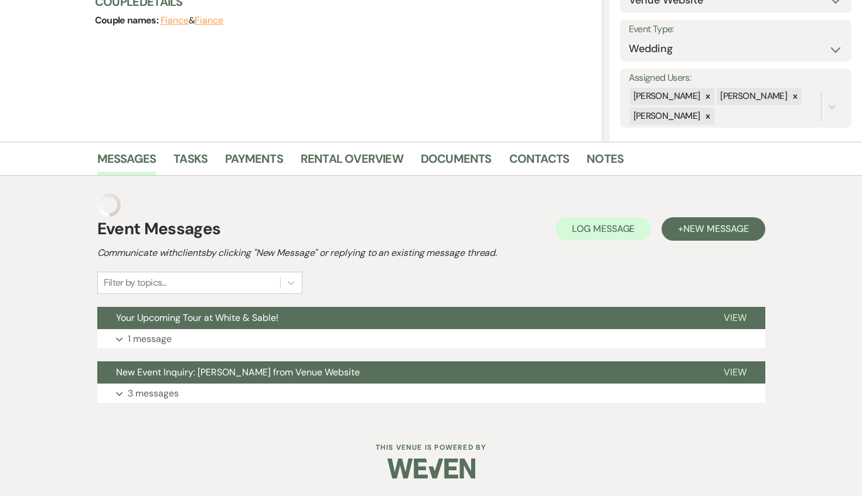
click at [703, 244] on div "Event Messages Log Log Message + New Message Communicate with clients by clicki…" at bounding box center [431, 255] width 668 height 77
click at [699, 233] on span "New Message" at bounding box center [715, 229] width 65 height 12
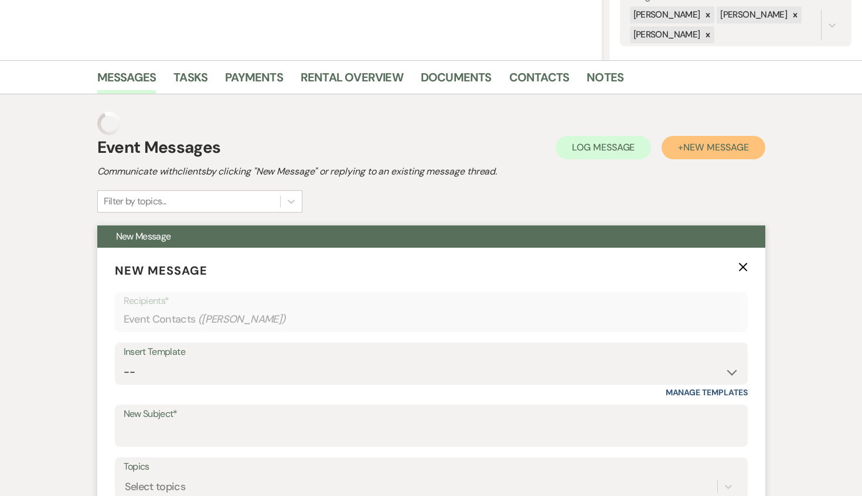
scroll to position [247, 0]
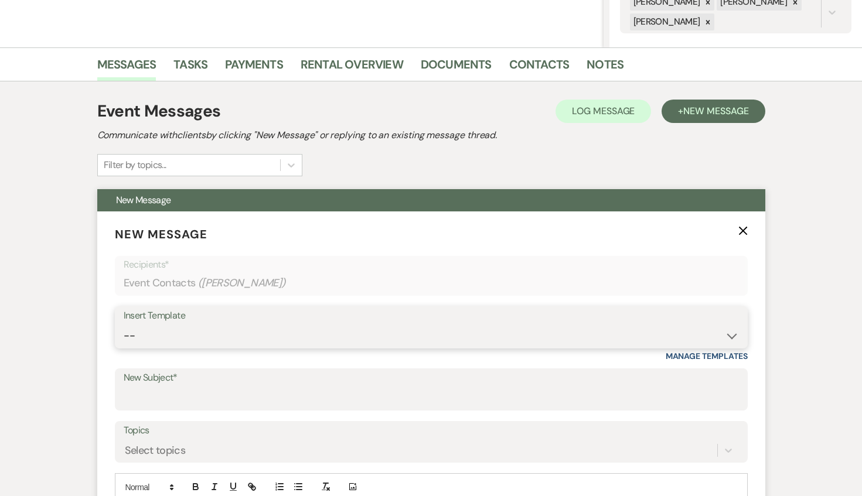
click at [557, 333] on select "-- Inquiry Response (Venue Guide) Schedule - Venue Tour Appt Confirmation Sched…" at bounding box center [431, 336] width 615 height 23
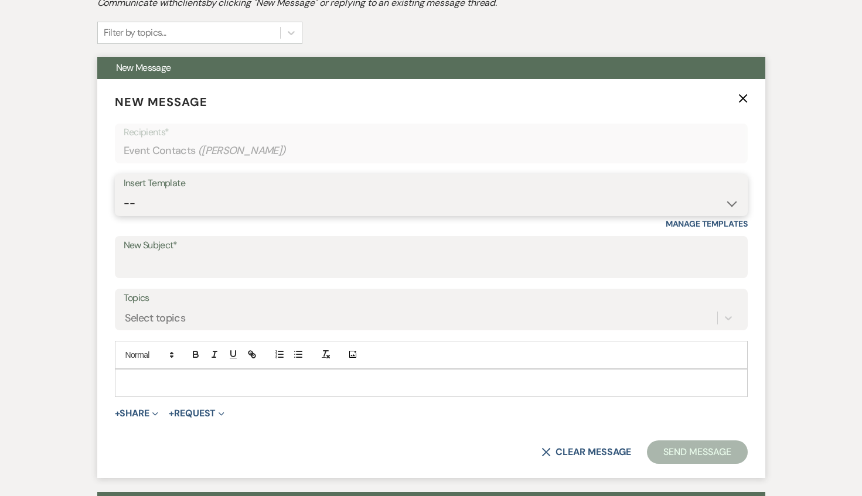
scroll to position [439, 0]
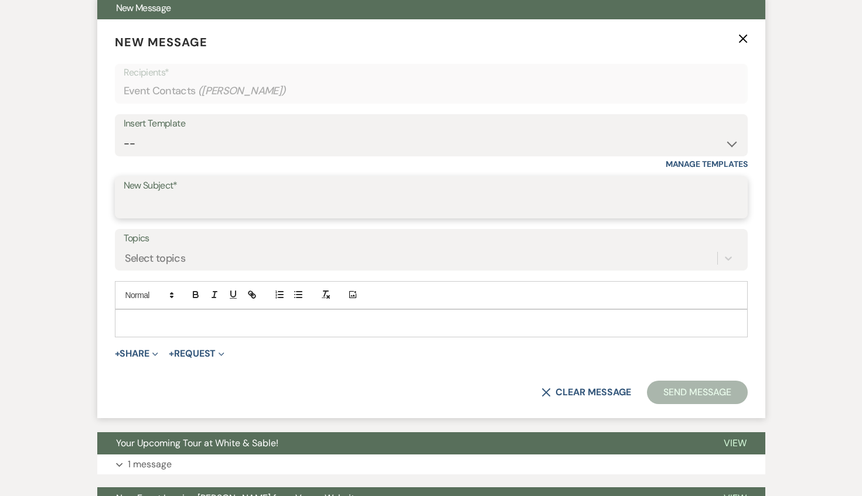
click at [429, 212] on input "New Subject*" at bounding box center [431, 206] width 615 height 23
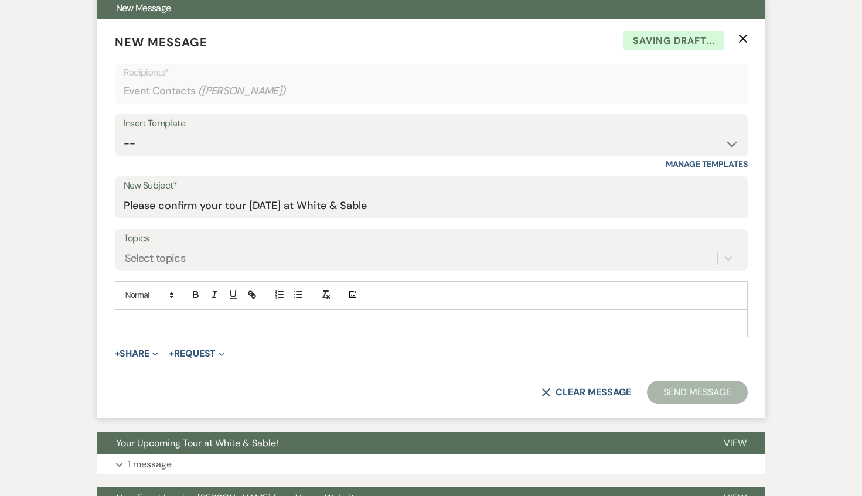
click at [387, 323] on p at bounding box center [431, 323] width 614 height 13
click at [195, 323] on p at bounding box center [431, 323] width 614 height 13
paste div
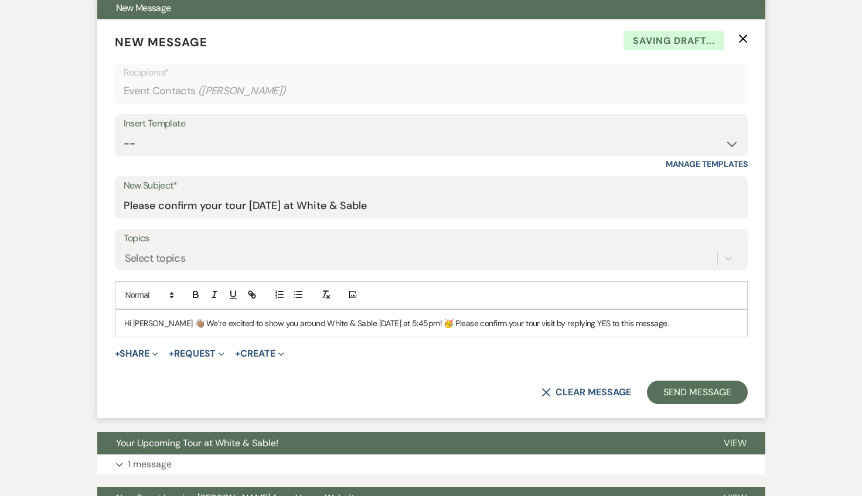
click at [147, 328] on p "Hi [PERSON_NAME] 👋🏽 We’re excited to show you around White & Sable [DATE] at 5:…" at bounding box center [431, 323] width 614 height 13
click at [147, 325] on p "Hi [PERSON_NAME] 👋🏽 We’re excited to show you around White & Sable [DATE] at 5:…" at bounding box center [431, 323] width 614 height 13
click at [168, 322] on p "Hi [PERSON_NAME] 👋🏽 We’re excited to show you around White & Sable [DATE] at 5:…" at bounding box center [431, 323] width 614 height 13
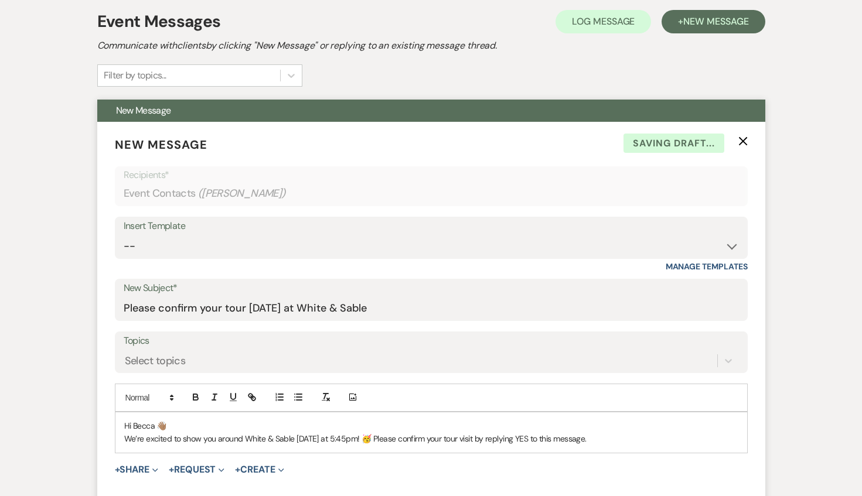
scroll to position [456, 0]
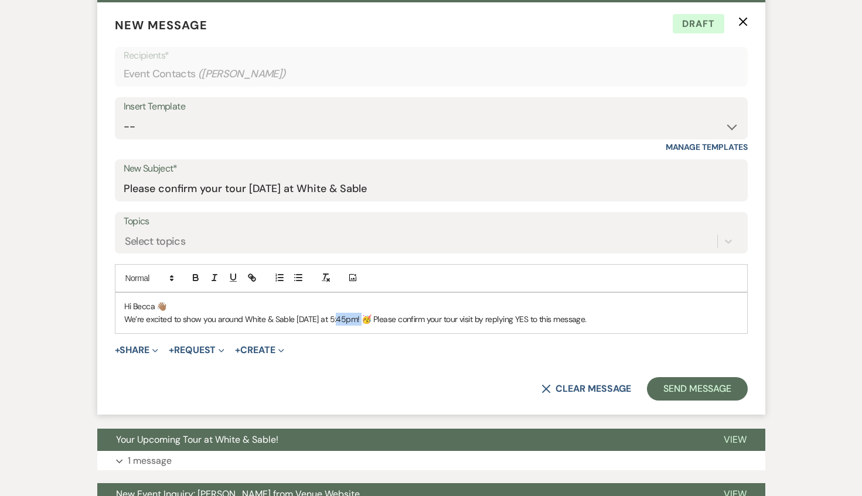
drag, startPoint x: 367, startPoint y: 318, endPoint x: 340, endPoint y: 318, distance: 27.0
click at [340, 318] on p "We’re excited to show you around White & Sable [DATE] at 5:45pm! 🥳 Please confi…" at bounding box center [431, 319] width 614 height 13
click at [384, 321] on p "We’re excited to show you around White & Sable [DATE] at 10:30am! 🥳 Please conf…" at bounding box center [431, 319] width 614 height 13
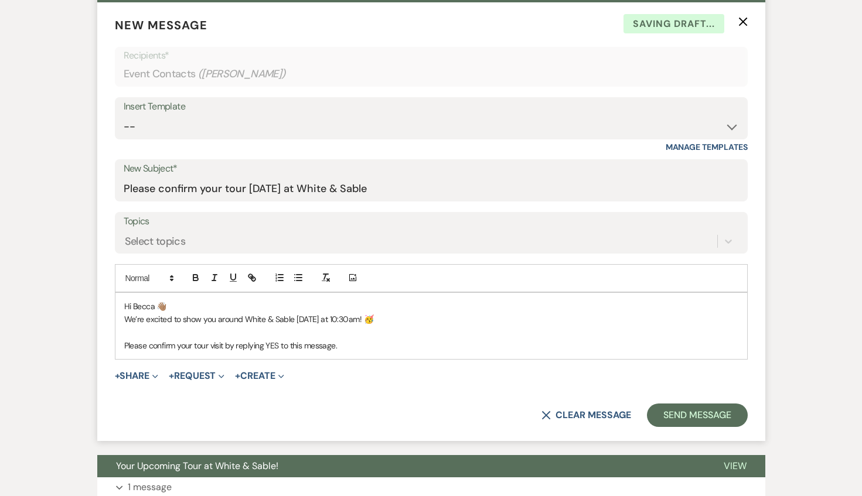
click at [393, 347] on p "Please confirm your tour visit by replying YES to this message." at bounding box center [431, 345] width 614 height 13
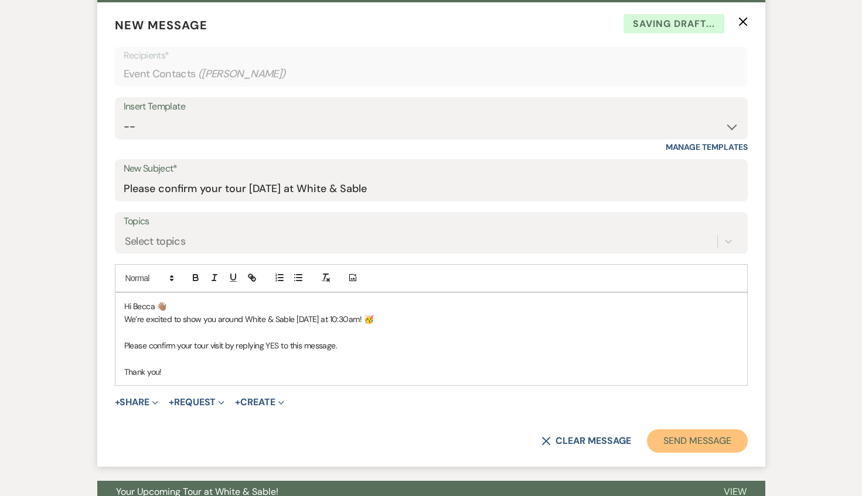
click at [667, 439] on button "Send Message" at bounding box center [697, 441] width 100 height 23
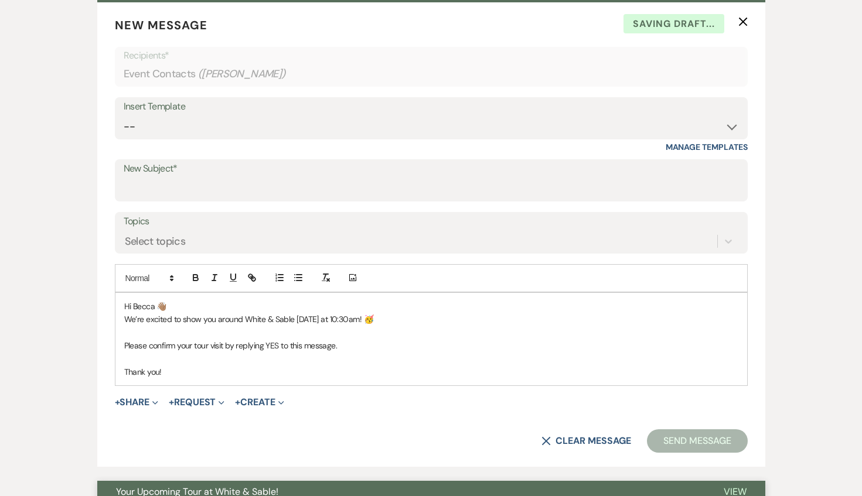
scroll to position [20, 0]
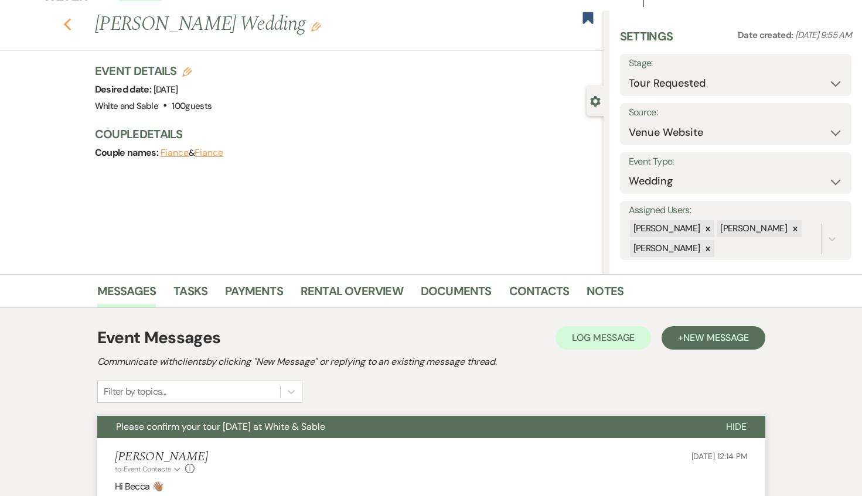
click at [68, 22] on icon "Previous" at bounding box center [67, 25] width 9 height 14
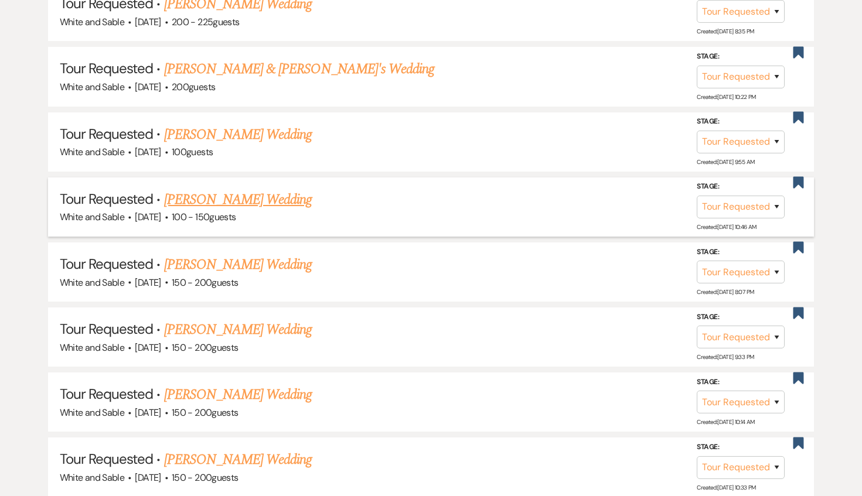
click at [247, 195] on link "[PERSON_NAME] Wedding" at bounding box center [238, 199] width 148 height 21
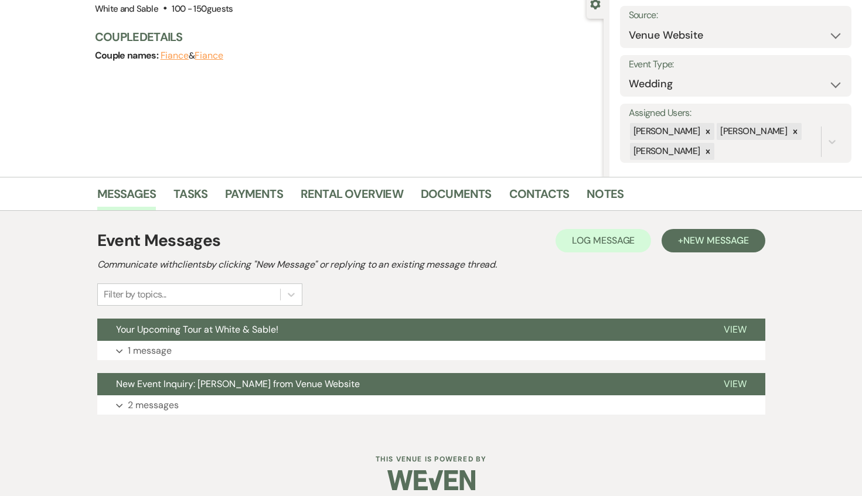
scroll to position [129, 0]
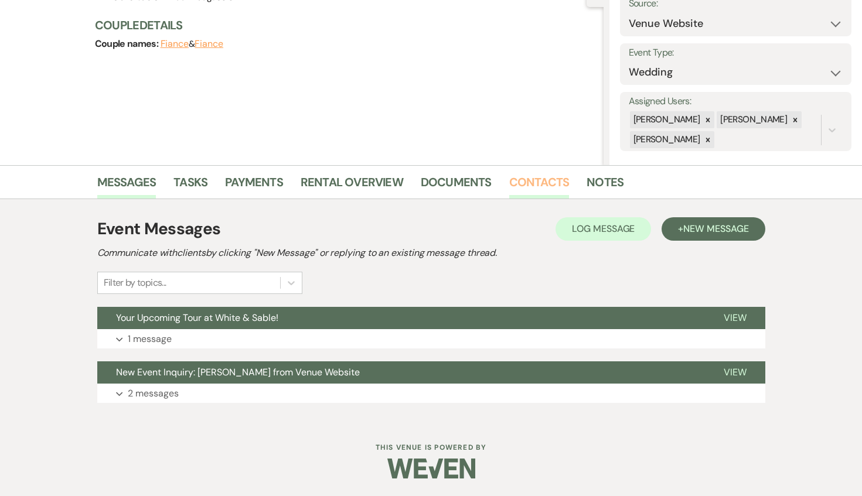
click at [543, 185] on link "Contacts" at bounding box center [539, 186] width 60 height 26
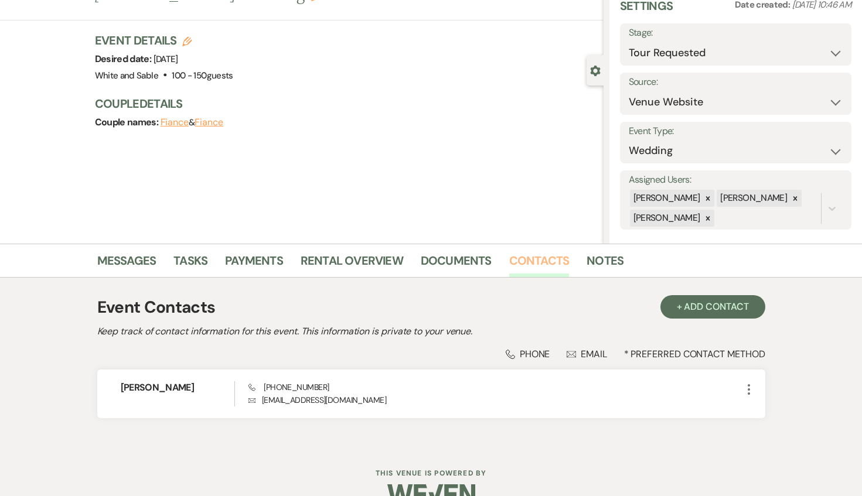
scroll to position [71, 0]
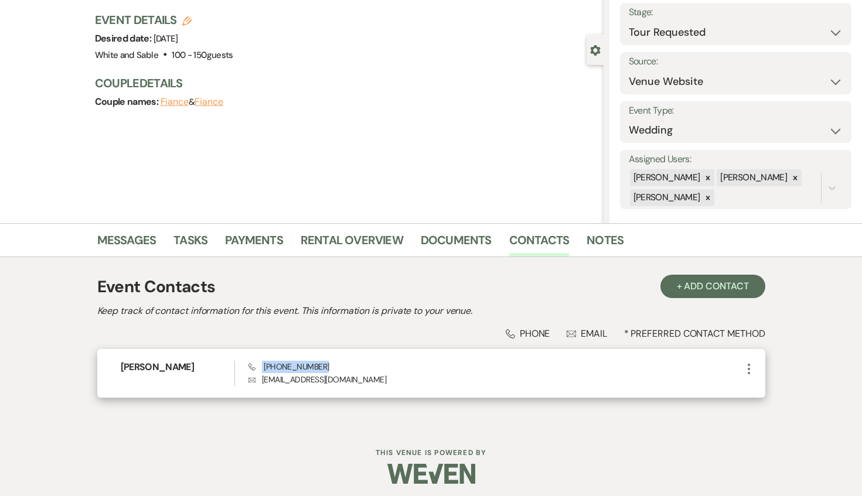
drag, startPoint x: 336, startPoint y: 369, endPoint x: 261, endPoint y: 366, distance: 75.1
click at [261, 366] on div "Phone [PHONE_NUMBER] Envelope [EMAIL_ADDRESS][DOMAIN_NAME]" at bounding box center [494, 373] width 493 height 25
copy span "[PHONE_NUMBER]"
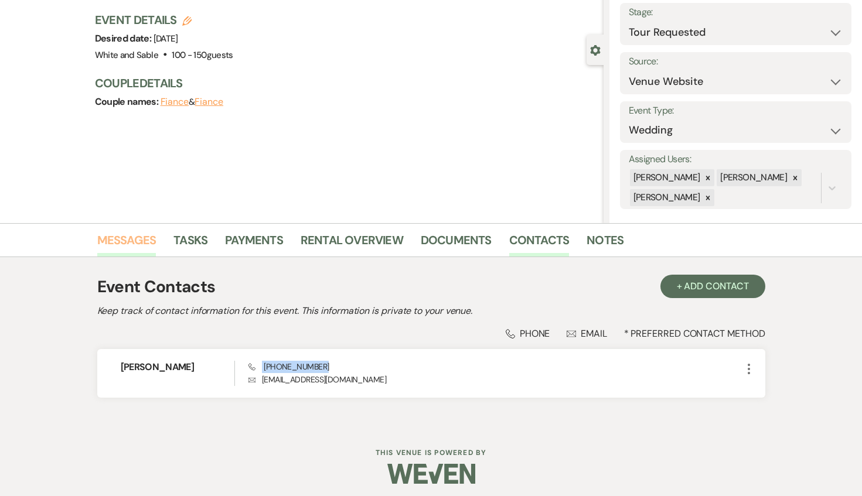
click at [135, 237] on link "Messages" at bounding box center [126, 244] width 59 height 26
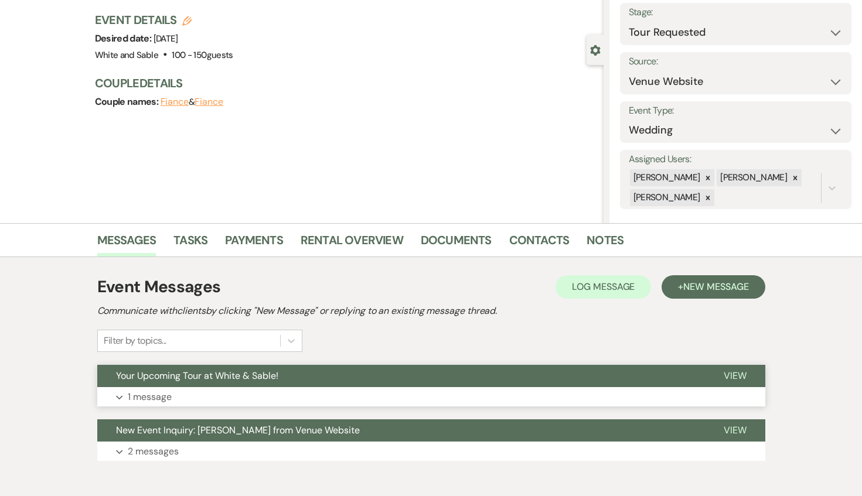
click at [205, 384] on button "Your Upcoming Tour at White & Sable!" at bounding box center [401, 376] width 608 height 22
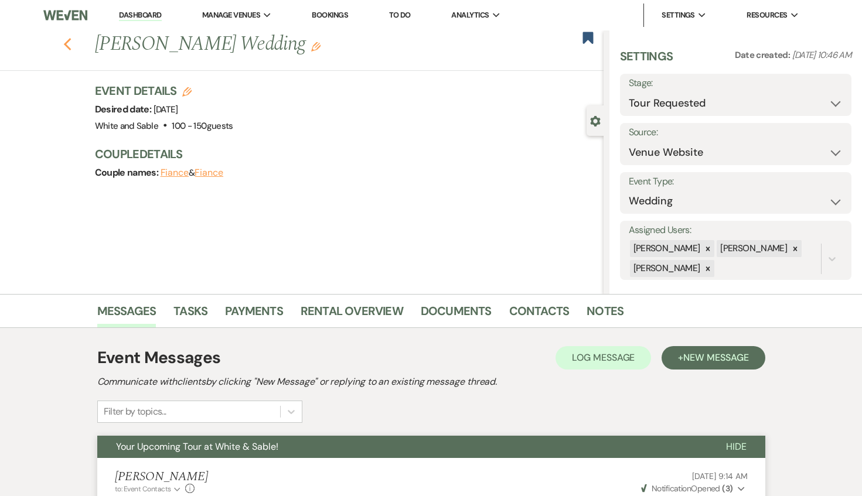
click at [68, 43] on icon "Previous" at bounding box center [67, 45] width 9 height 14
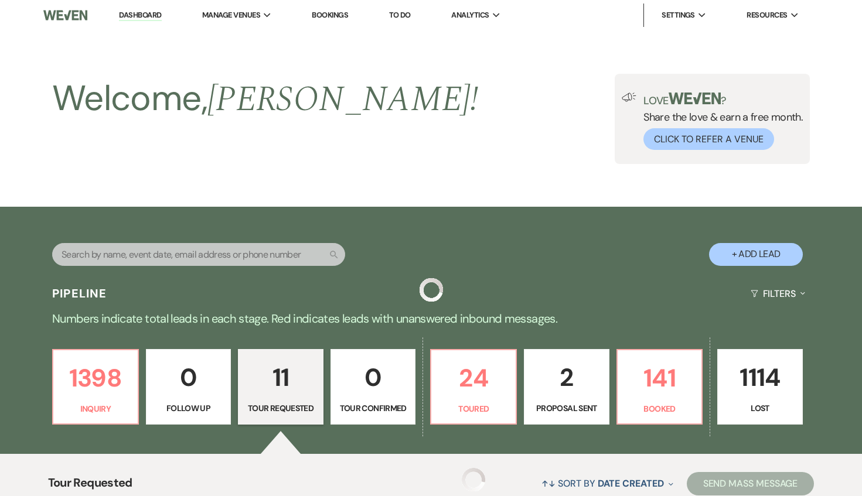
scroll to position [772, 0]
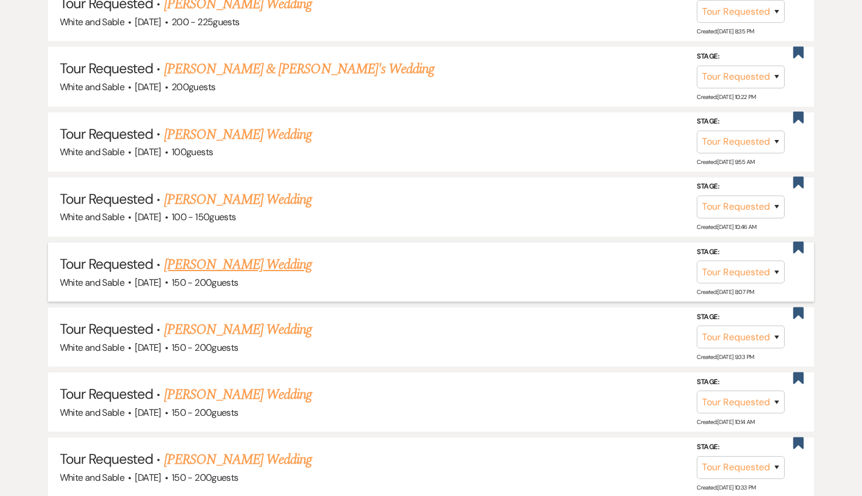
click at [263, 260] on link "[PERSON_NAME] Wedding" at bounding box center [238, 264] width 148 height 21
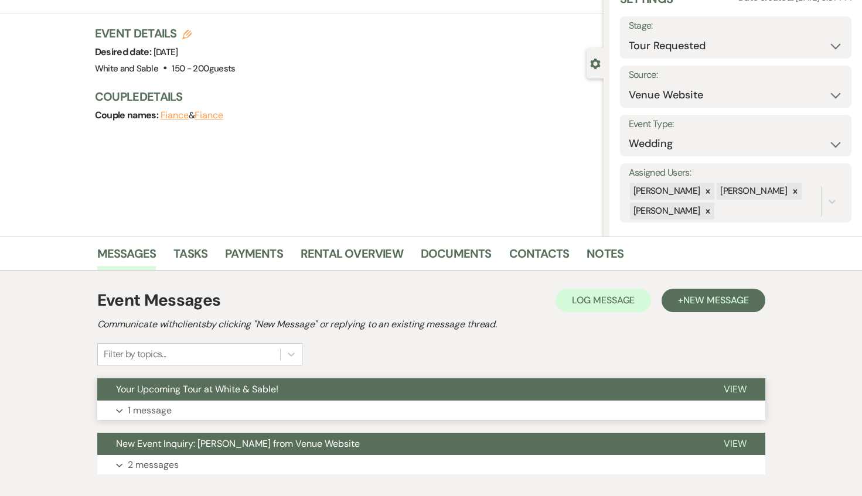
click at [256, 383] on span "Your Upcoming Tour at White & Sable!" at bounding box center [197, 389] width 162 height 12
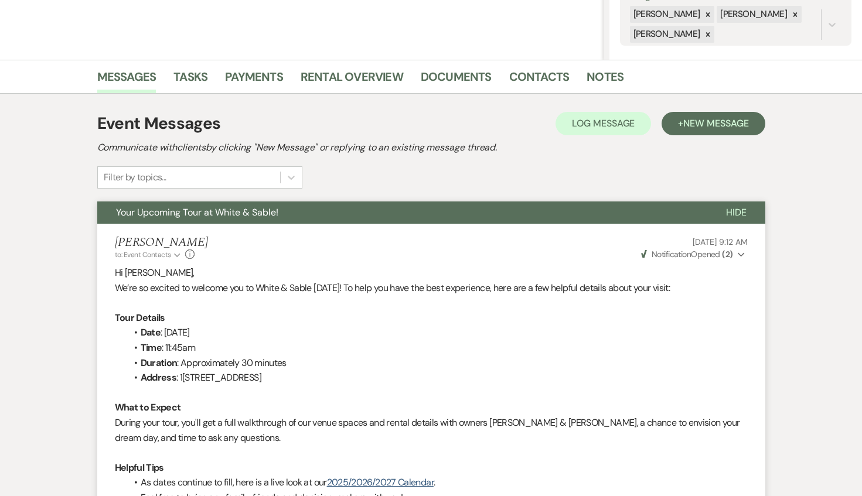
scroll to position [190, 0]
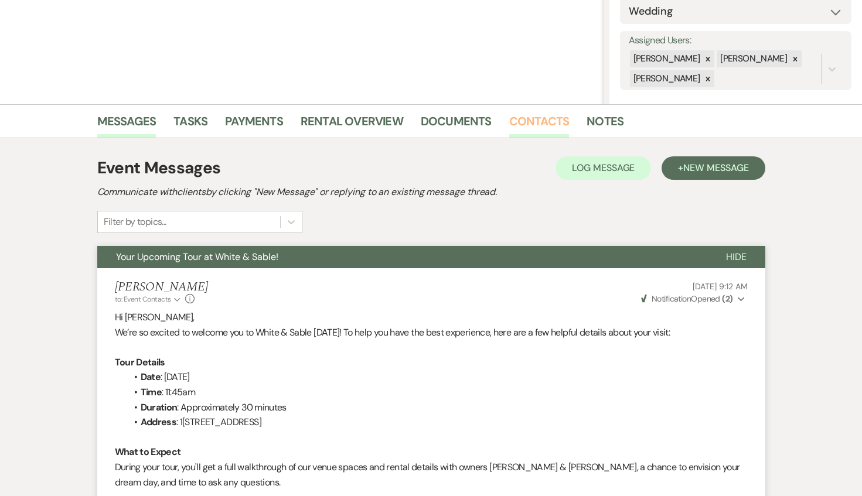
click at [544, 127] on link "Contacts" at bounding box center [539, 125] width 60 height 26
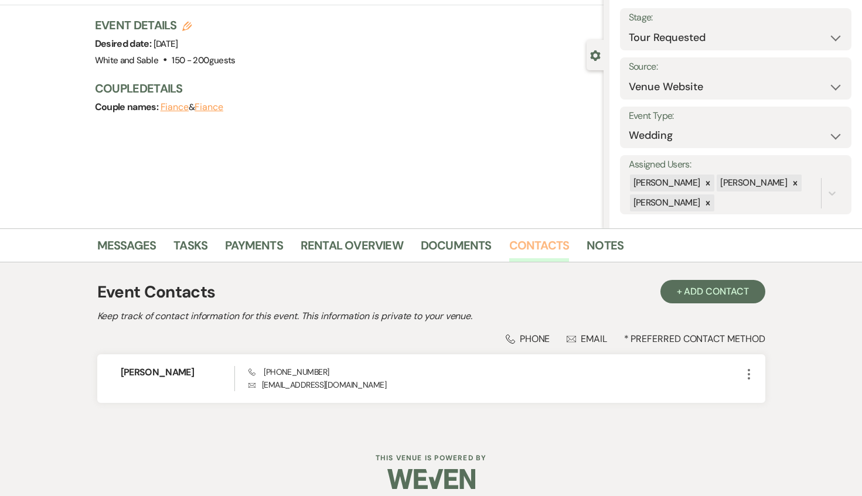
scroll to position [76, 0]
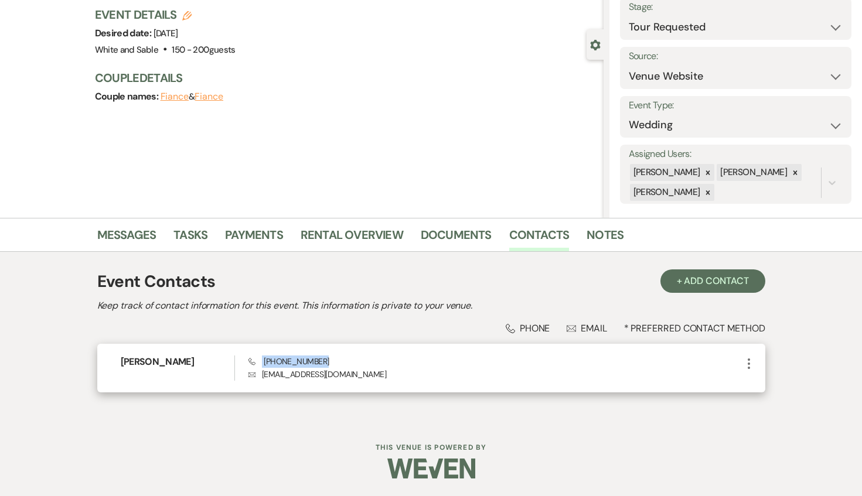
drag, startPoint x: 343, startPoint y: 360, endPoint x: 261, endPoint y: 361, distance: 81.5
click at [261, 361] on div "Phone [PHONE_NUMBER] Envelope [EMAIL_ADDRESS][DOMAIN_NAME]" at bounding box center [494, 368] width 493 height 25
copy span "[PHONE_NUMBER]"
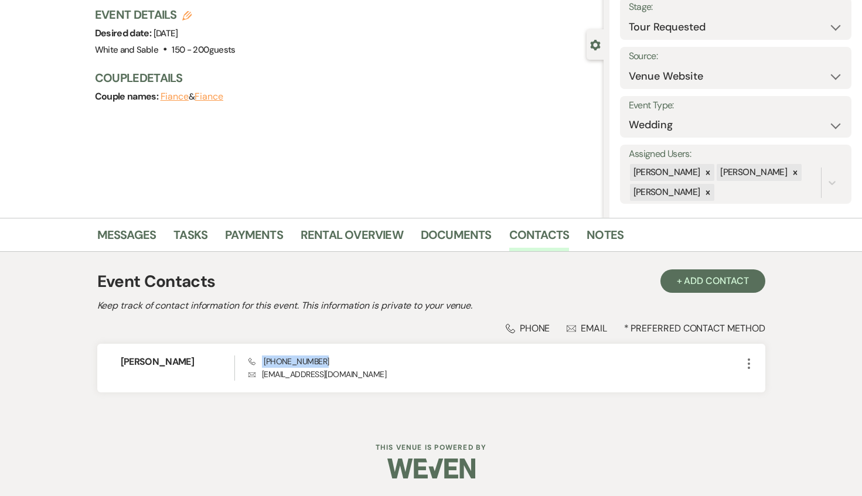
scroll to position [0, 0]
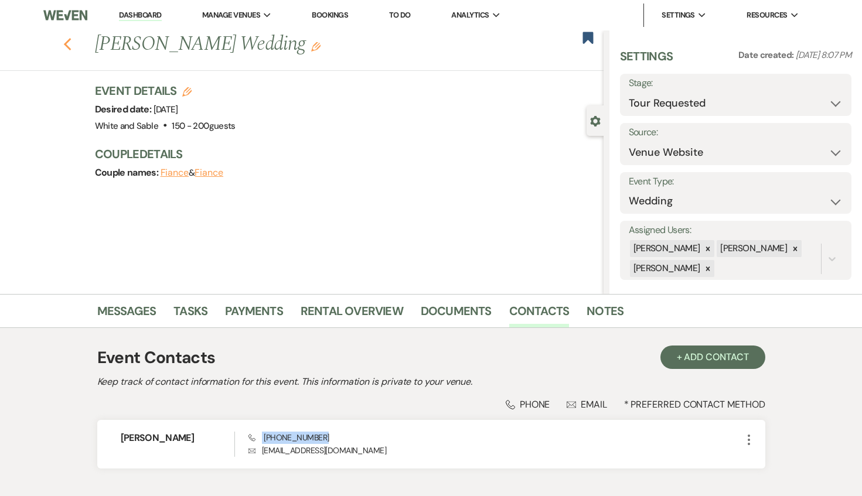
click at [69, 43] on icon "Previous" at bounding box center [67, 45] width 9 height 14
